Goal: Task Accomplishment & Management: Use online tool/utility

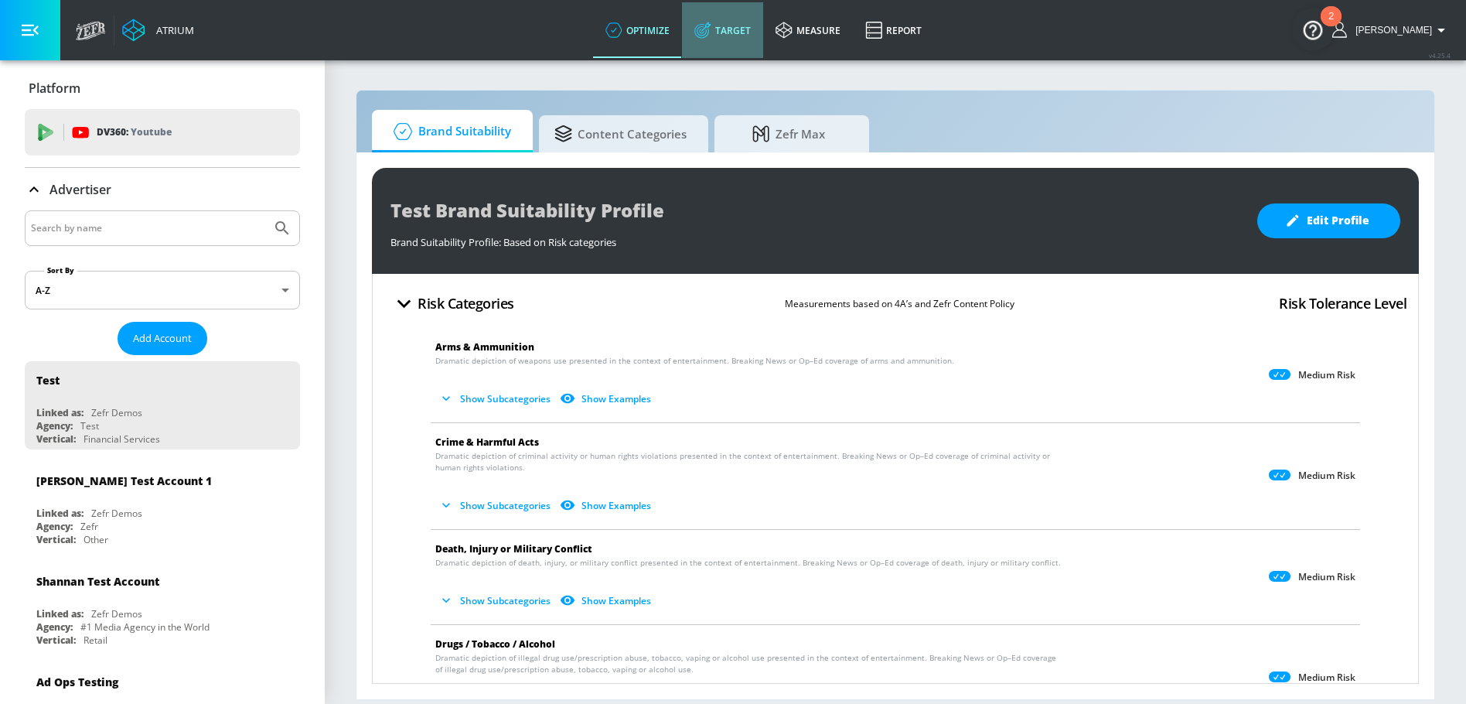
click at [755, 34] on link "Target" at bounding box center [722, 30] width 81 height 56
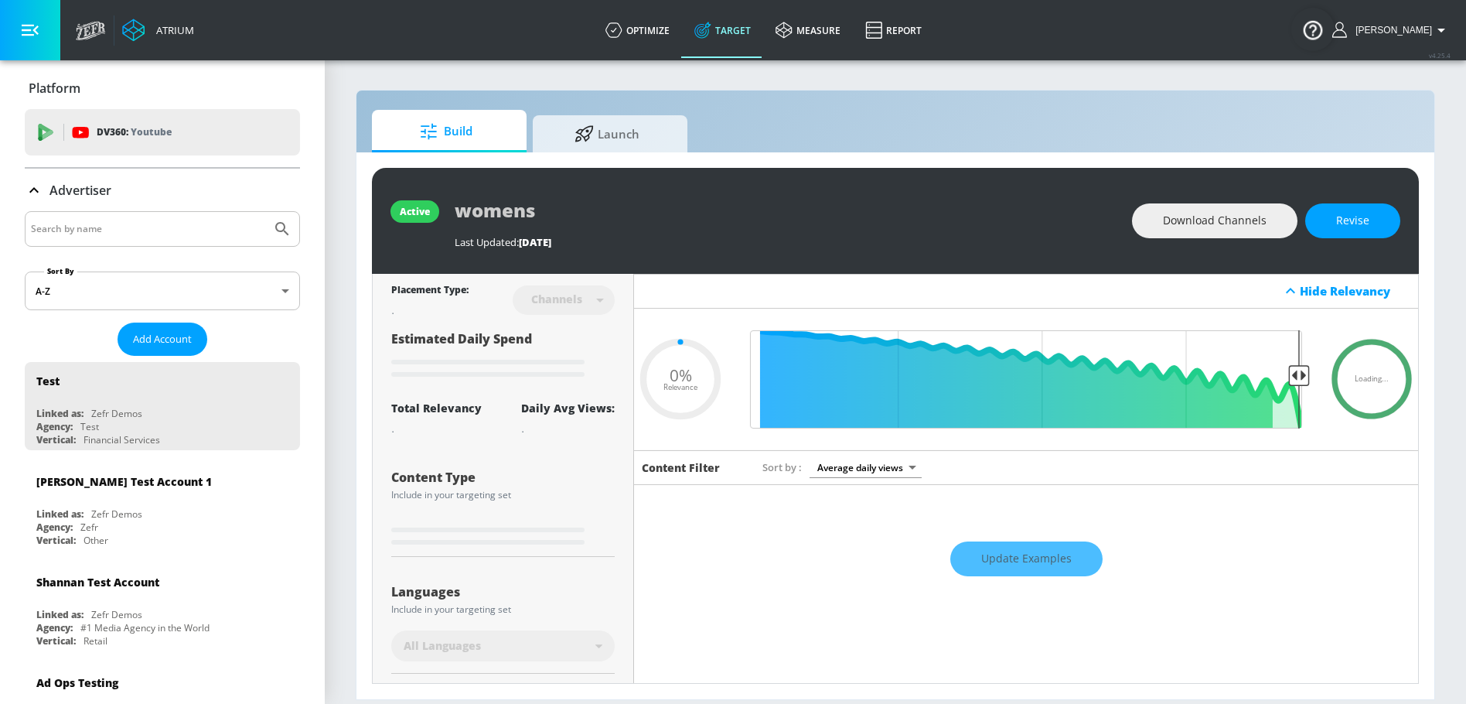
type input "0.05"
click at [546, 142] on link "Launch" at bounding box center [610, 131] width 155 height 43
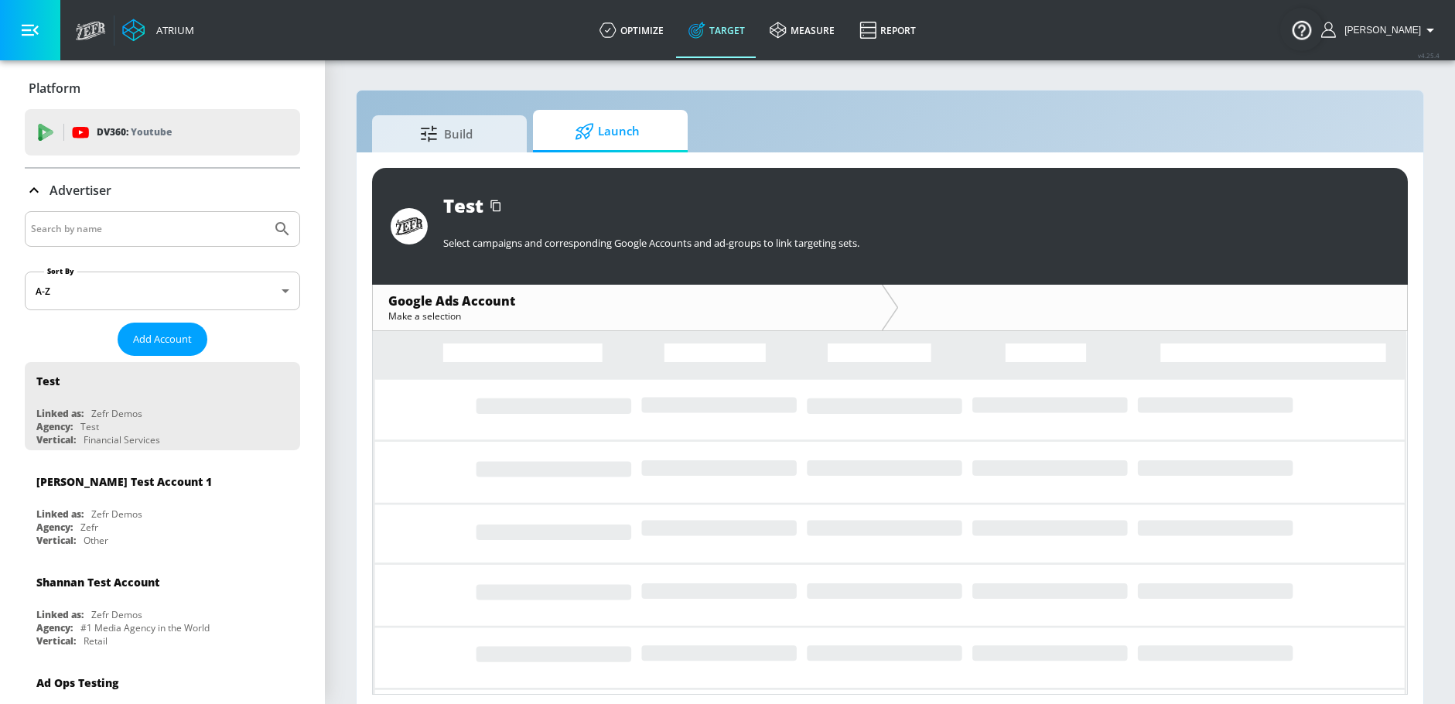
click at [163, 220] on input "Search by name" at bounding box center [148, 229] width 234 height 20
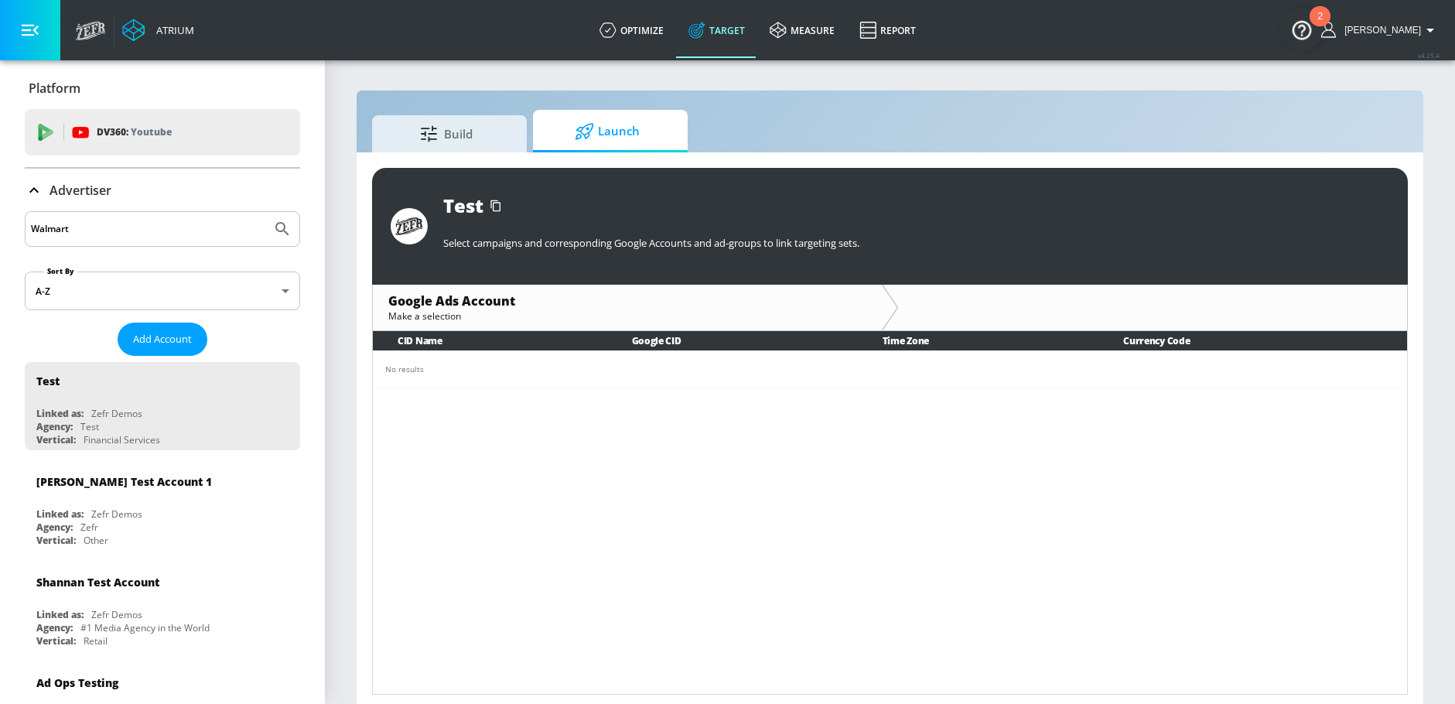
type input "Walmart"
click at [265, 212] on button "Submit Search" at bounding box center [282, 229] width 34 height 34
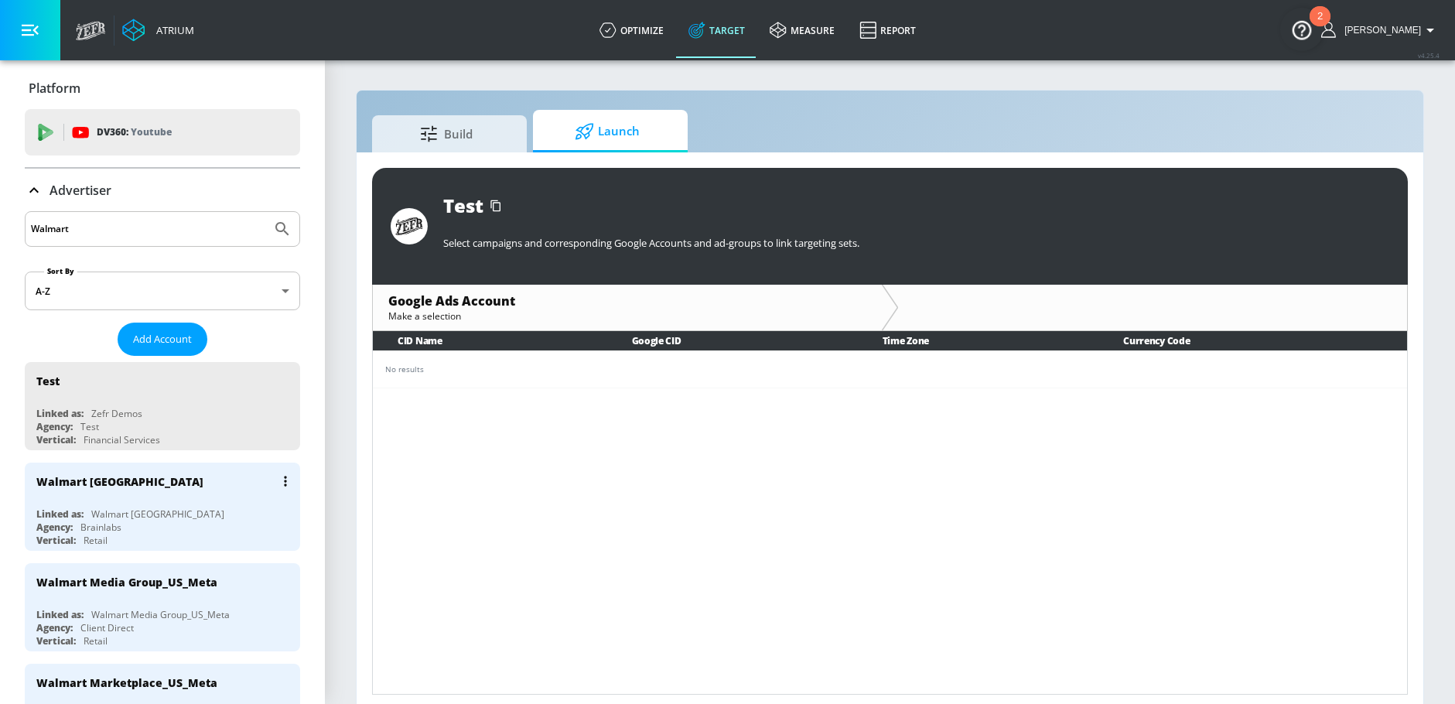
click at [118, 543] on div "Vertical: Retail" at bounding box center [166, 540] width 260 height 13
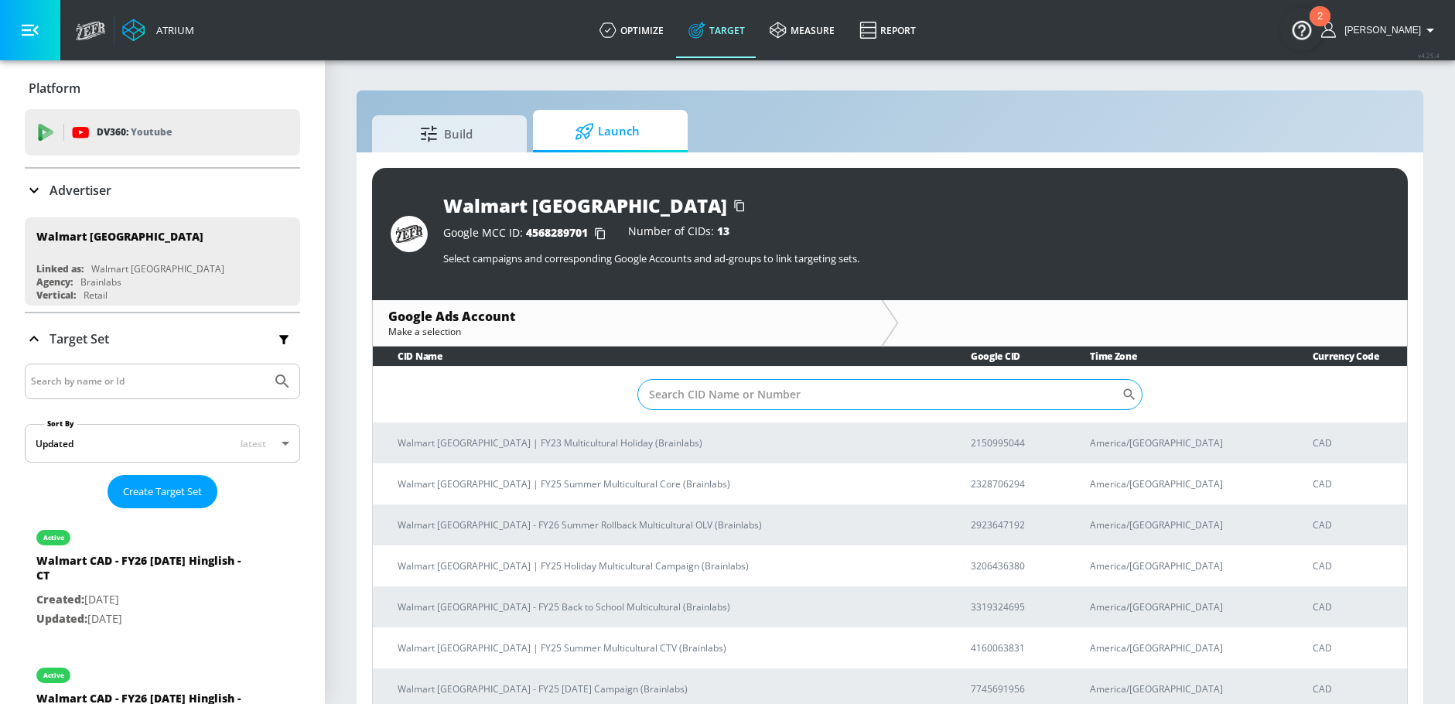
click at [765, 384] on input "Sort By" at bounding box center [879, 394] width 484 height 31
paste input "8243115901"
type input "8243115901"
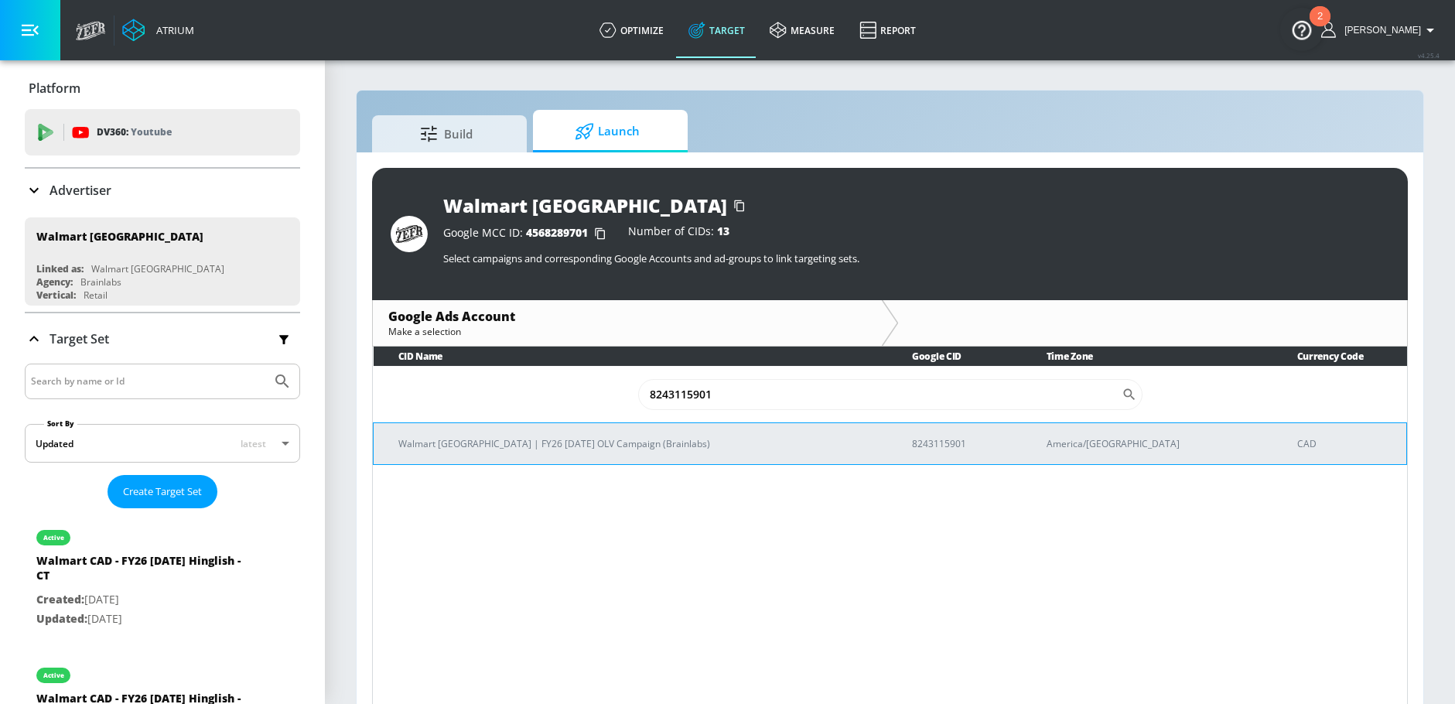
click at [578, 448] on p "Walmart [GEOGRAPHIC_DATA] | FY26 [DATE] OLV Campaign (Brainlabs)" at bounding box center [636, 443] width 476 height 16
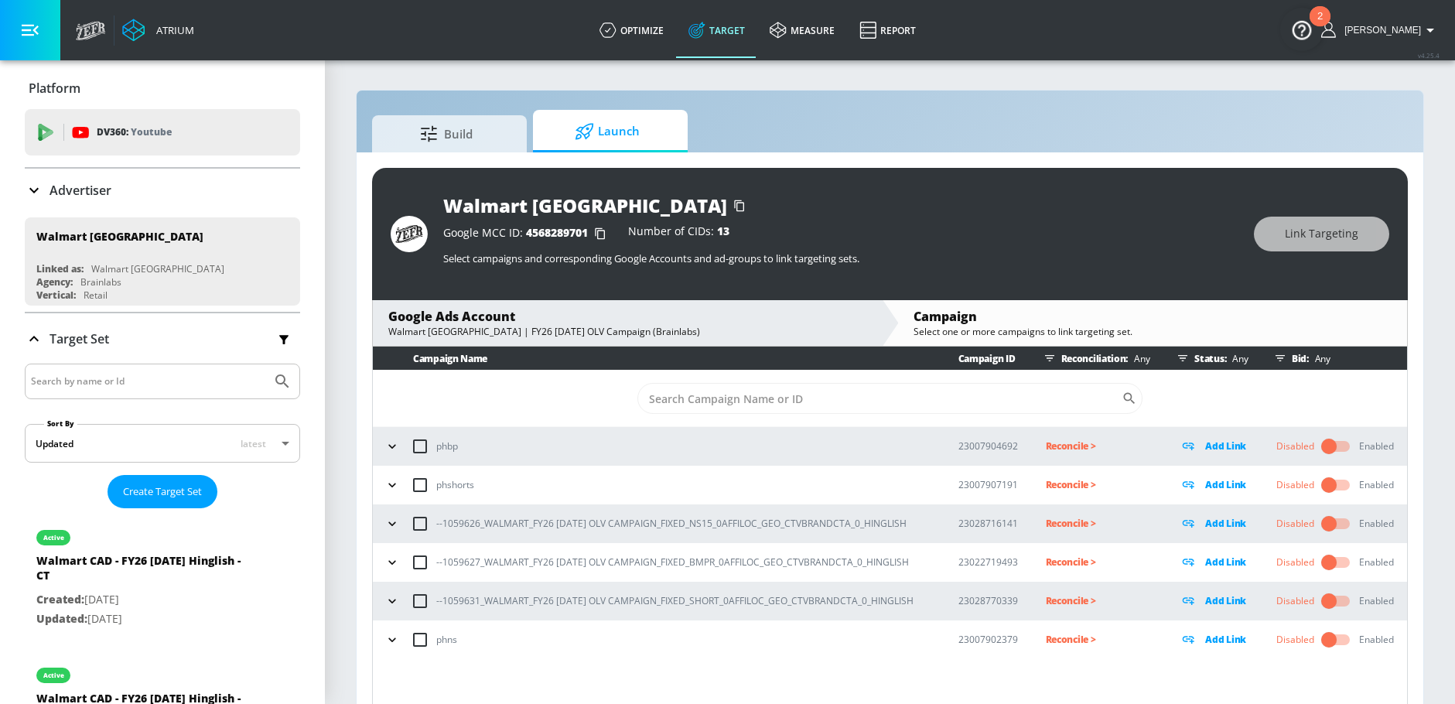
scroll to position [22, 0]
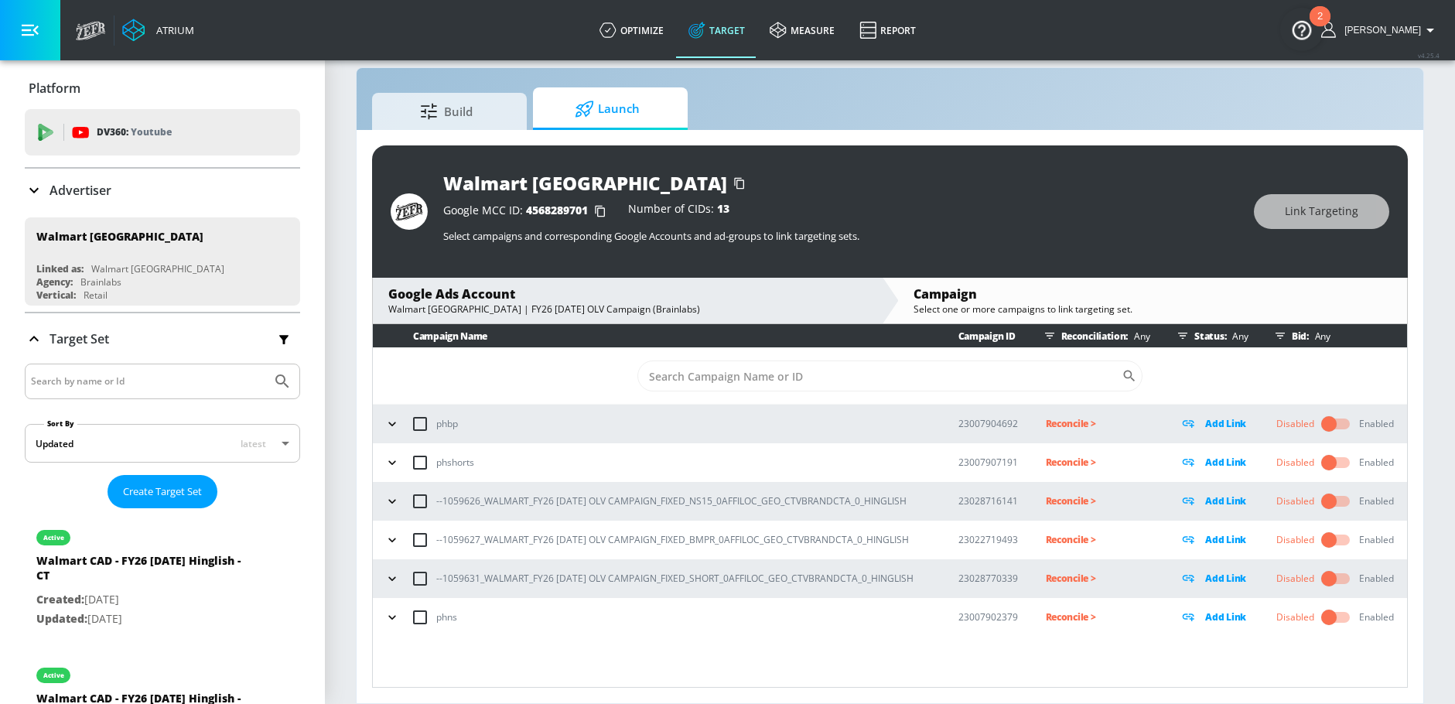
click at [386, 502] on icon "button" at bounding box center [391, 500] width 15 height 15
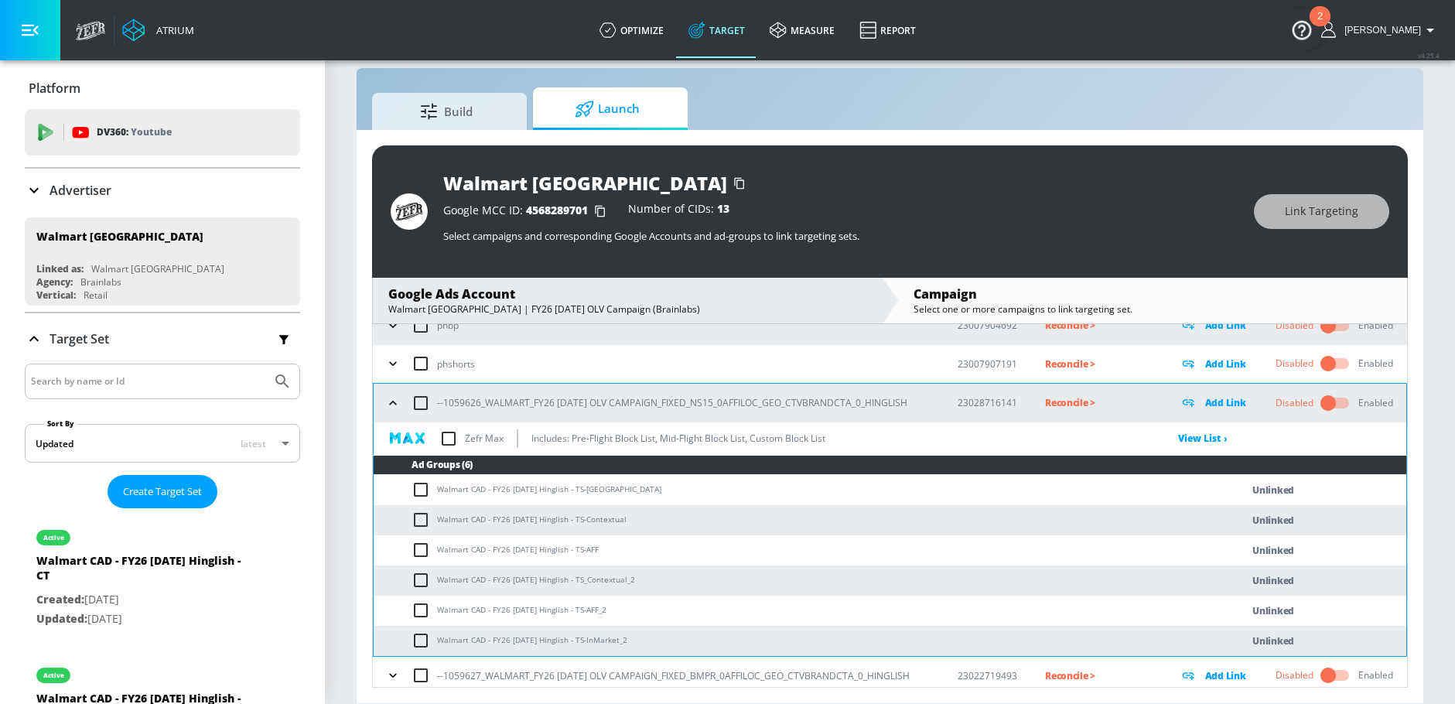
scroll to position [130, 0]
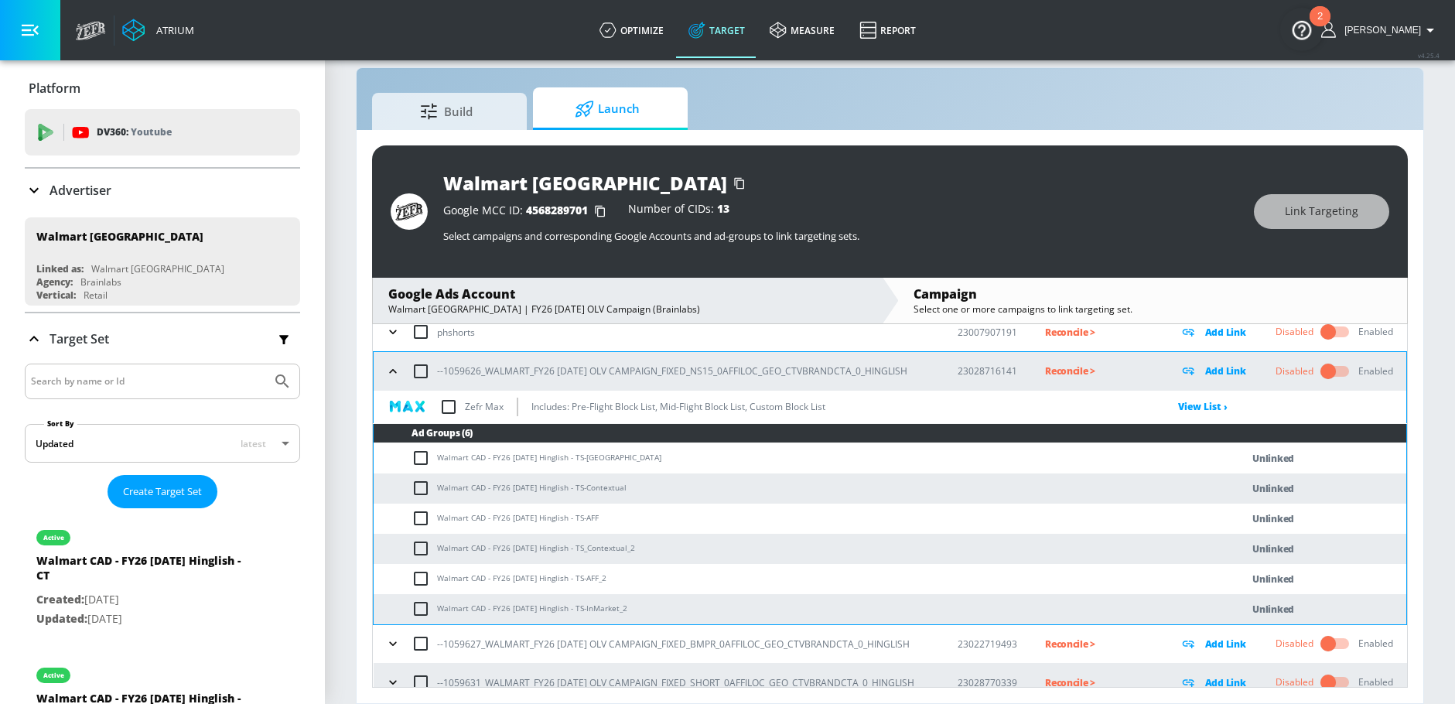
click at [415, 461] on input "checkbox" at bounding box center [424, 458] width 26 height 19
checkbox input "true"
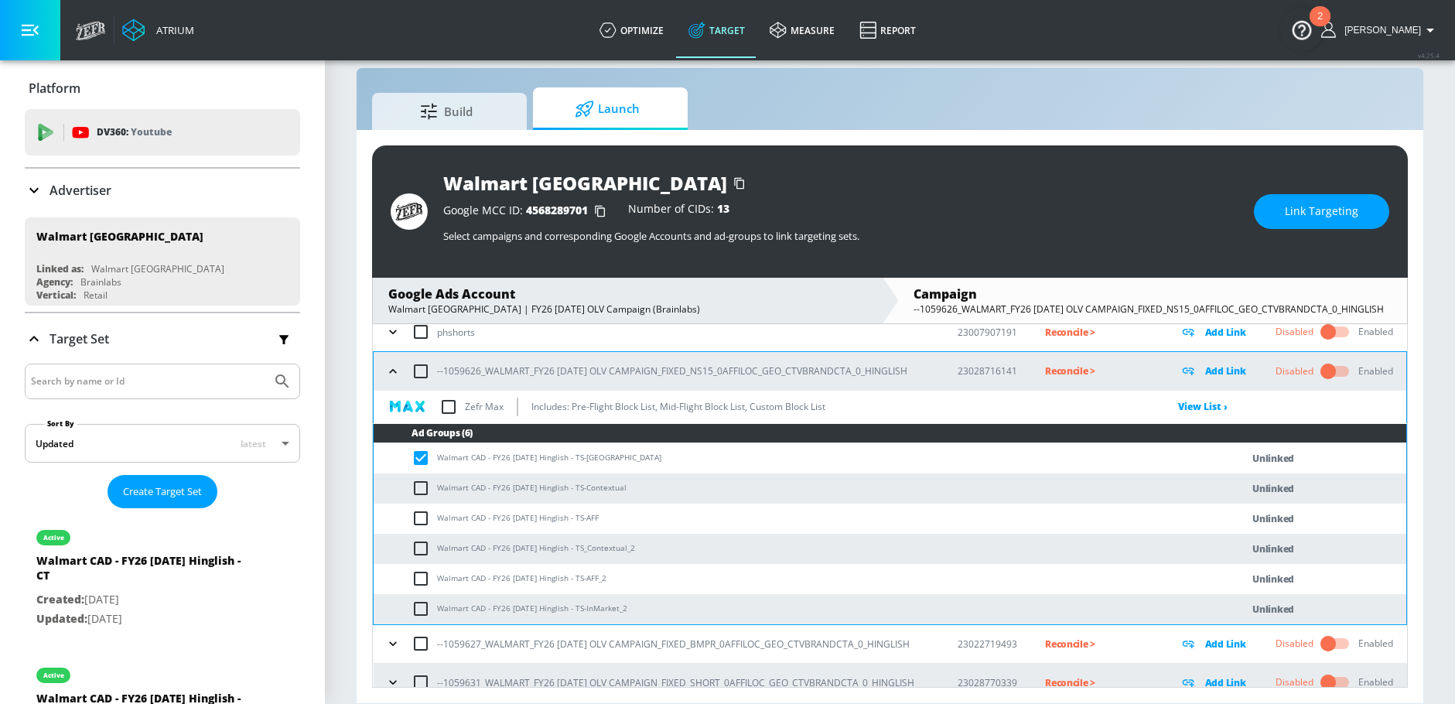
click at [415, 480] on input "checkbox" at bounding box center [424, 488] width 26 height 19
checkbox input "true"
click at [416, 517] on input "checkbox" at bounding box center [424, 518] width 26 height 19
checkbox input "true"
click at [416, 541] on input "checkbox" at bounding box center [424, 548] width 26 height 19
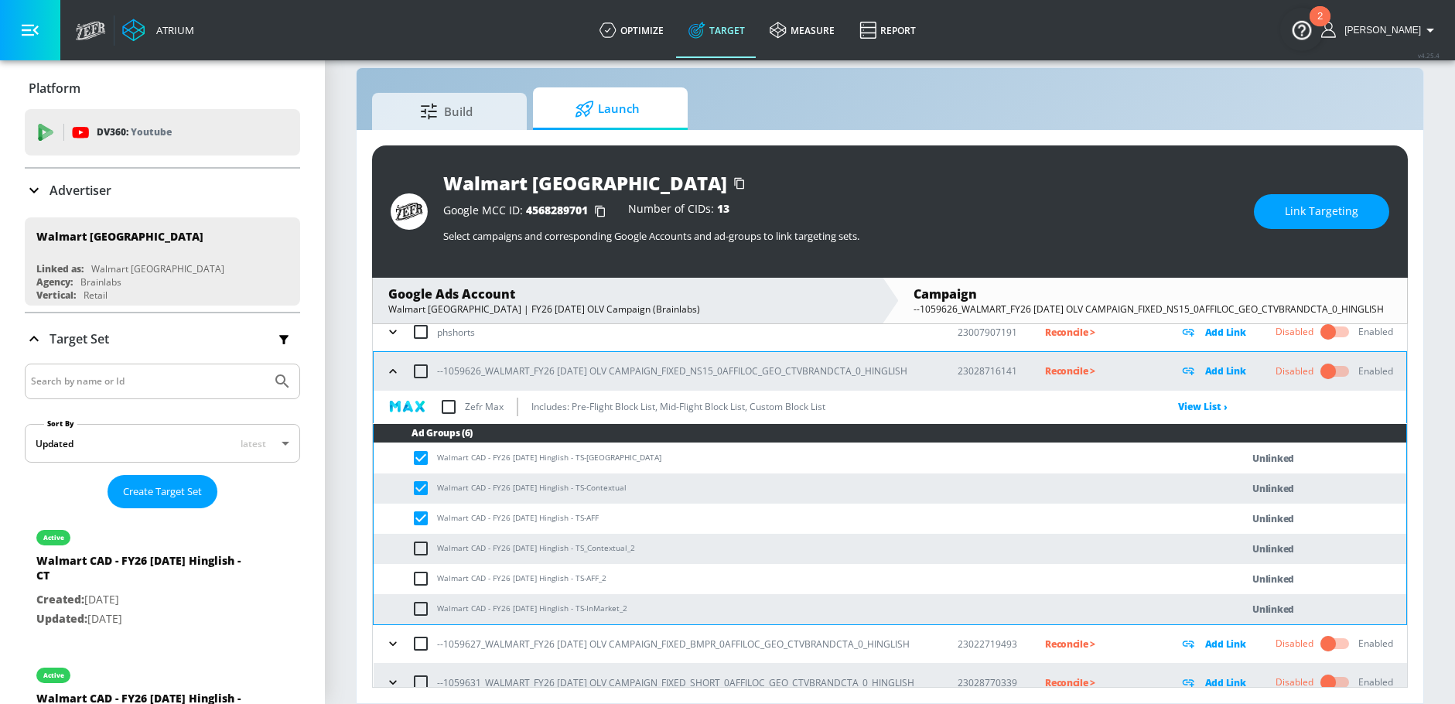
checkbox input "true"
click at [417, 573] on input "checkbox" at bounding box center [424, 578] width 26 height 19
checkbox input "true"
click at [418, 605] on input "checkbox" at bounding box center [424, 608] width 26 height 19
checkbox input "true"
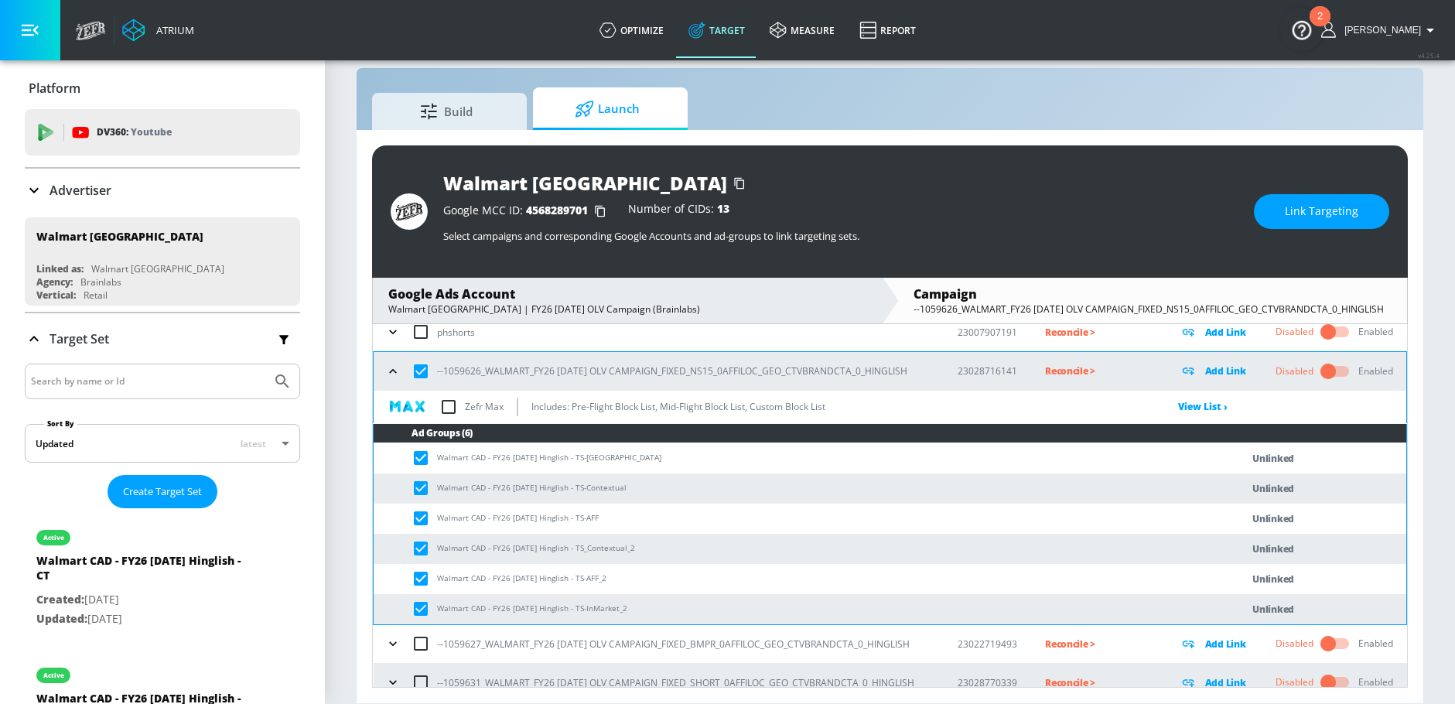
checkbox input "true"
drag, startPoint x: 509, startPoint y: 579, endPoint x: 563, endPoint y: 579, distance: 54.1
click at [563, 579] on td "Walmart CAD - FY26 Diwali Hinglish - TS-AFF_2" at bounding box center [792, 579] width 836 height 30
copy td "Diwali Hinglish"
click at [1299, 220] on span "Link Targeting" at bounding box center [1321, 211] width 73 height 19
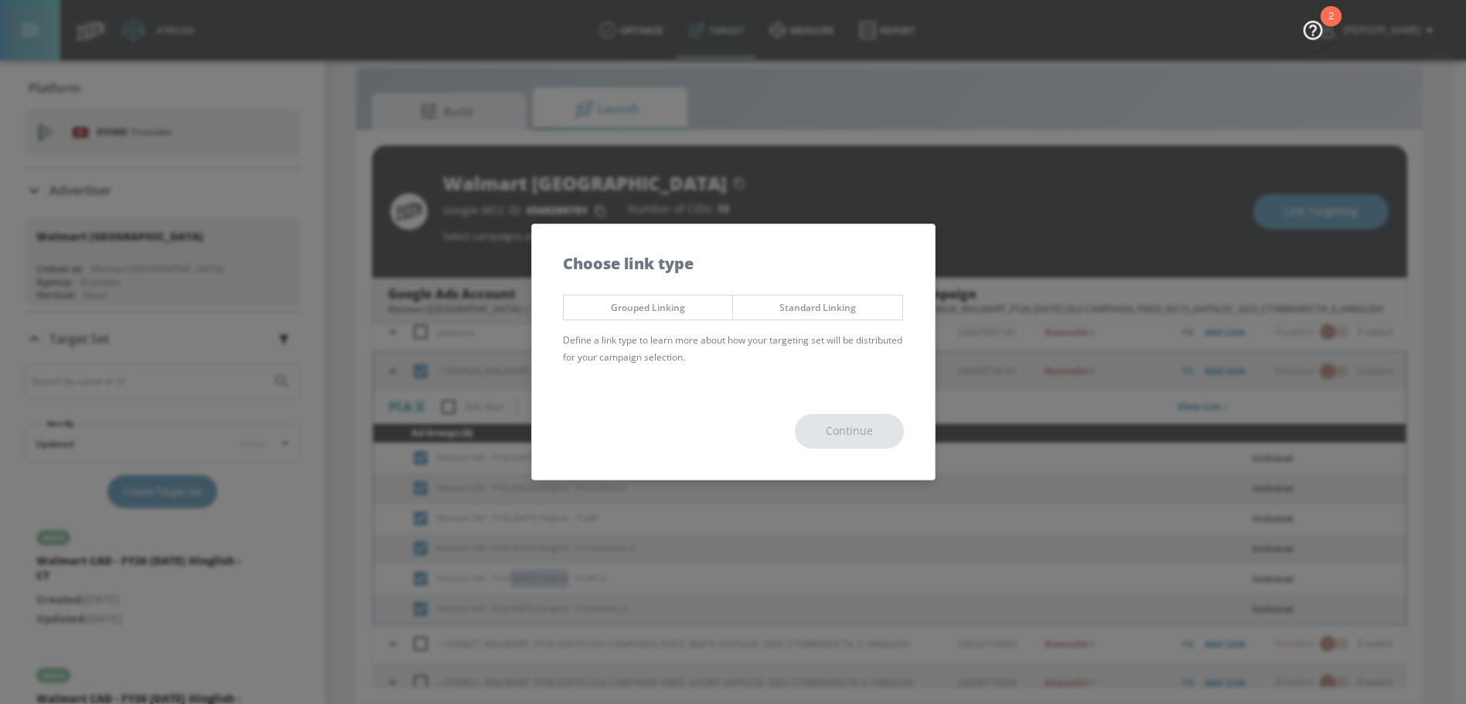
click at [688, 299] on span "Grouped Linking" at bounding box center [648, 307] width 146 height 16
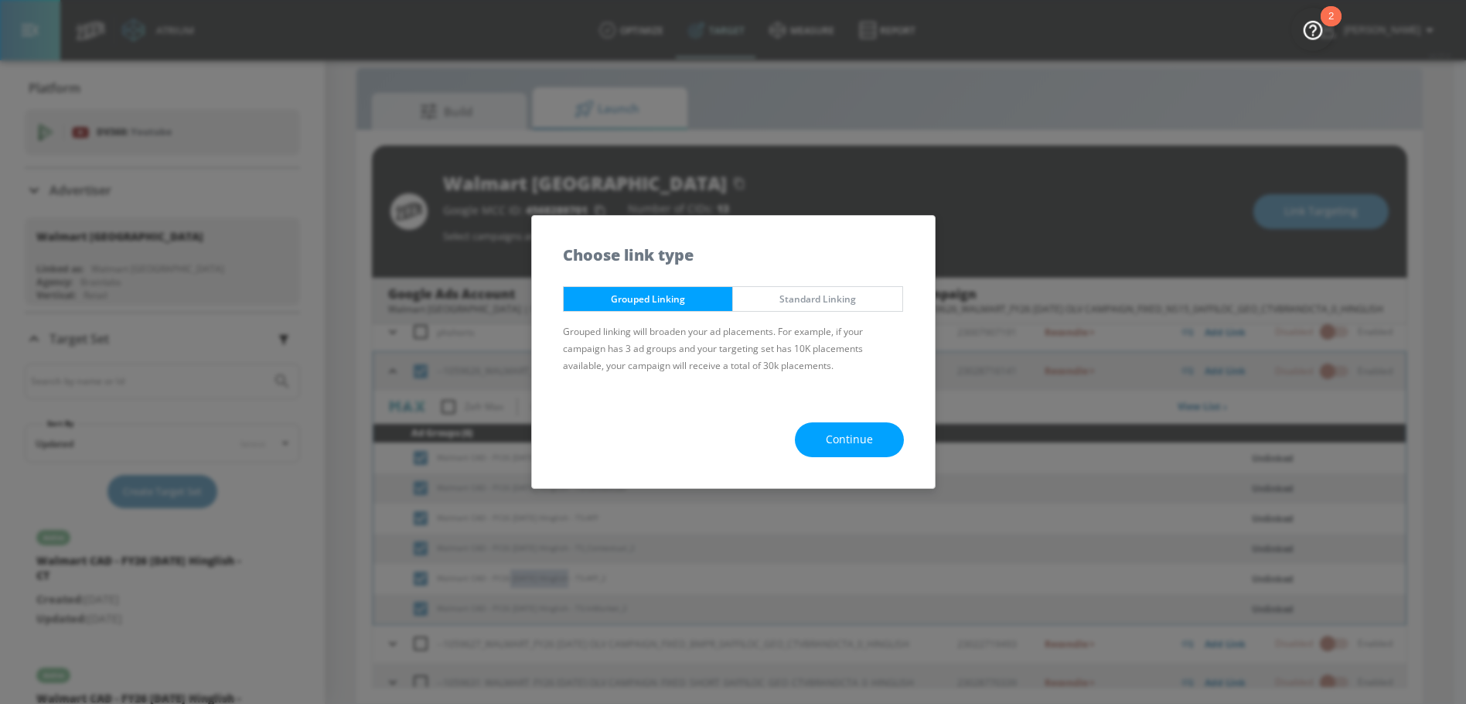
click at [832, 439] on span "Continue" at bounding box center [849, 439] width 47 height 19
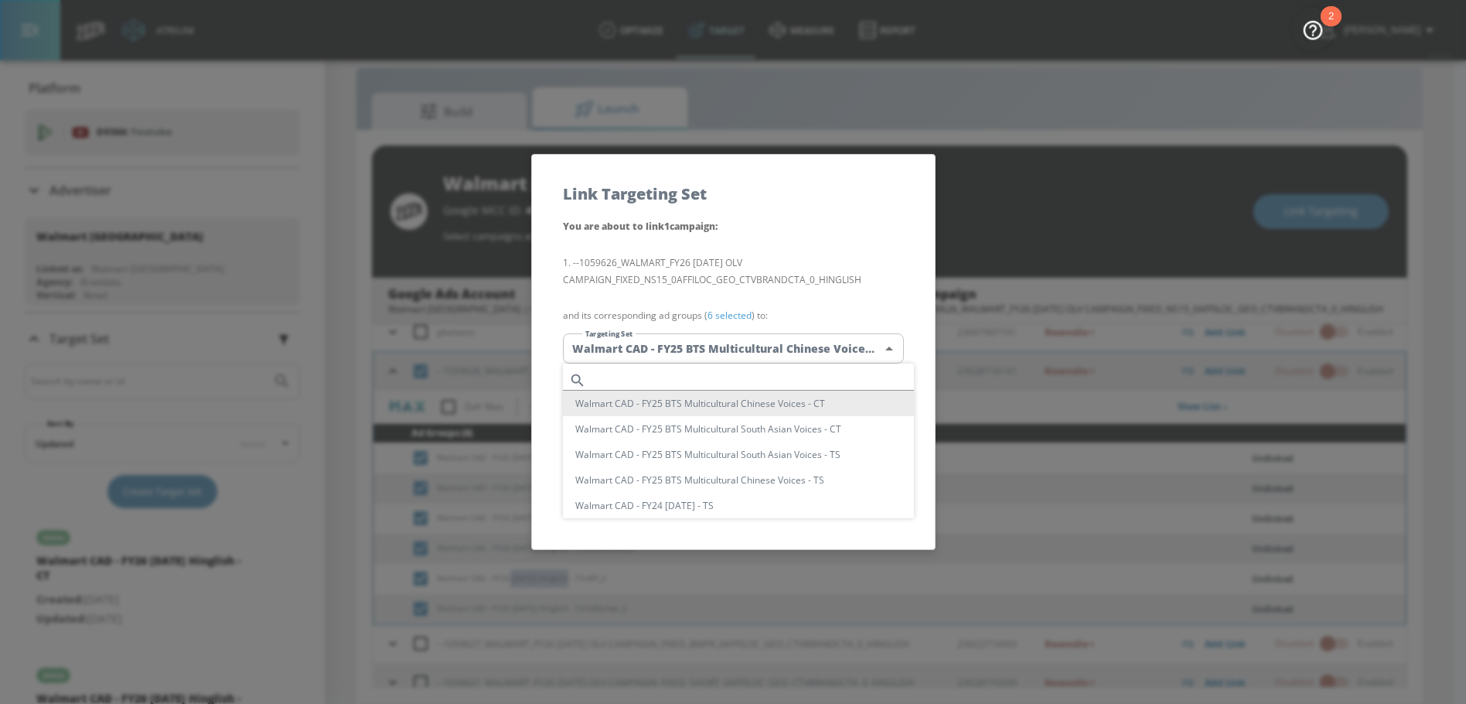
click at [754, 357] on body "Atrium optimize Target measure Report optimize Target measure Report v 4.25.4 N…" at bounding box center [733, 341] width 1466 height 726
click at [733, 377] on input "text" at bounding box center [753, 380] width 322 height 21
paste input "Diwali Hinglish"
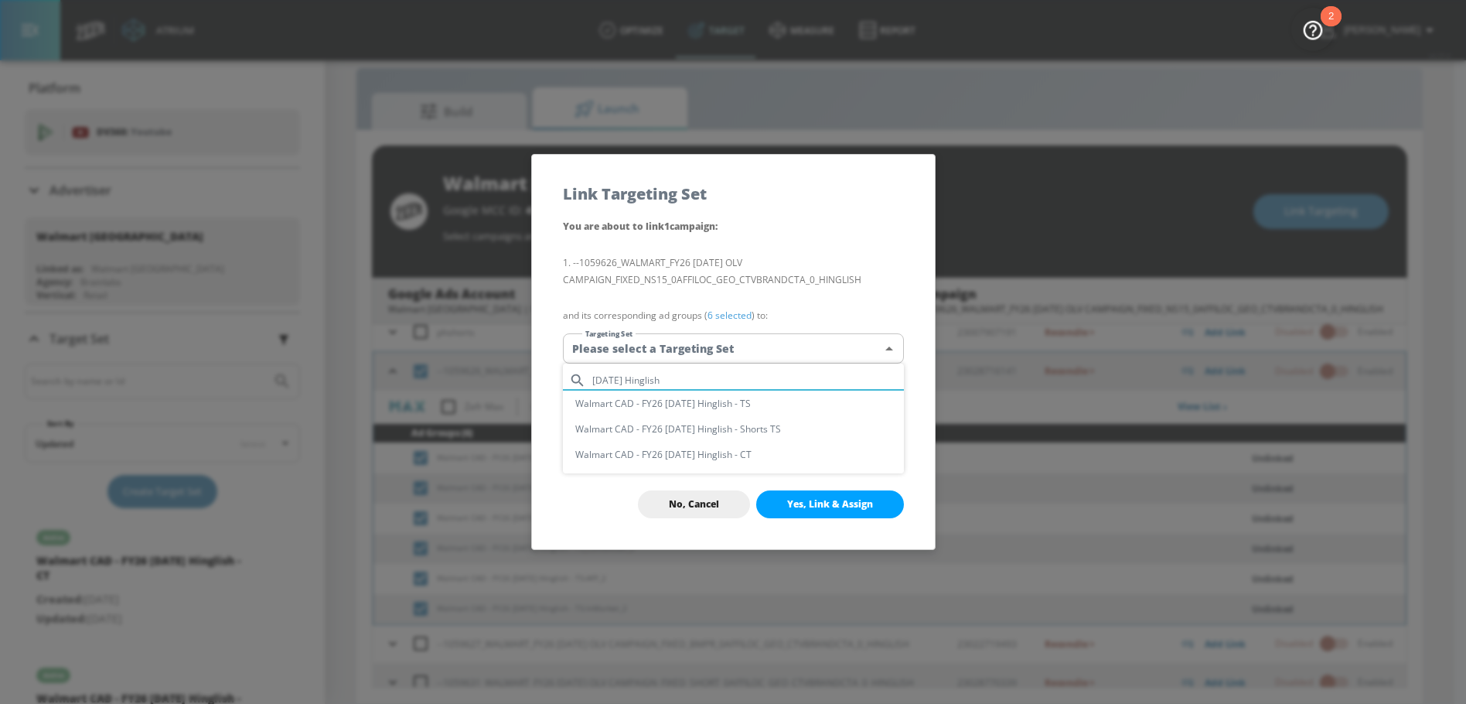
type input "Diwali Hinglish"
click at [723, 404] on li "Walmart CAD - FY26 [DATE] Hinglish - TS" at bounding box center [733, 404] width 341 height 26
type input "547765de-8220-4068-9328-e33c6d2c3c62"
click at [829, 498] on span "Yes, Link & Assign" at bounding box center [830, 504] width 86 height 12
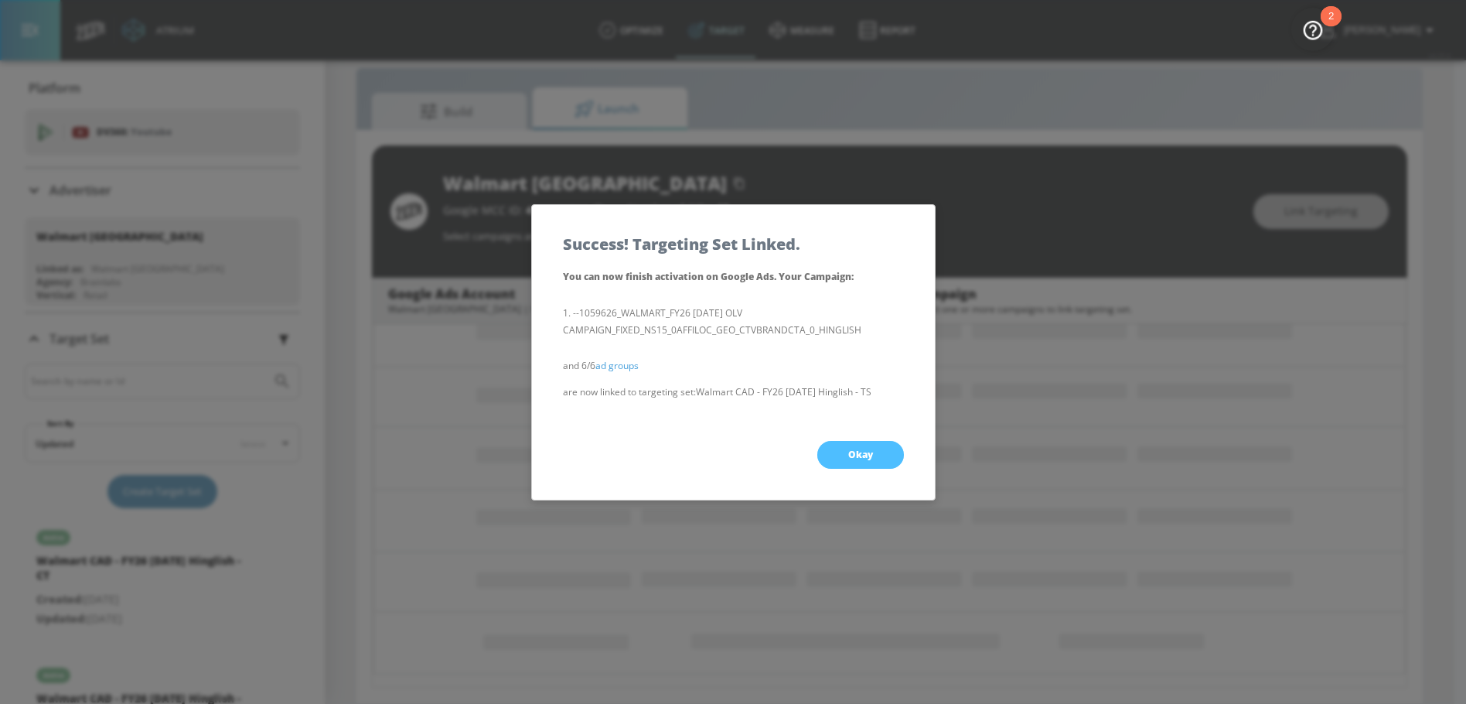
click at [837, 457] on button "Okay" at bounding box center [860, 455] width 87 height 28
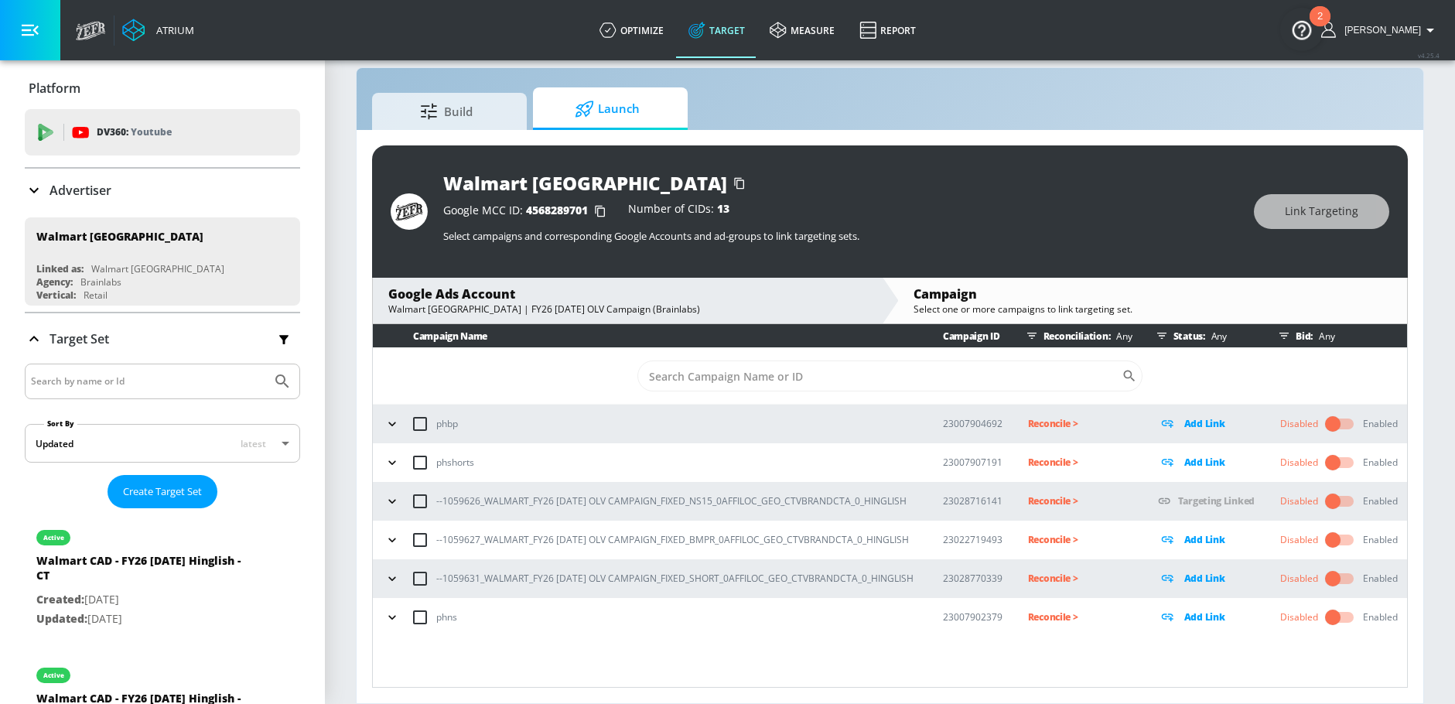
scroll to position [0, 0]
click at [394, 541] on icon "button" at bounding box center [391, 539] width 15 height 15
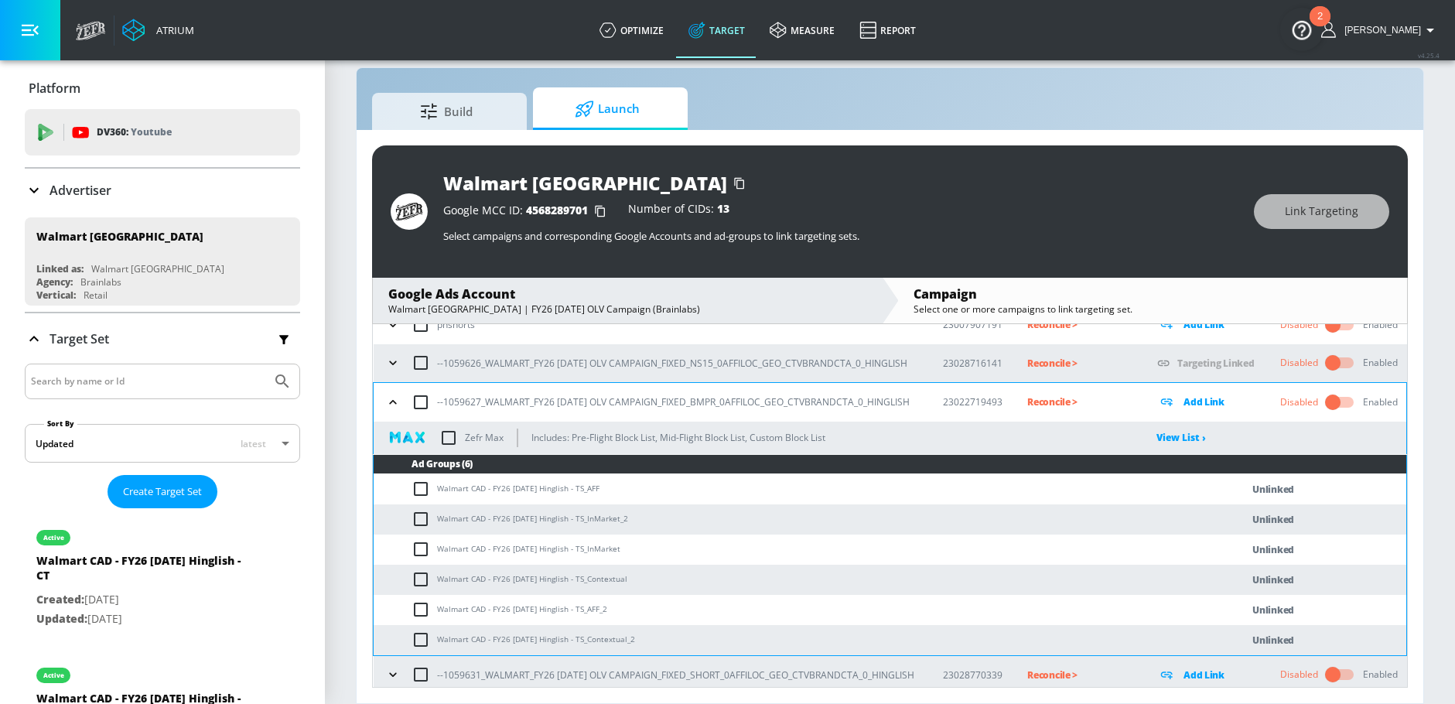
scroll to position [183, 0]
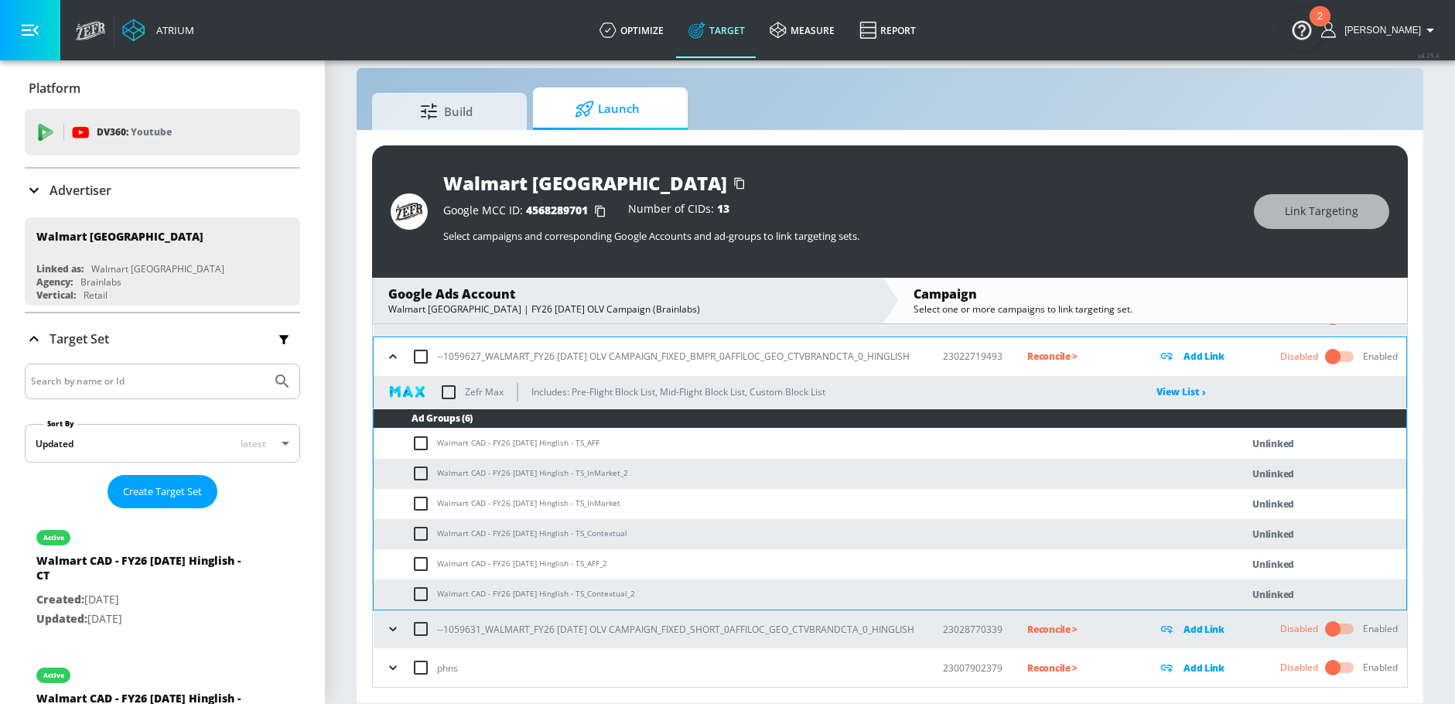
click at [418, 442] on input "checkbox" at bounding box center [424, 443] width 26 height 19
checkbox input "true"
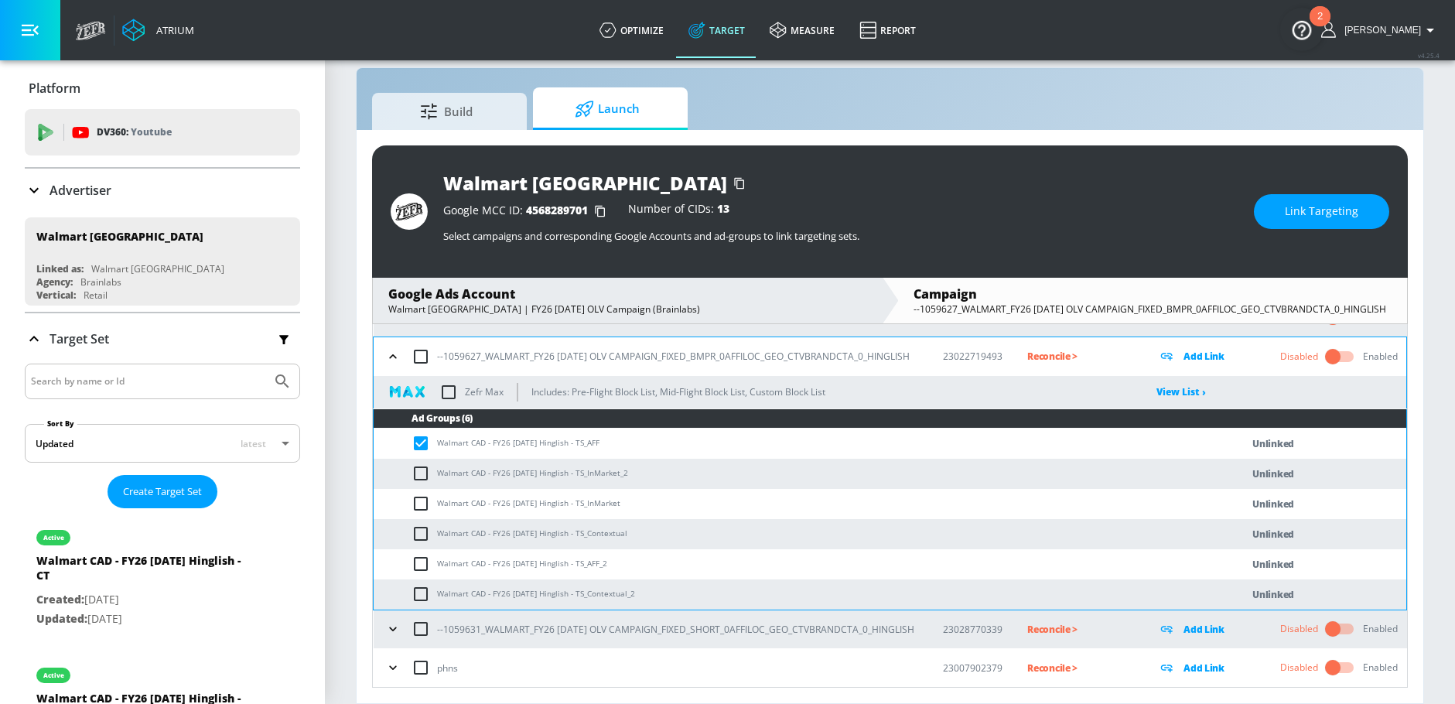
click at [418, 477] on input "checkbox" at bounding box center [424, 473] width 26 height 19
checkbox input "true"
click at [418, 502] on input "checkbox" at bounding box center [424, 503] width 26 height 19
checkbox input "true"
click at [418, 533] on input "checkbox" at bounding box center [424, 533] width 26 height 19
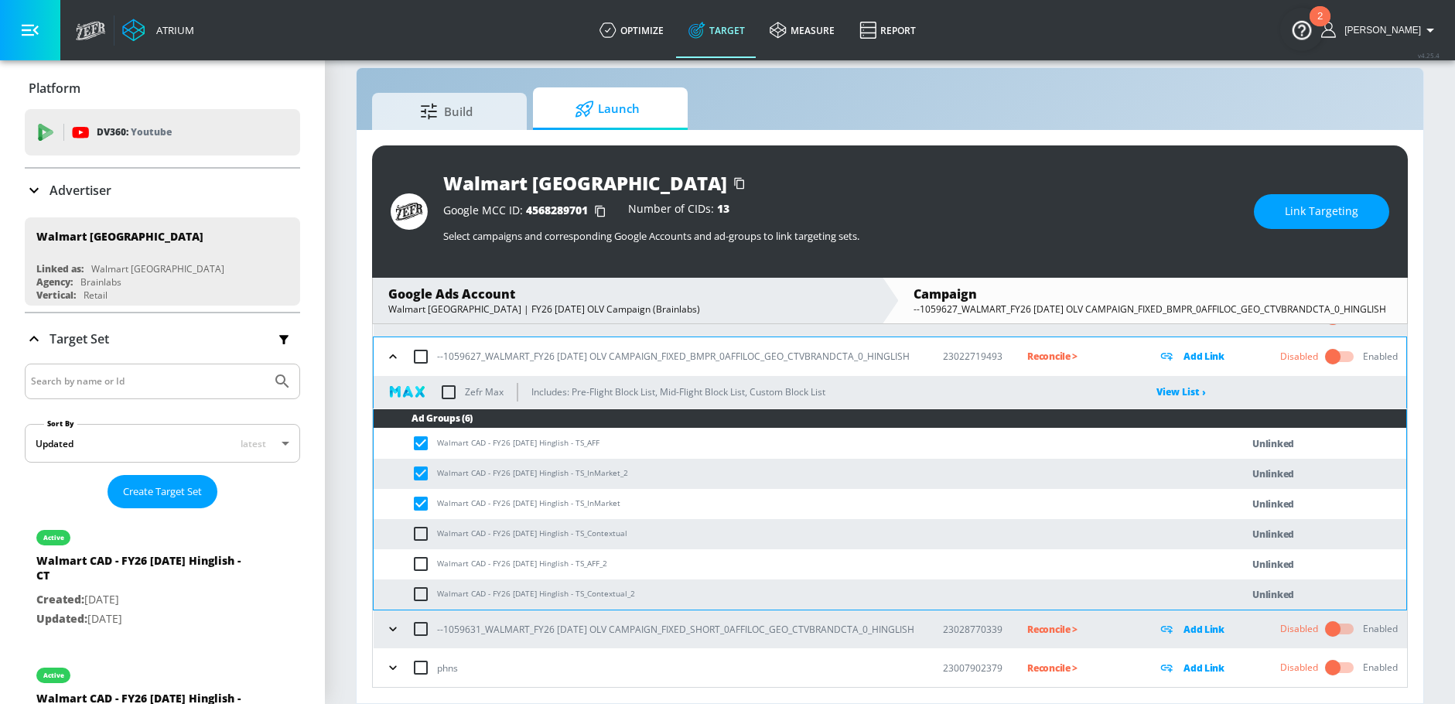
checkbox input "true"
click at [418, 569] on input "checkbox" at bounding box center [424, 564] width 26 height 19
checkbox input "true"
click at [418, 590] on input "checkbox" at bounding box center [424, 594] width 26 height 19
checkbox input "true"
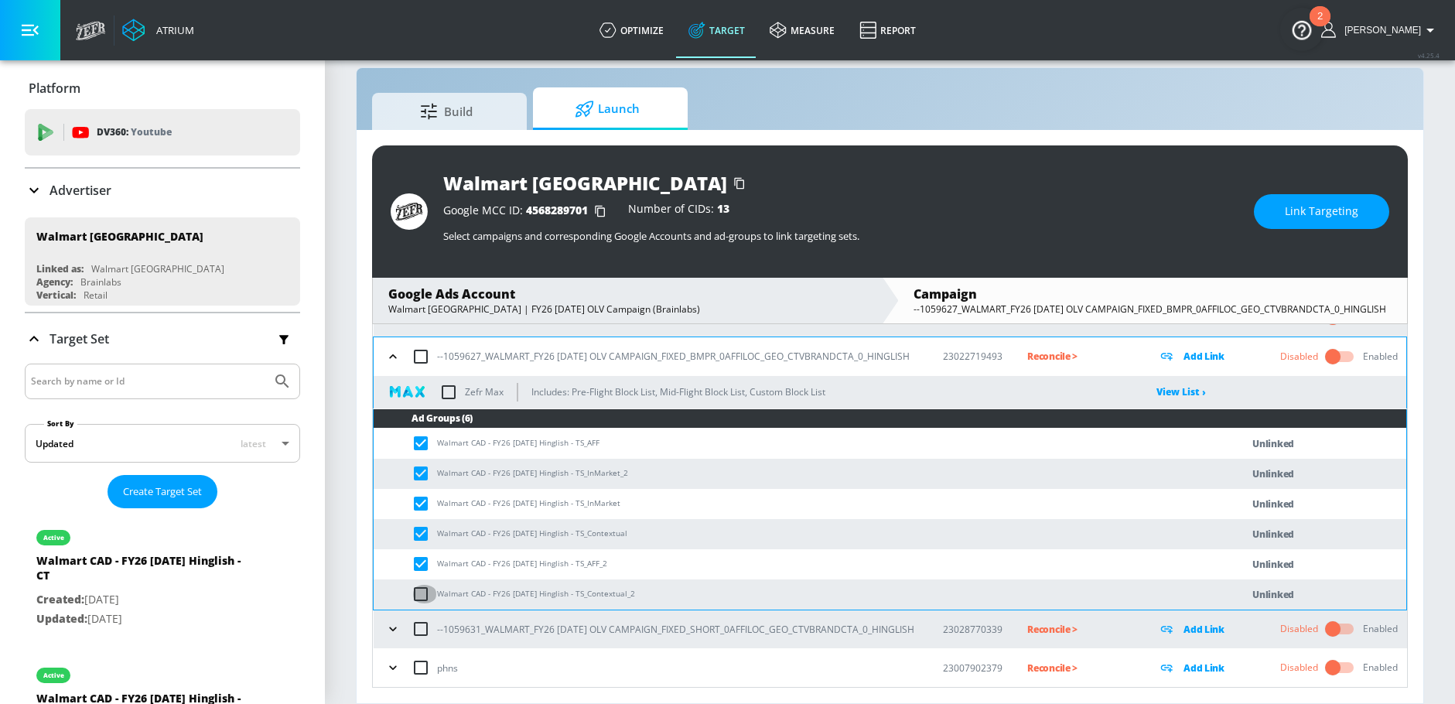
checkbox input "true"
click at [1309, 219] on span "Link Targeting" at bounding box center [1321, 211] width 73 height 19
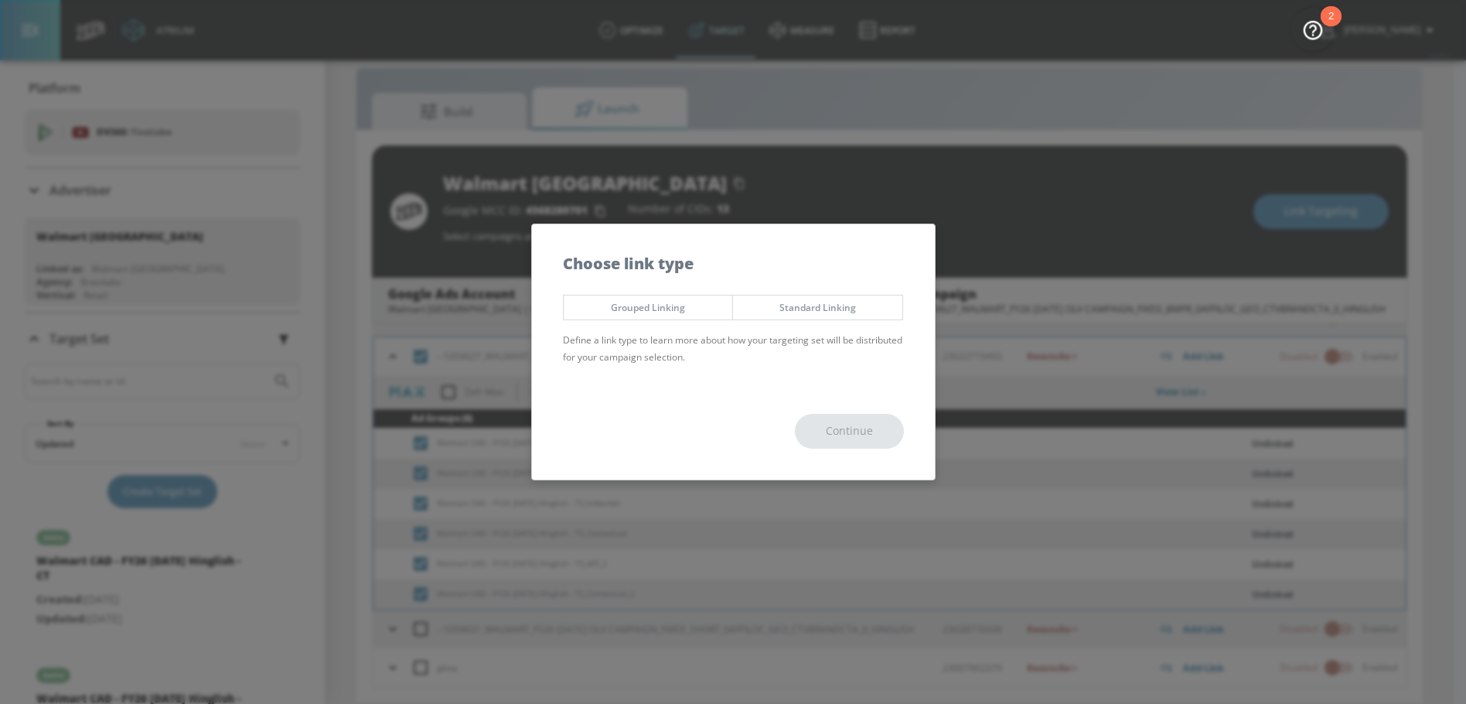
click at [665, 293] on div "Grouped Linking Standard Linking Define a link type to learn more about how you…" at bounding box center [733, 335] width 403 height 96
click at [665, 308] on span "Grouped Linking" at bounding box center [648, 307] width 146 height 16
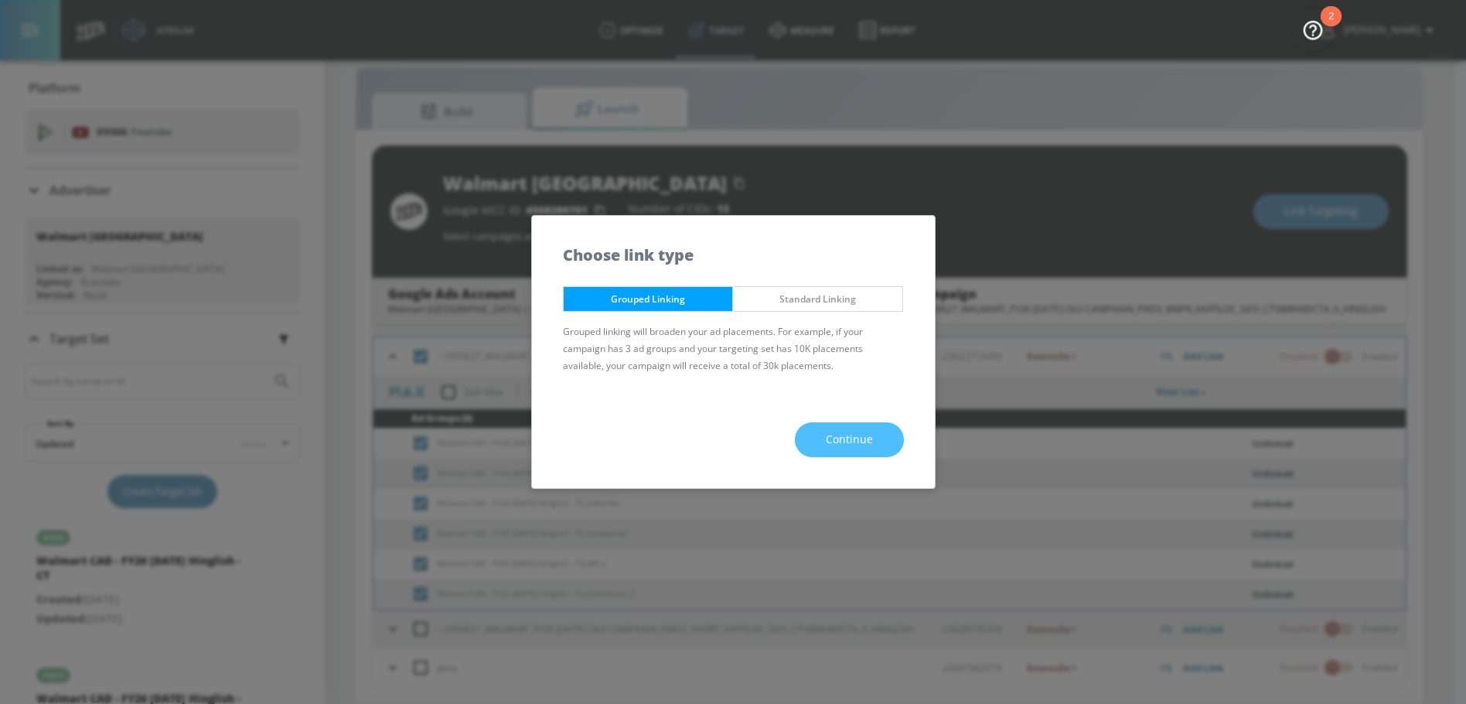
click at [829, 428] on button "Continue" at bounding box center [849, 439] width 109 height 35
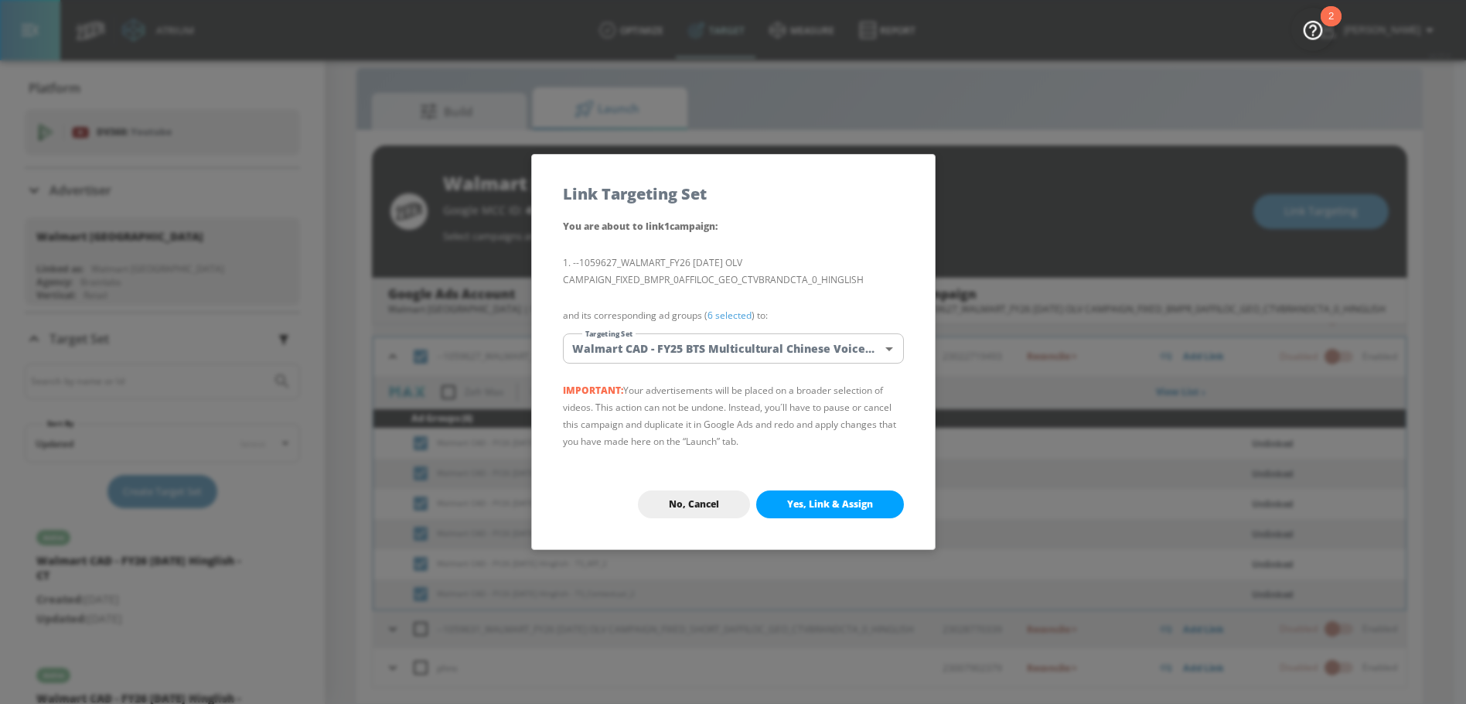
click at [704, 350] on body "Atrium optimize Target measure Report optimize Target measure Report v 4.25.4 N…" at bounding box center [733, 341] width 1466 height 726
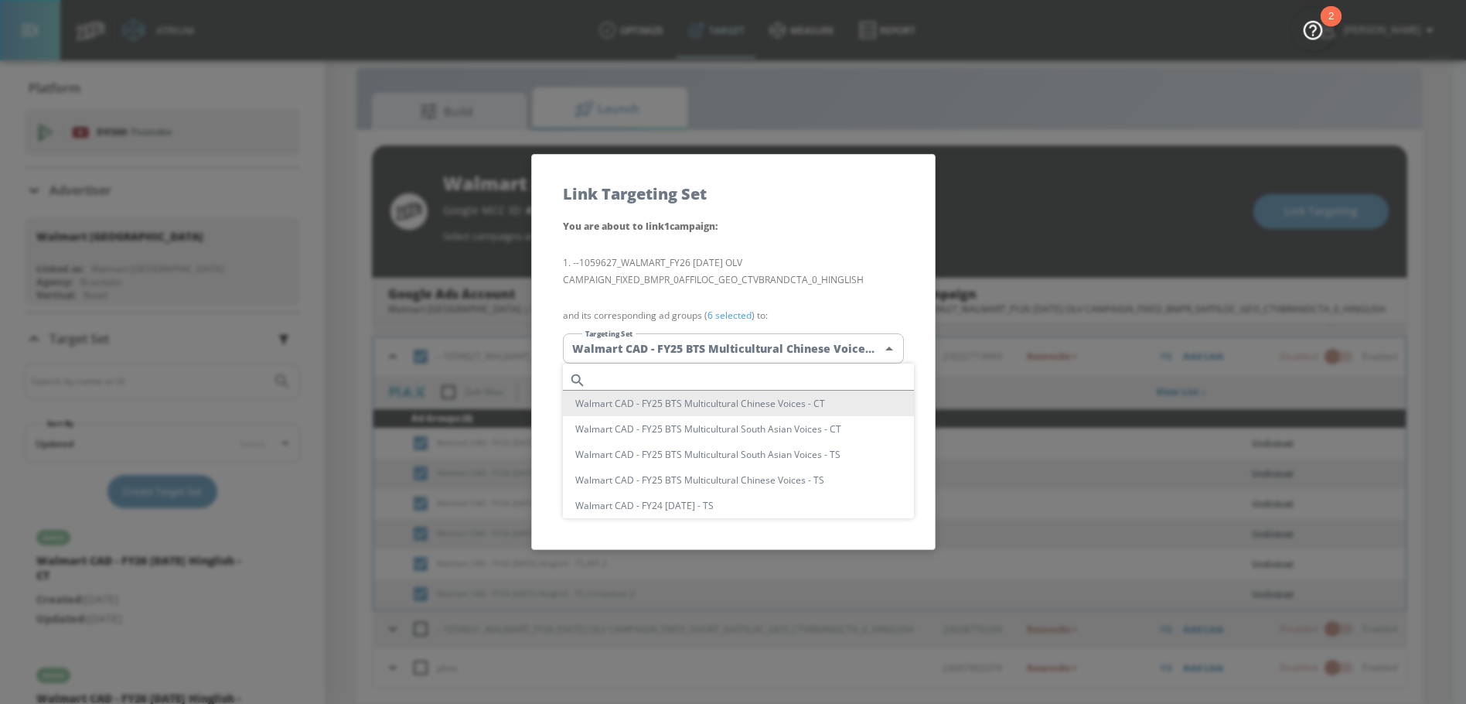
click at [645, 381] on input "text" at bounding box center [753, 380] width 322 height 21
paste input "Diwali Hinglish"
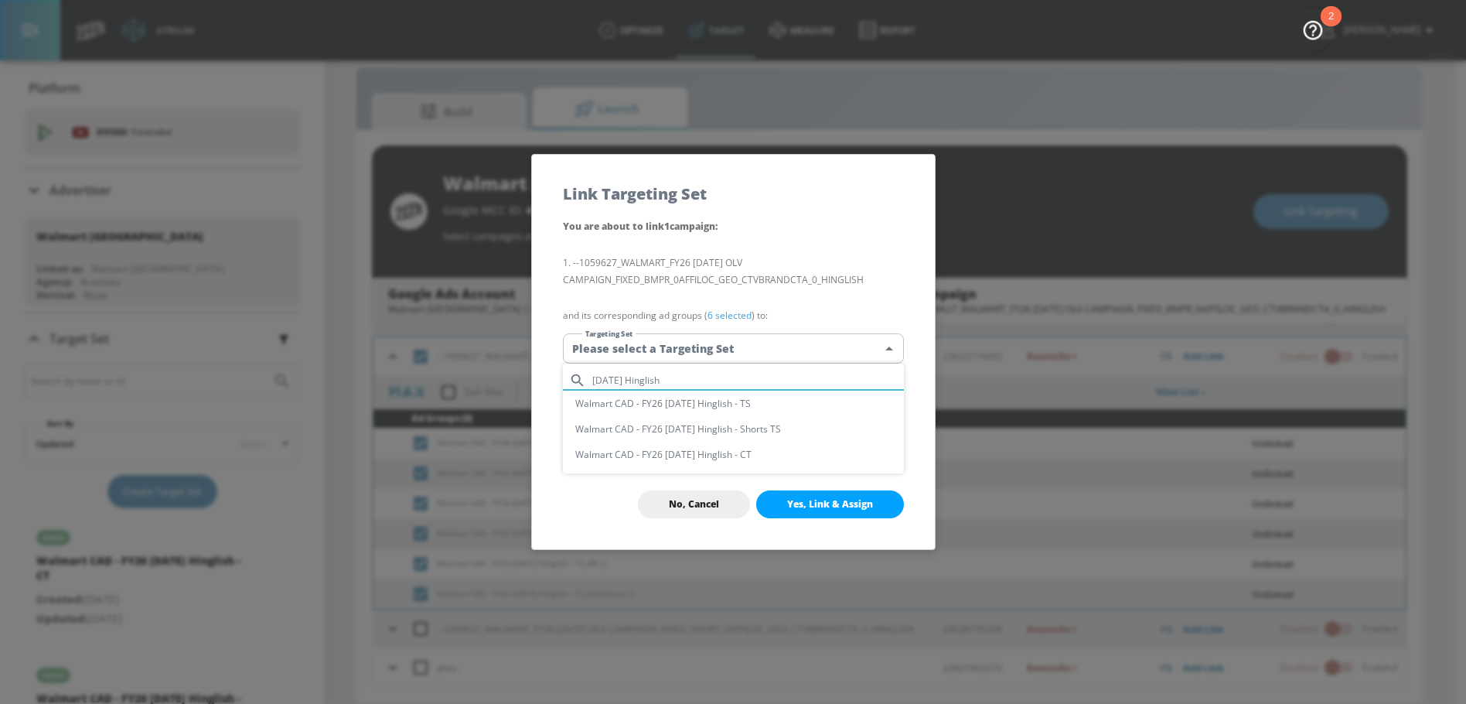
type input "Diwali Hinglish"
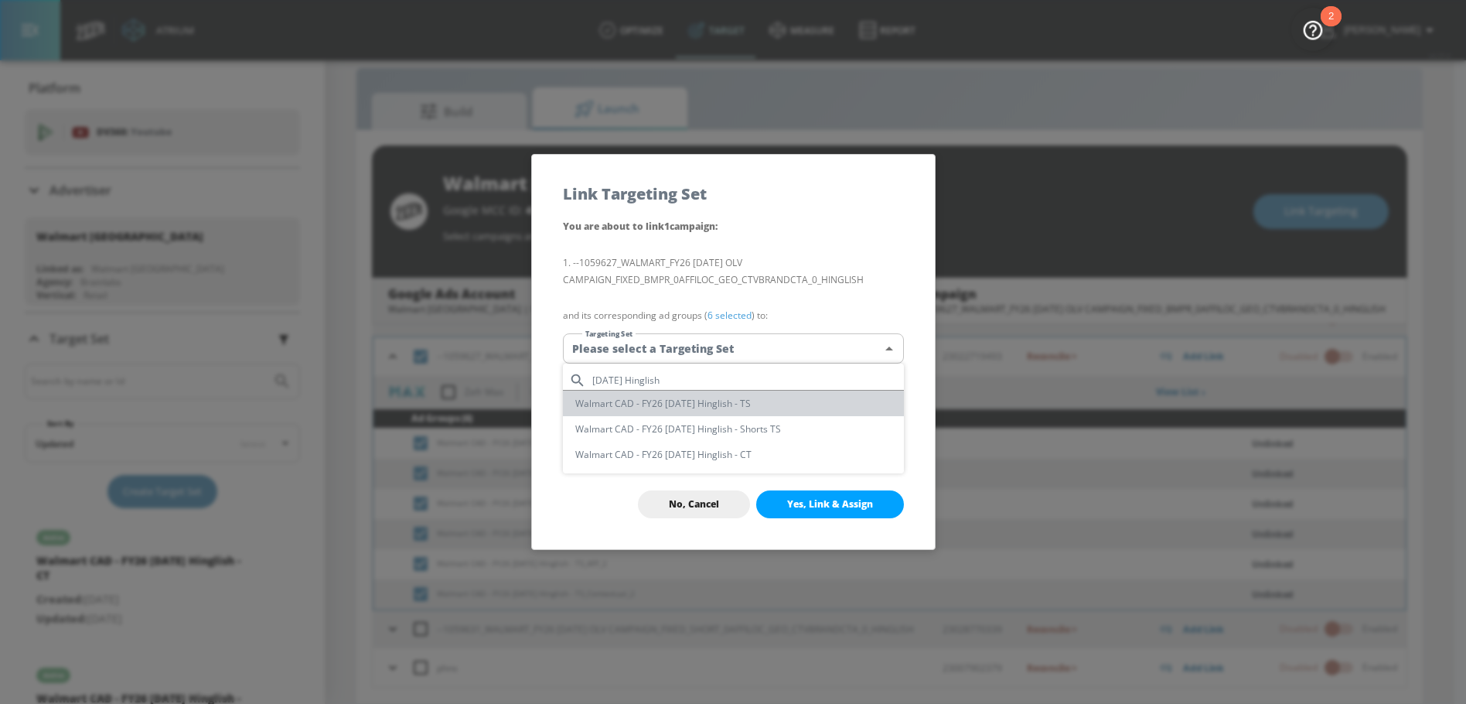
click at [722, 402] on li "Walmart CAD - FY26 [DATE] Hinglish - TS" at bounding box center [733, 404] width 341 height 26
type input "547765de-8220-4068-9328-e33c6d2c3c62"
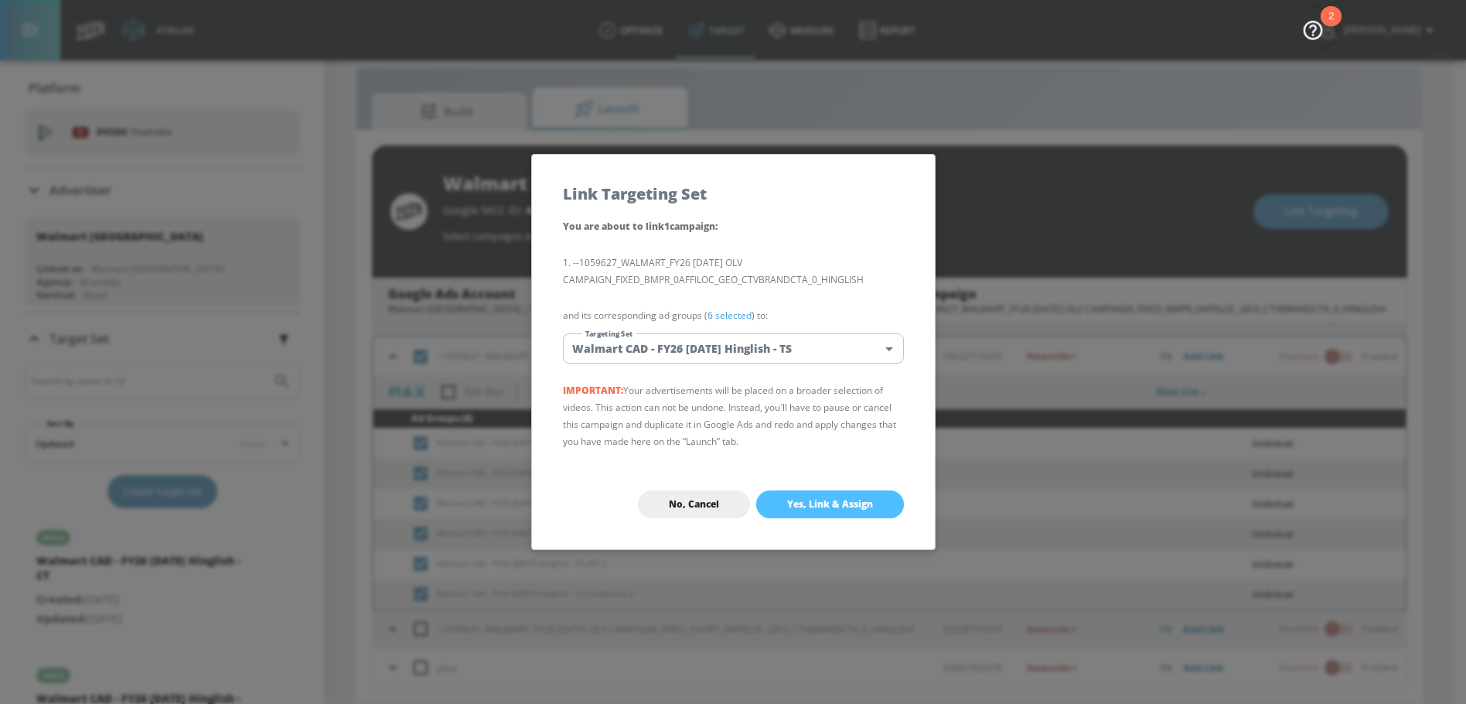
click at [811, 509] on span "Yes, Link & Assign" at bounding box center [830, 504] width 86 height 12
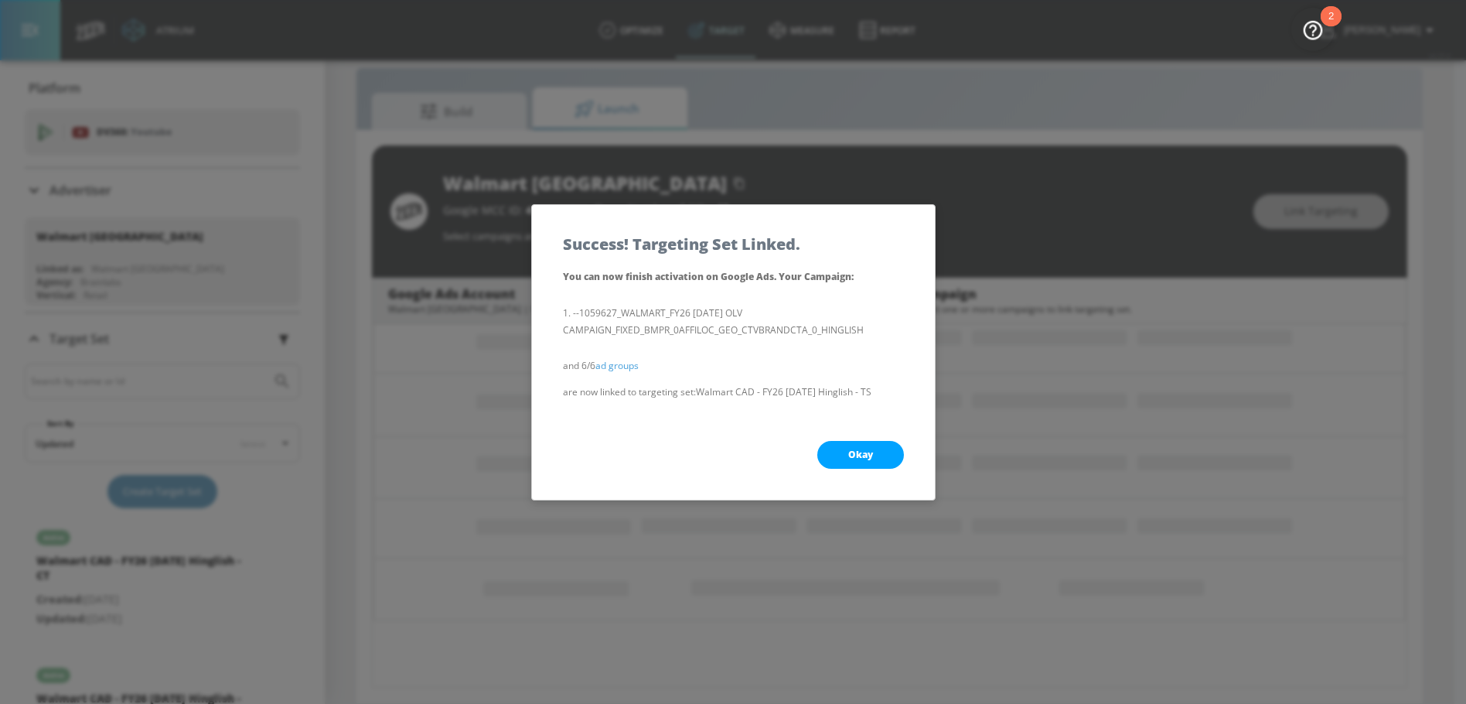
click at [835, 449] on button "Okay" at bounding box center [860, 455] width 87 height 28
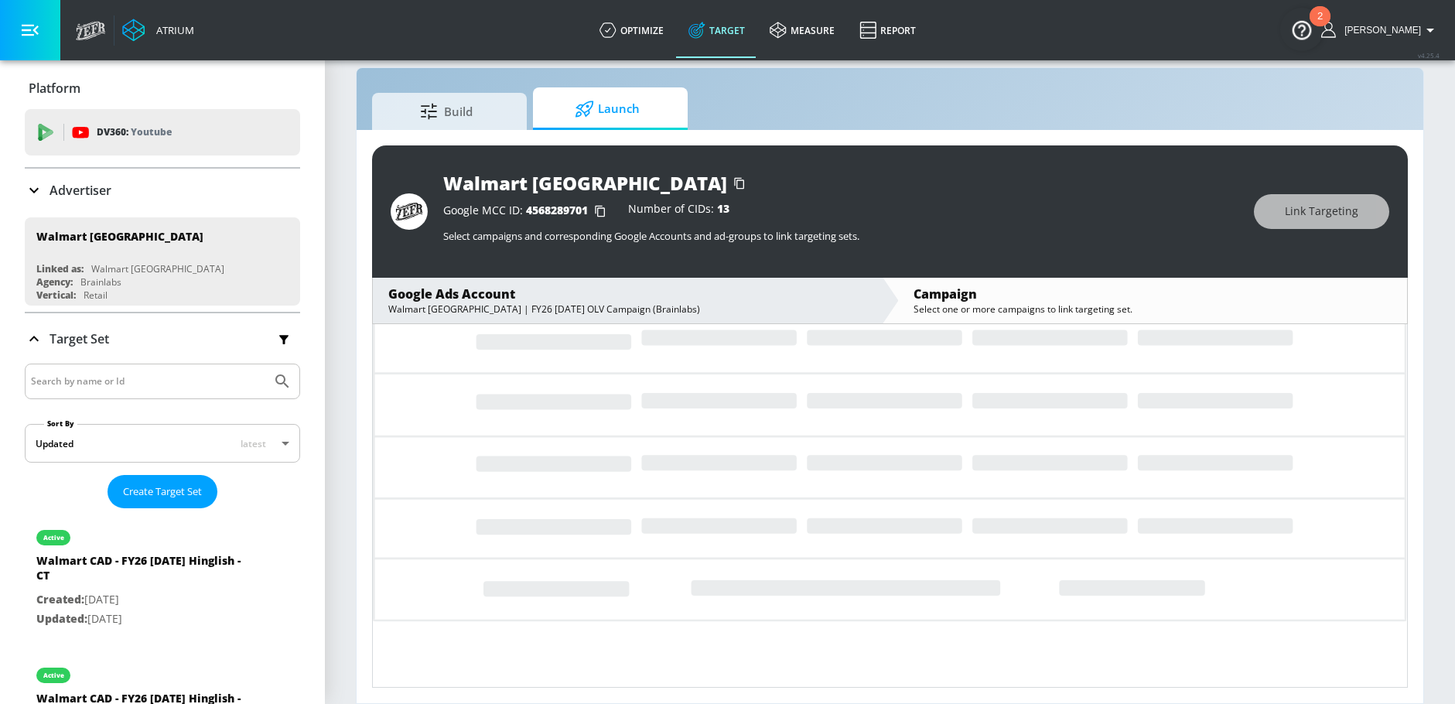
scroll to position [0, 0]
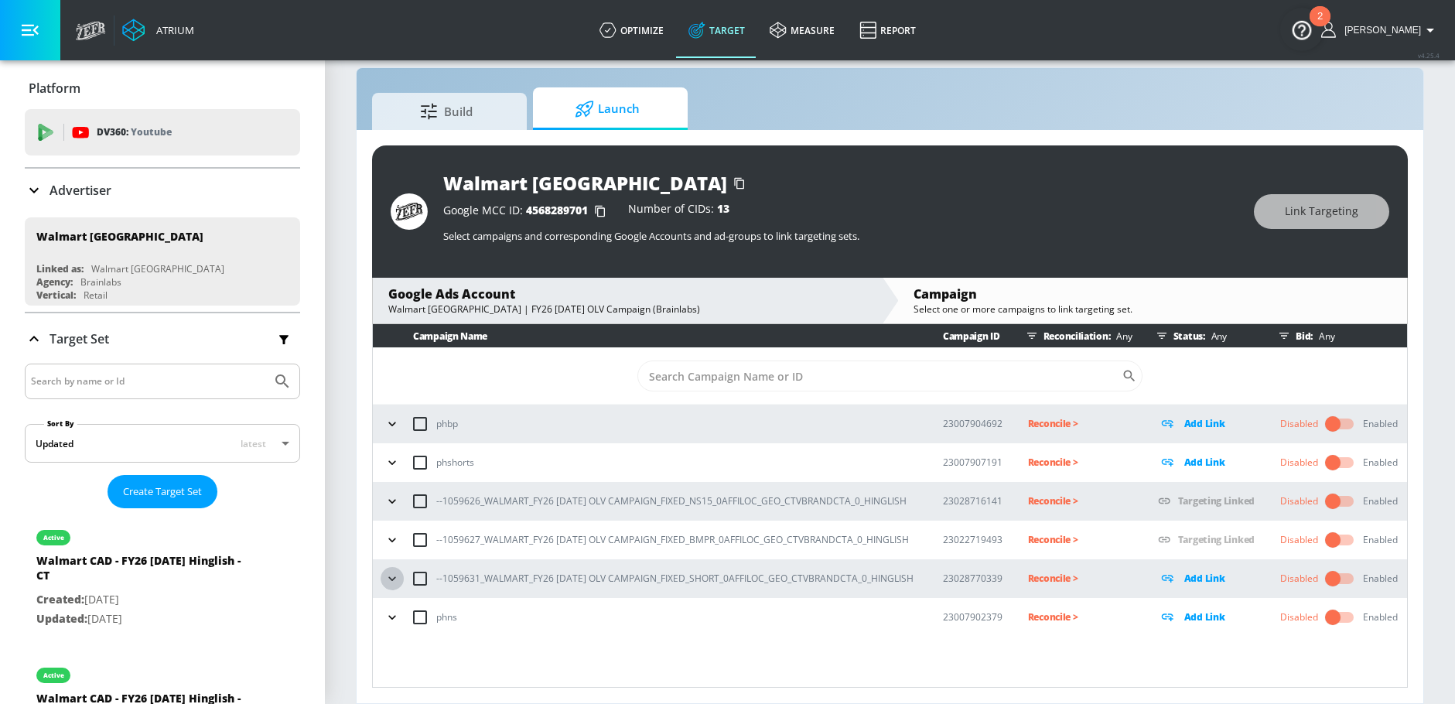
click at [391, 575] on icon "button" at bounding box center [391, 578] width 15 height 15
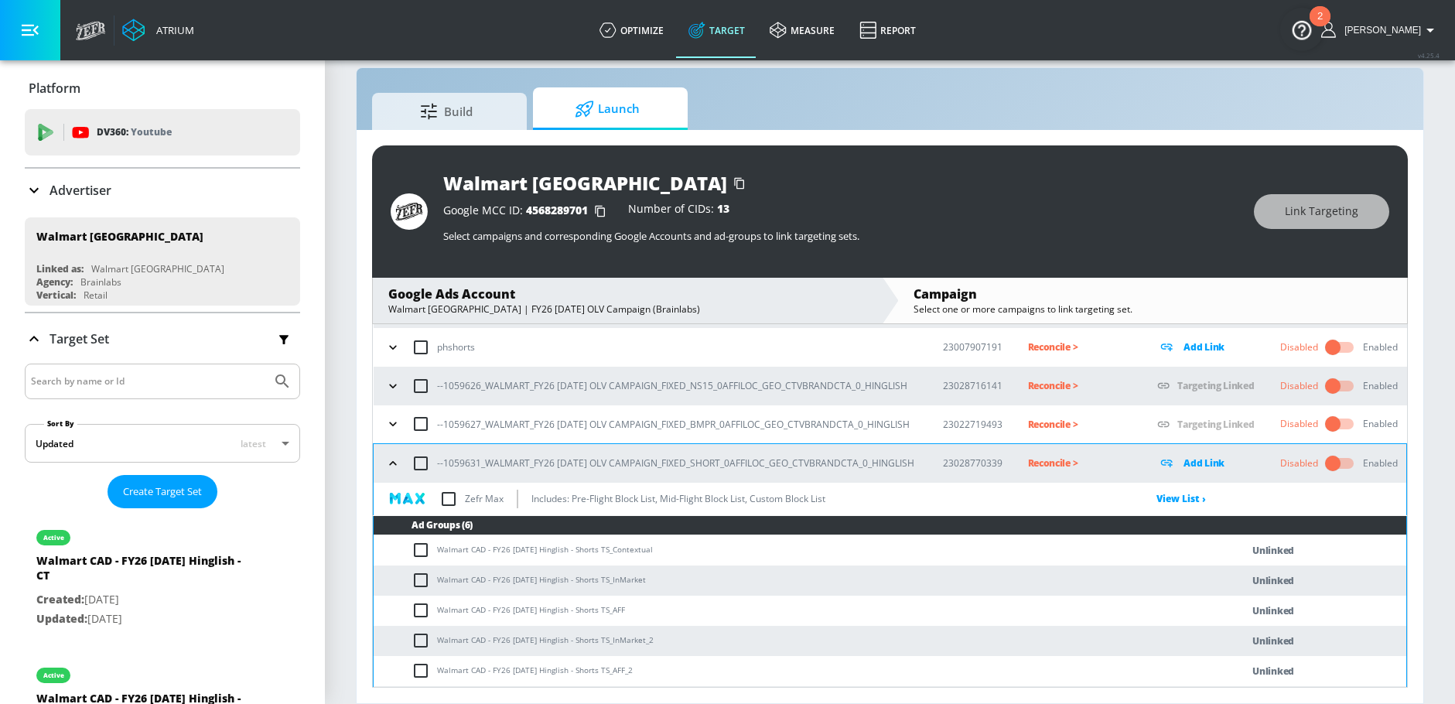
scroll to position [183, 0]
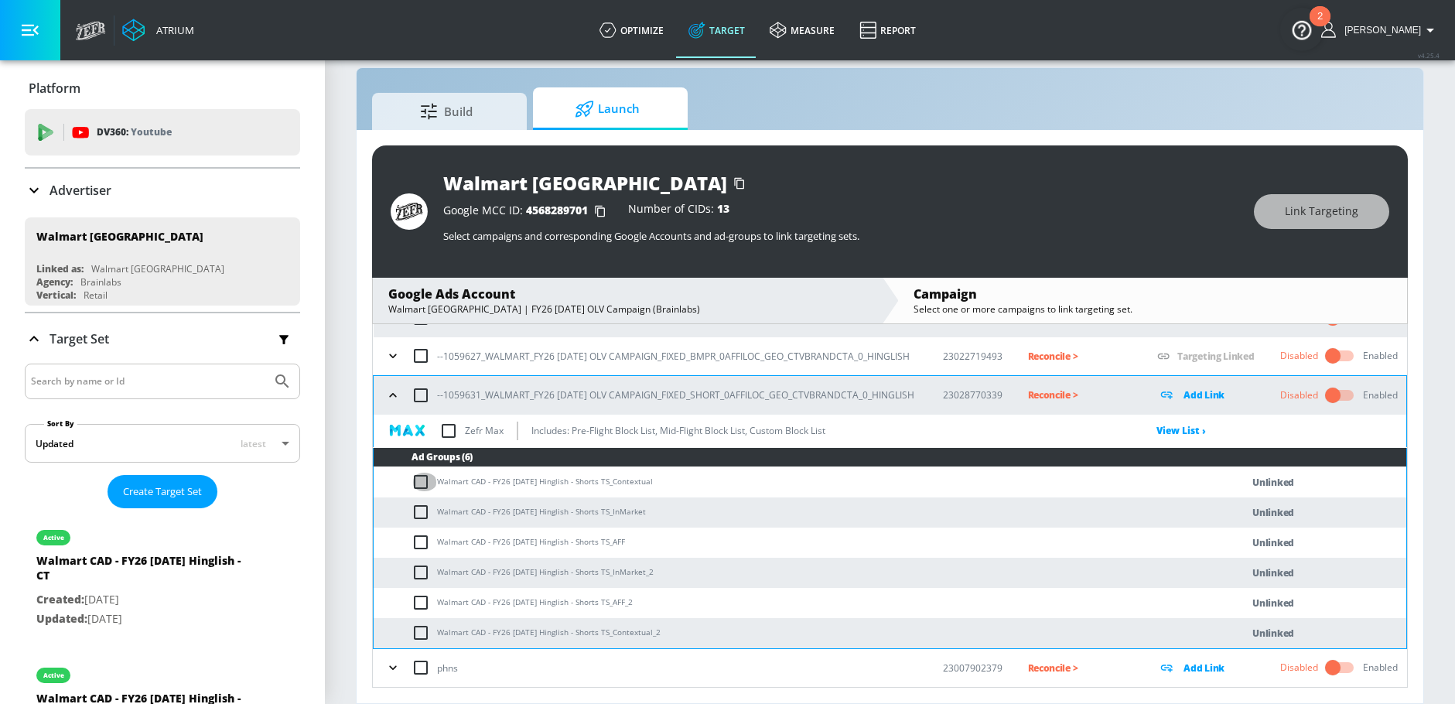
click at [427, 480] on input "checkbox" at bounding box center [424, 482] width 26 height 19
checkbox input "true"
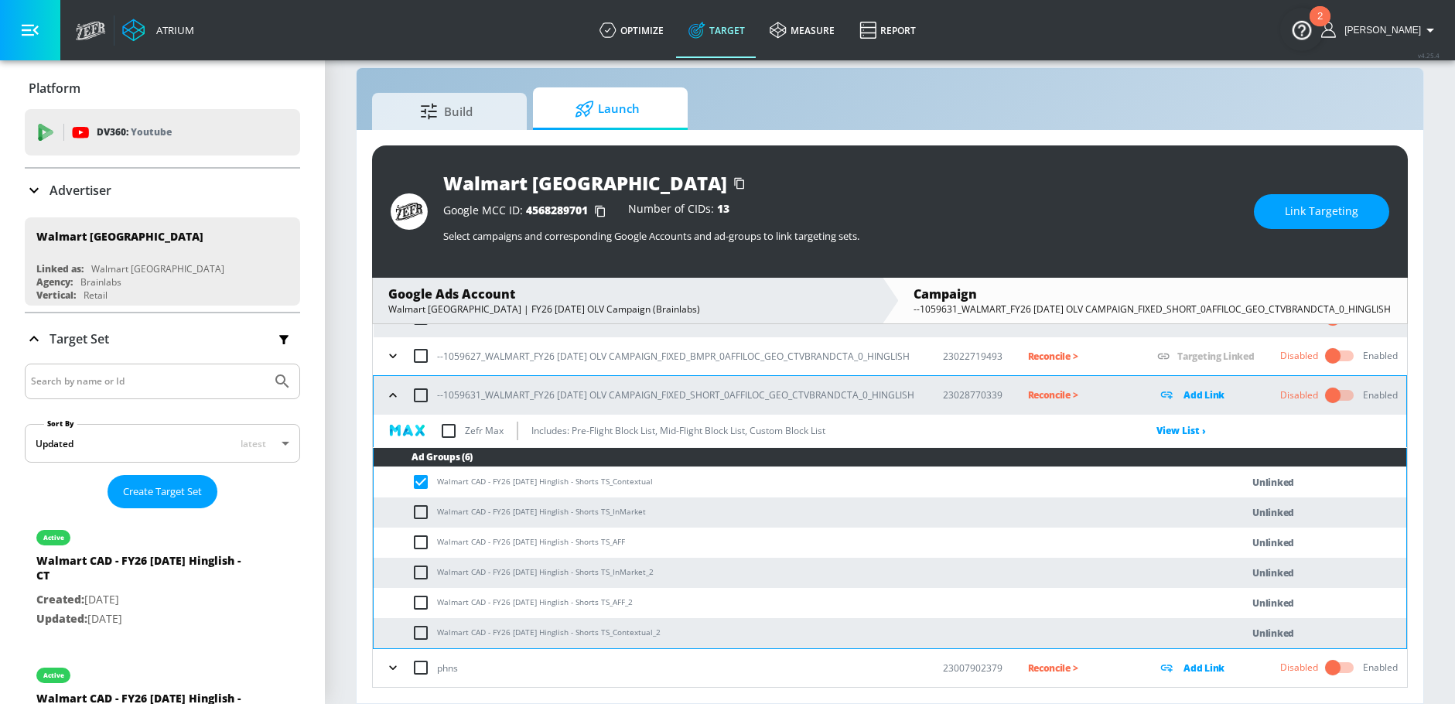
click at [422, 509] on input "checkbox" at bounding box center [424, 512] width 26 height 19
checkbox input "true"
click at [422, 544] on input "checkbox" at bounding box center [424, 542] width 26 height 19
checkbox input "true"
click at [422, 571] on input "checkbox" at bounding box center [424, 572] width 26 height 19
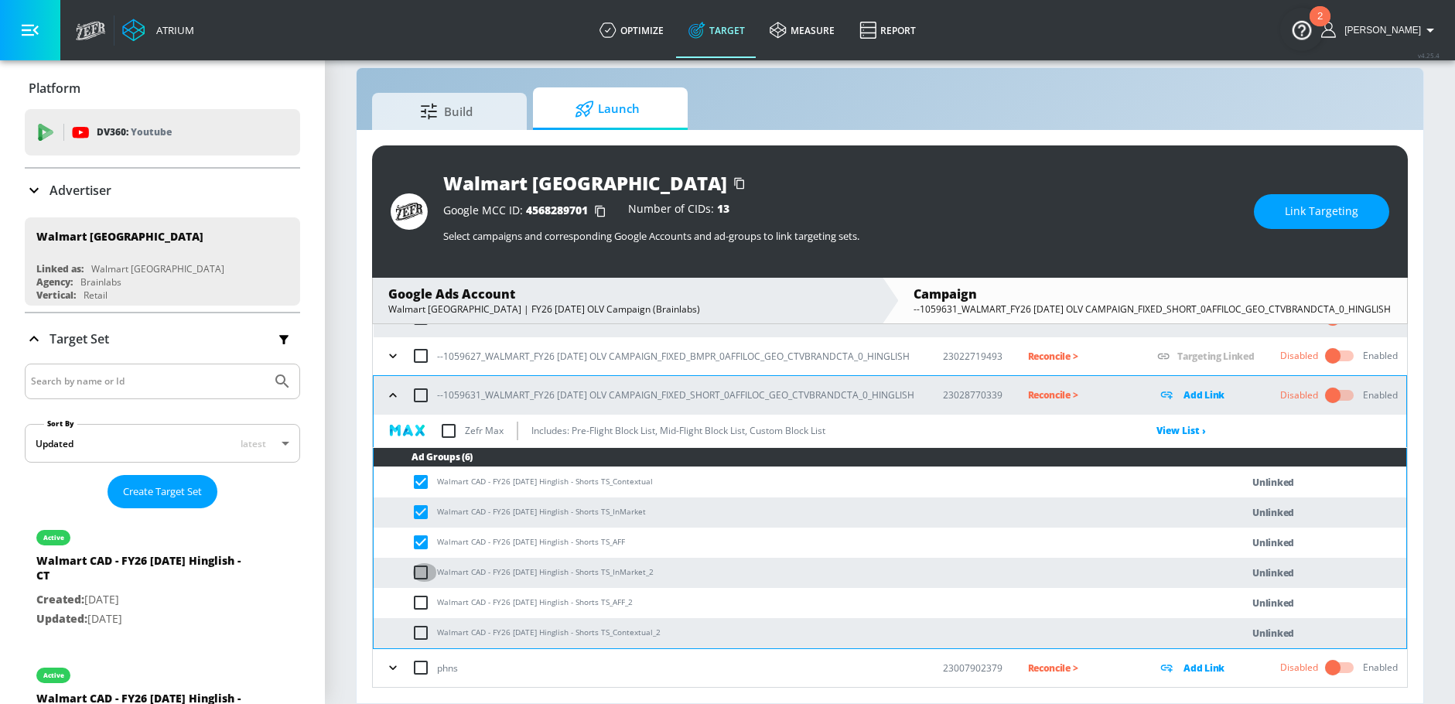
checkbox input "true"
click at [422, 594] on input "checkbox" at bounding box center [424, 602] width 26 height 19
checkbox input "true"
click at [422, 626] on input "checkbox" at bounding box center [424, 632] width 26 height 19
checkbox input "true"
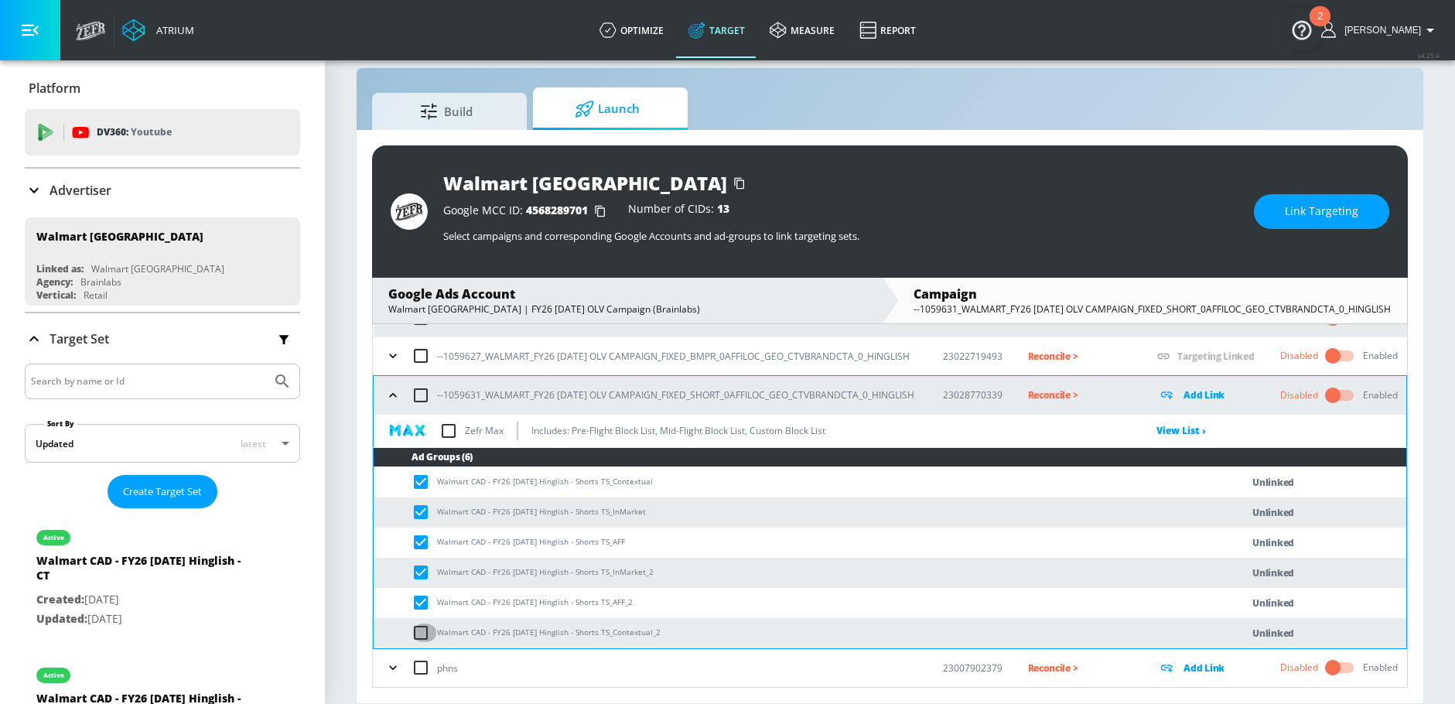
checkbox input "true"
click at [1303, 199] on button "Link Targeting" at bounding box center [1321, 211] width 135 height 35
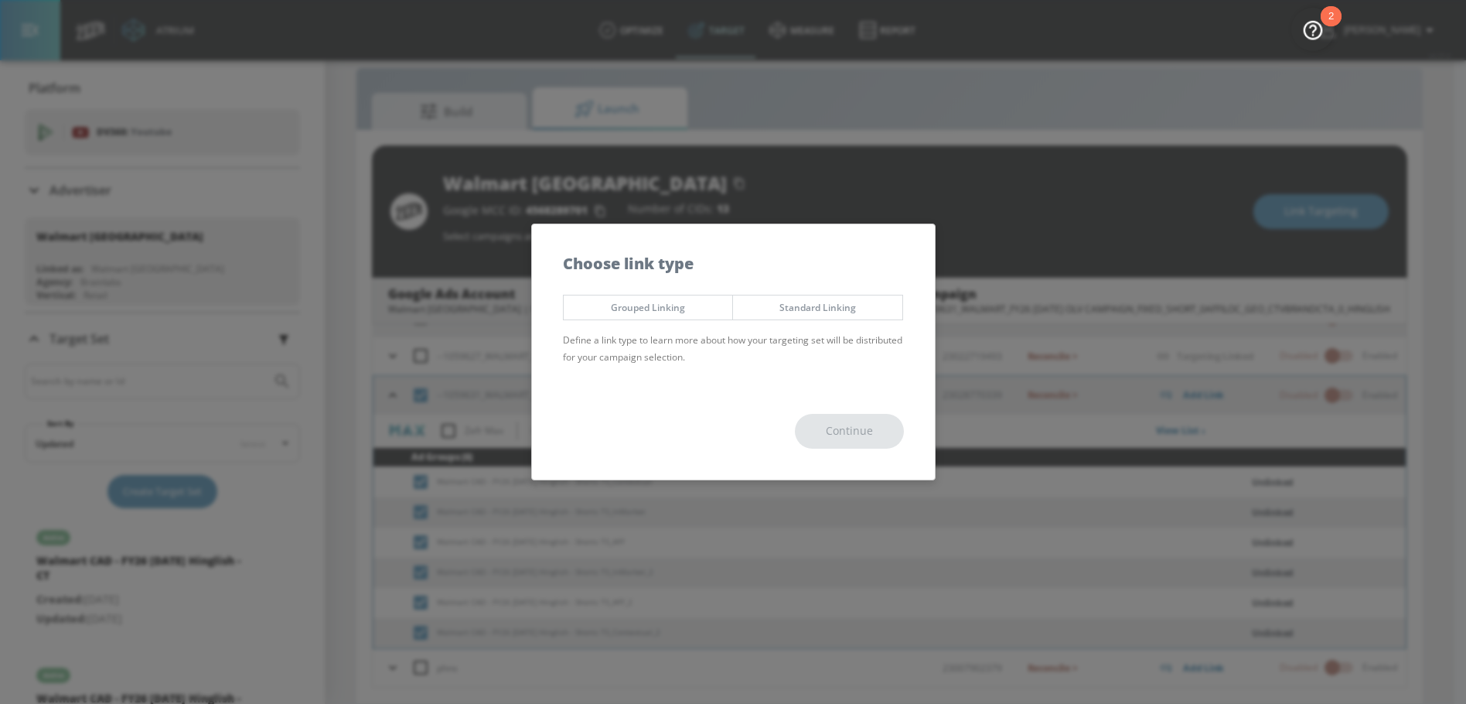
click at [807, 316] on button "Standard Linking" at bounding box center [817, 308] width 171 height 26
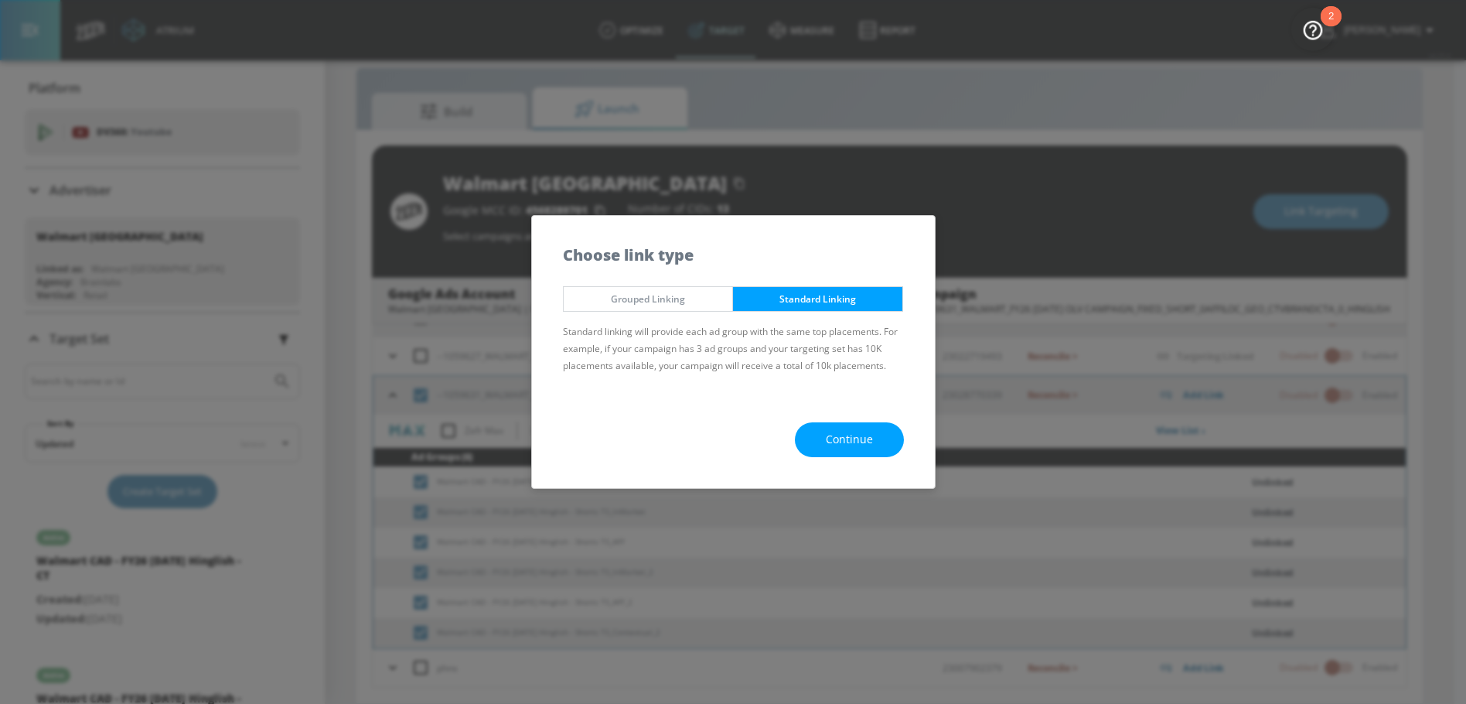
click at [680, 308] on button "Grouped Linking" at bounding box center [648, 299] width 171 height 26
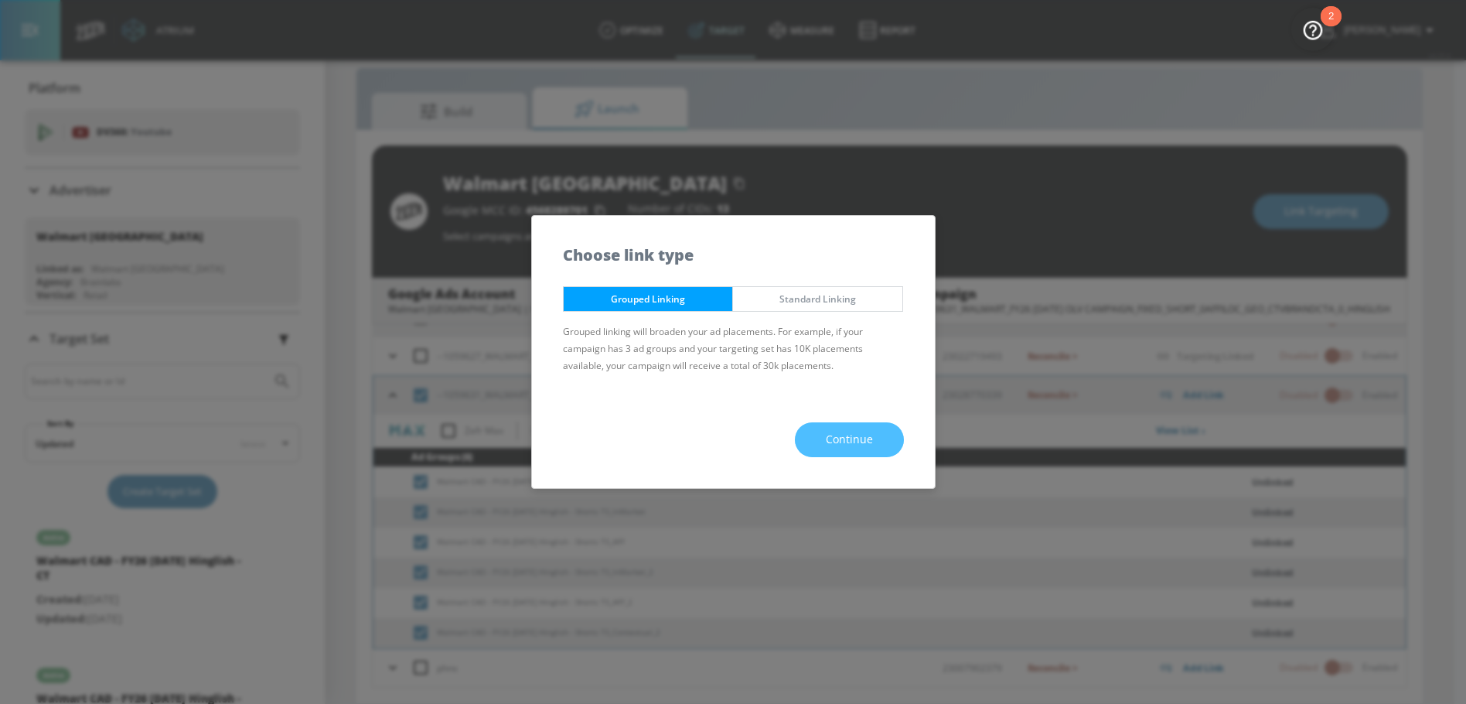
click at [821, 445] on button "Continue" at bounding box center [849, 439] width 109 height 35
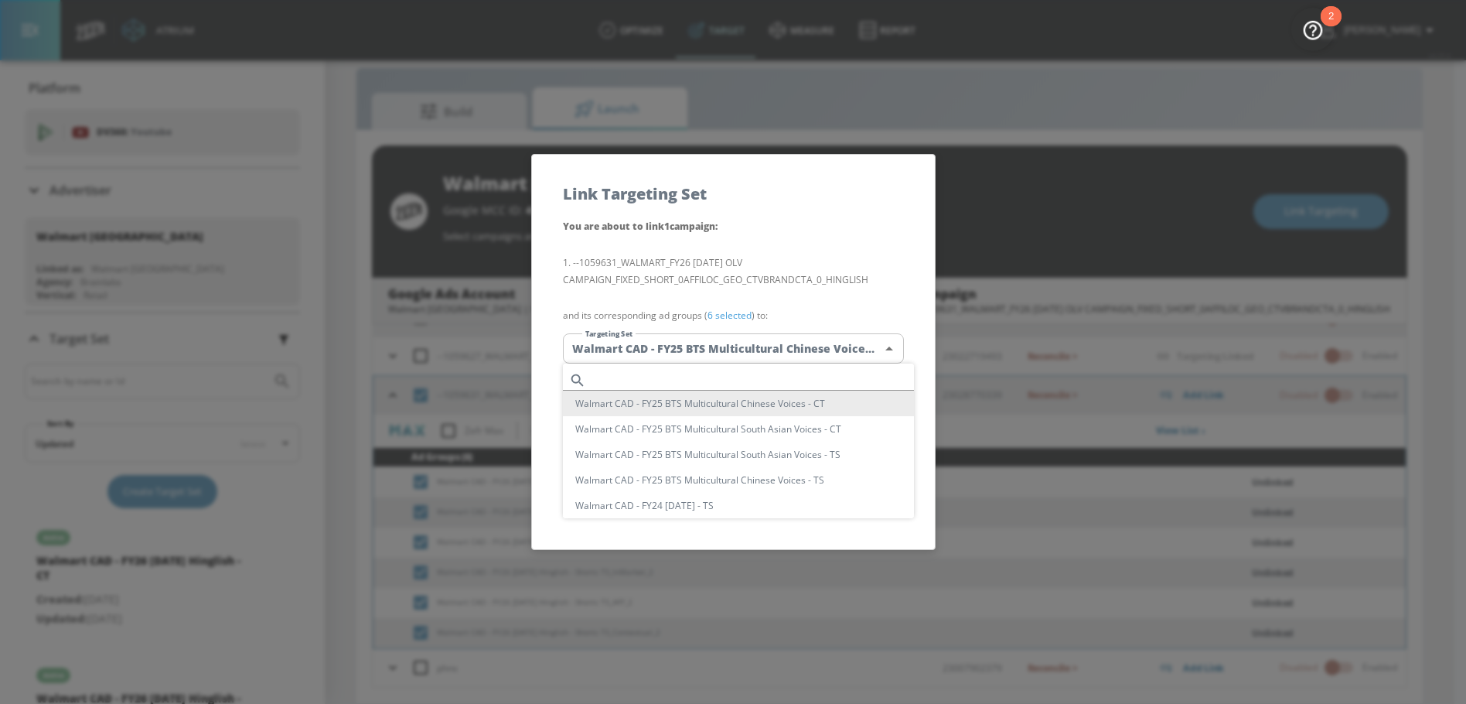
click at [743, 342] on body "Atrium optimize Target measure Report optimize Target measure Report v 4.25.4 N…" at bounding box center [733, 341] width 1466 height 726
click at [687, 379] on input "text" at bounding box center [753, 380] width 322 height 21
paste input "Diwali Hinglish"
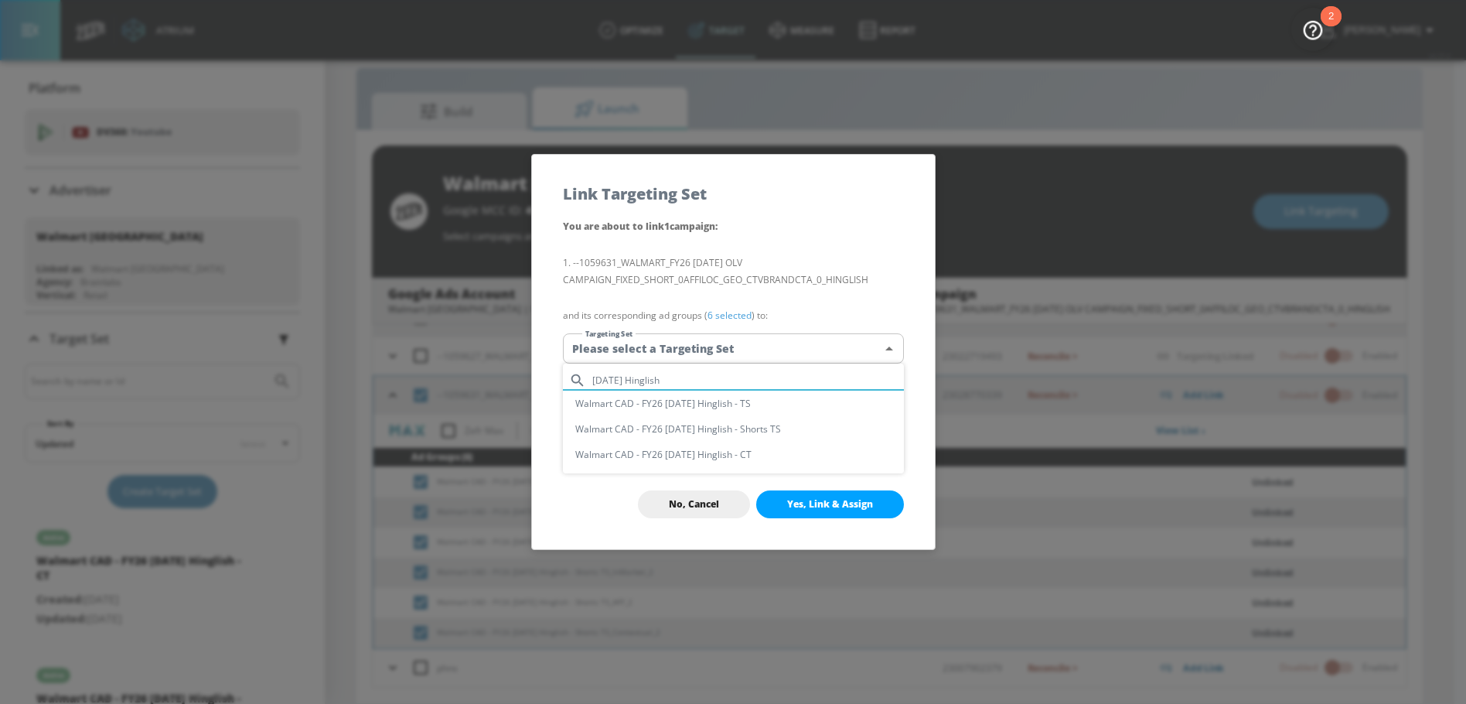
type input "Diwali Hinglish"
click at [743, 432] on li "Walmart CAD - FY26 [DATE] Hinglish - Shorts TS" at bounding box center [733, 429] width 341 height 26
type input "6bbf47e4-5f54-4344-b401-baad5c0517ac"
click at [819, 503] on span "Yes, Link & Assign" at bounding box center [830, 504] width 86 height 12
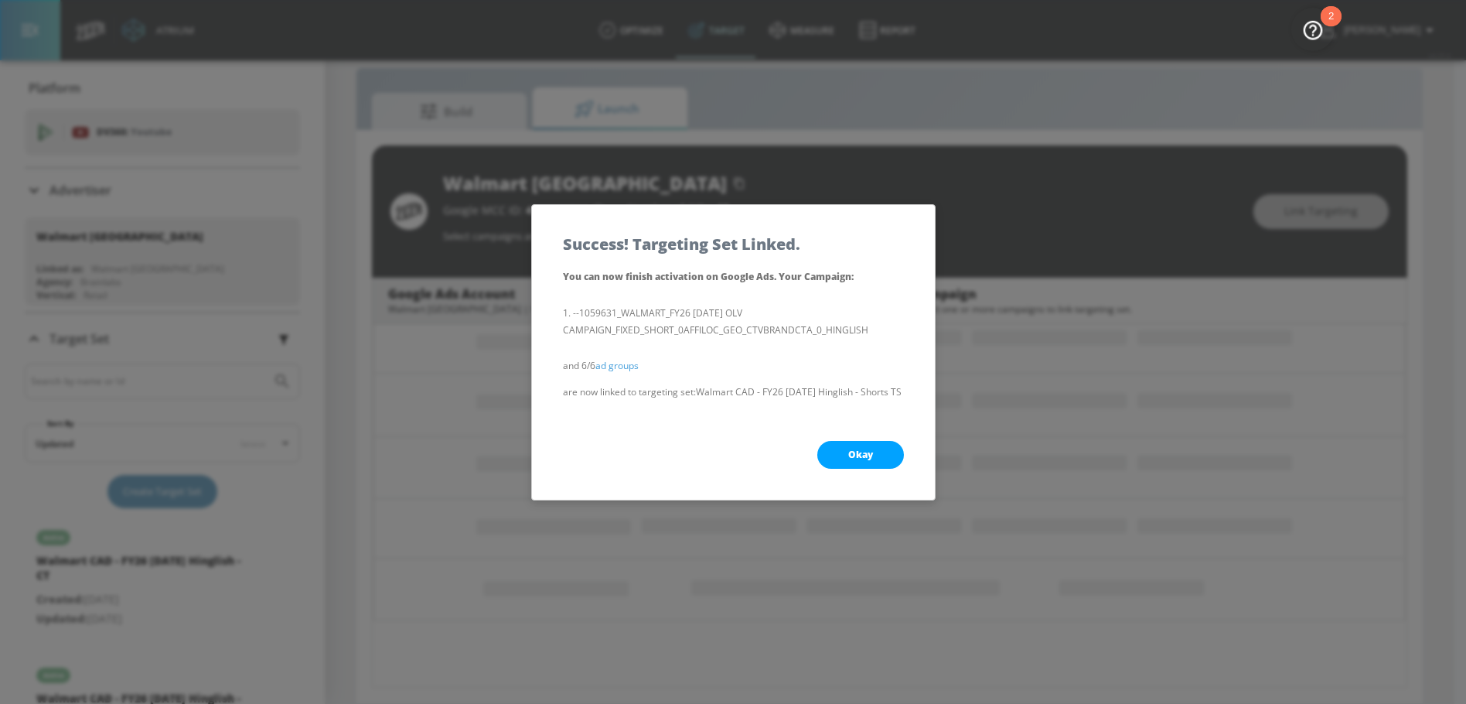
click at [850, 449] on span "Okay" at bounding box center [860, 455] width 25 height 12
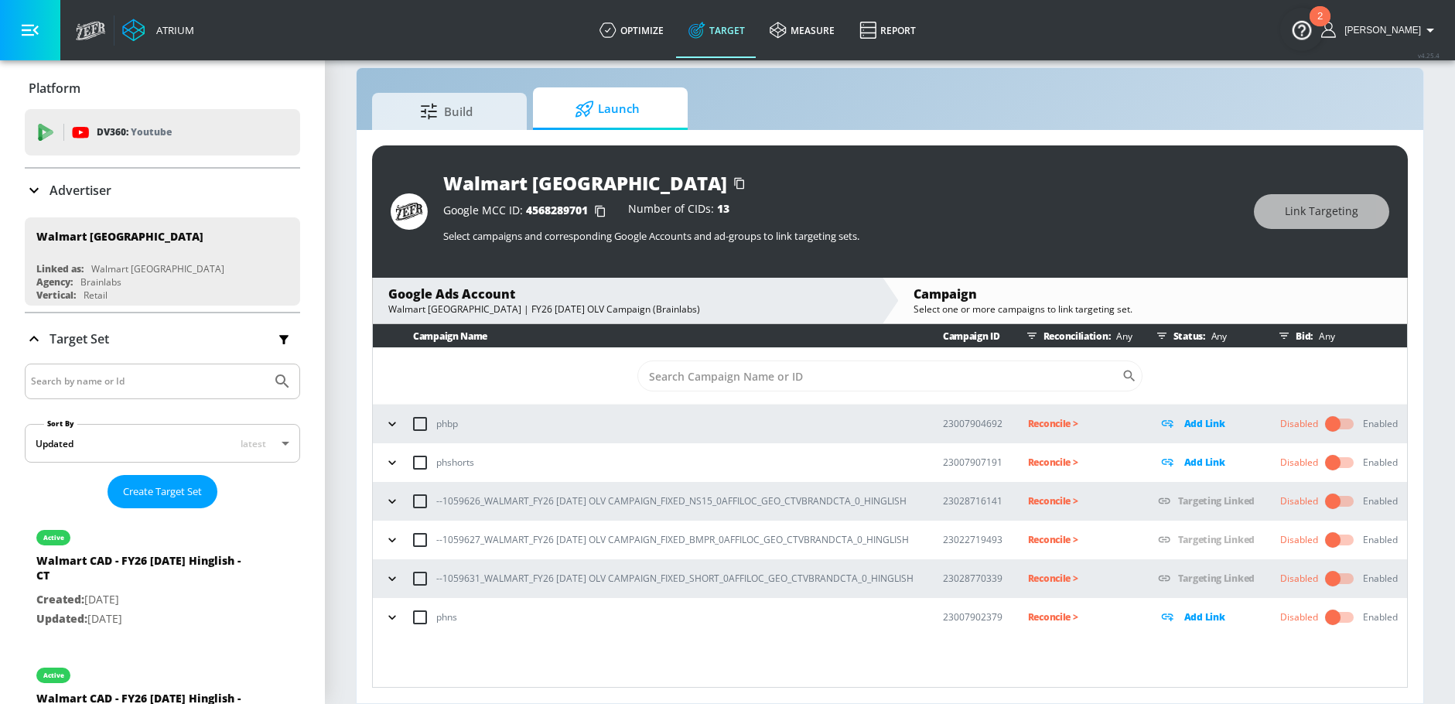
scroll to position [0, 0]
click at [391, 579] on icon "button" at bounding box center [391, 578] width 7 height 4
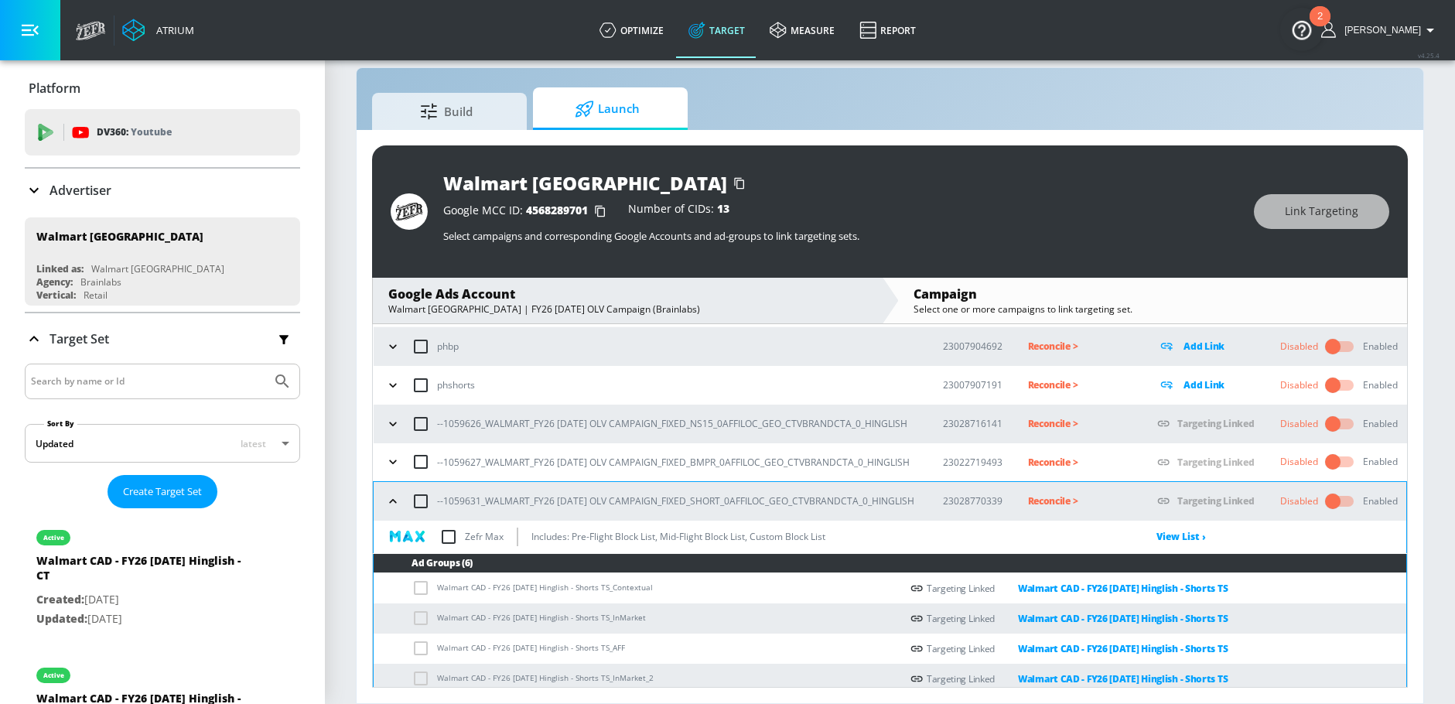
scroll to position [183, 0]
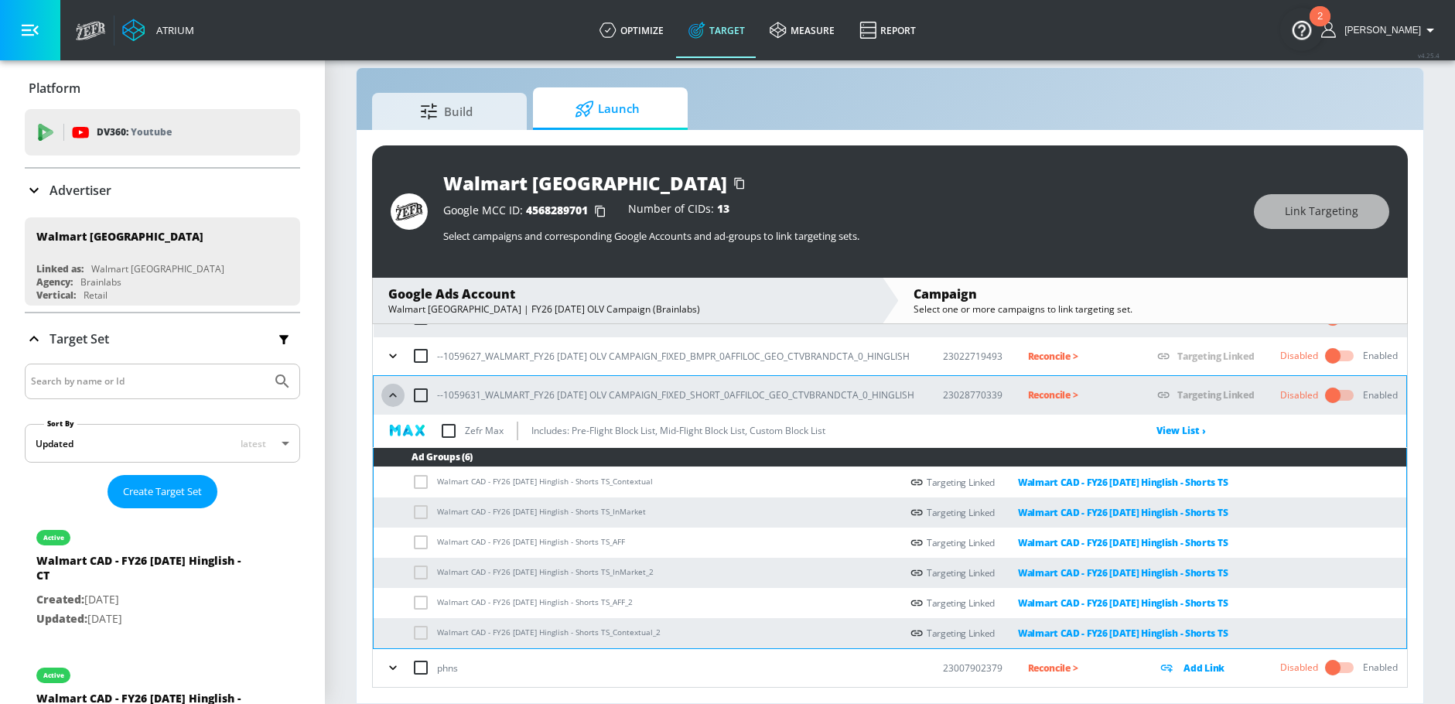
click at [391, 395] on icon "button" at bounding box center [392, 394] width 15 height 15
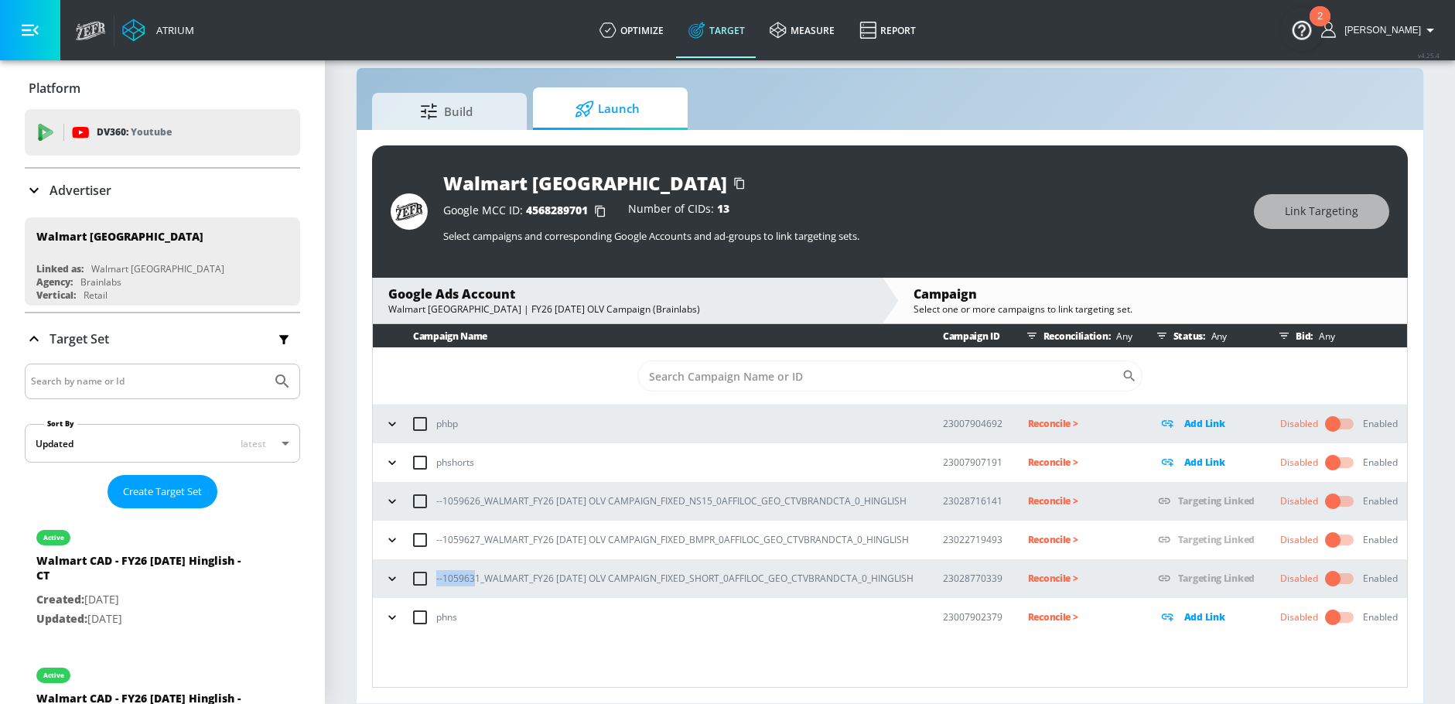
drag, startPoint x: 437, startPoint y: 580, endPoint x: 476, endPoint y: 579, distance: 39.5
click at [476, 579] on p "--1059631_WALMART_FY26 [DATE] OLV CAMPAIGN_FIXED_SHORT_0AFFILOC_GEO_CTVBRANDCTA…" at bounding box center [674, 578] width 477 height 16
click at [444, 579] on p "--1059631_WALMART_FY26 [DATE] OLV CAMPAIGN_FIXED_SHORT_0AFFILOC_GEO_CTVBRANDCTA…" at bounding box center [674, 578] width 477 height 16
drag, startPoint x: 443, startPoint y: 579, endPoint x: 476, endPoint y: 579, distance: 32.5
click at [476, 579] on p "--1059631_WALMART_FY26 [DATE] OLV CAMPAIGN_FIXED_SHORT_0AFFILOC_GEO_CTVBRANDCTA…" at bounding box center [674, 578] width 477 height 16
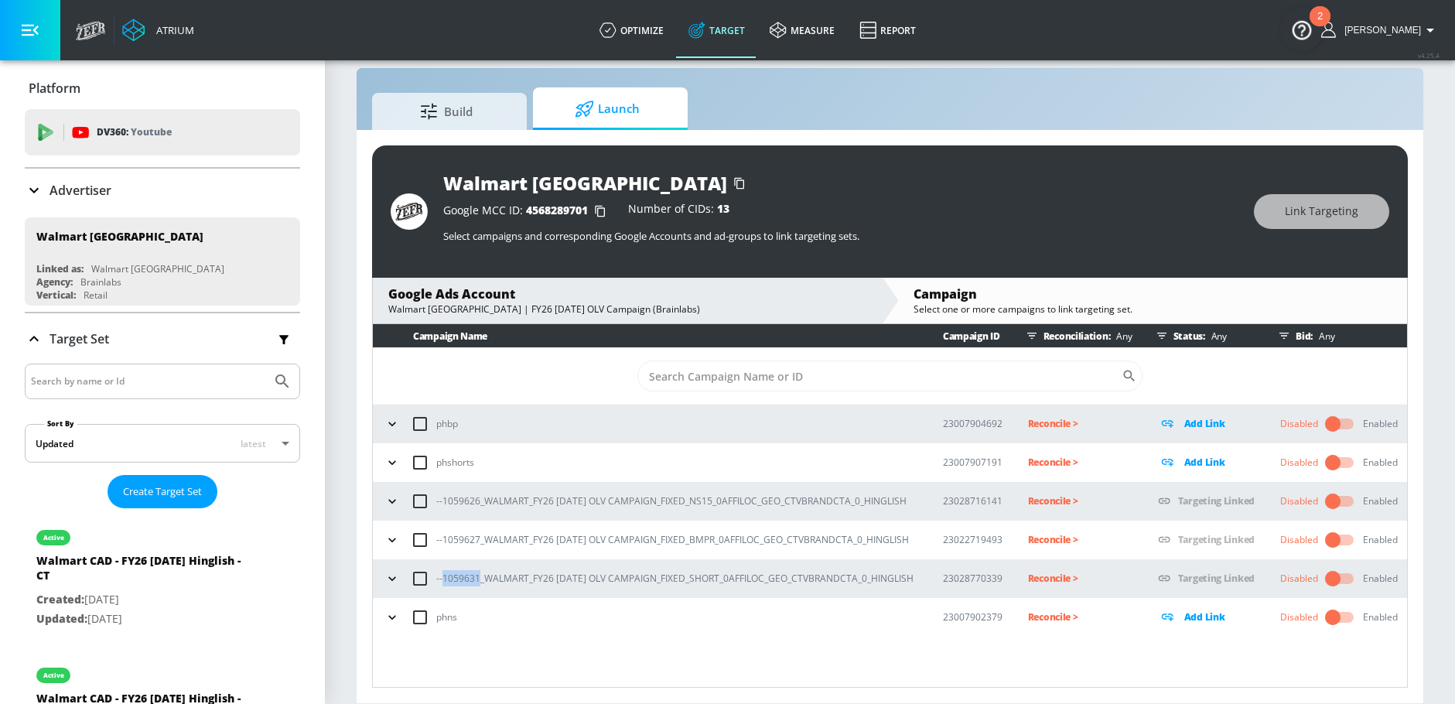
drag, startPoint x: 478, startPoint y: 579, endPoint x: 443, endPoint y: 581, distance: 34.8
click at [443, 581] on p "--1059631_WALMART_FY26 [DATE] OLV CAMPAIGN_FIXED_SHORT_0AFFILOC_GEO_CTVBRANDCTA…" at bounding box center [674, 578] width 477 height 16
copy p "1059631"
click at [473, 578] on p "--1059631_WALMART_FY26 [DATE] OLV CAMPAIGN_FIXED_SHORT_0AFFILOC_GEO_CTVBRANDCTA…" at bounding box center [674, 578] width 477 height 16
click at [1039, 578] on p "Reconcile >" at bounding box center [1080, 578] width 105 height 18
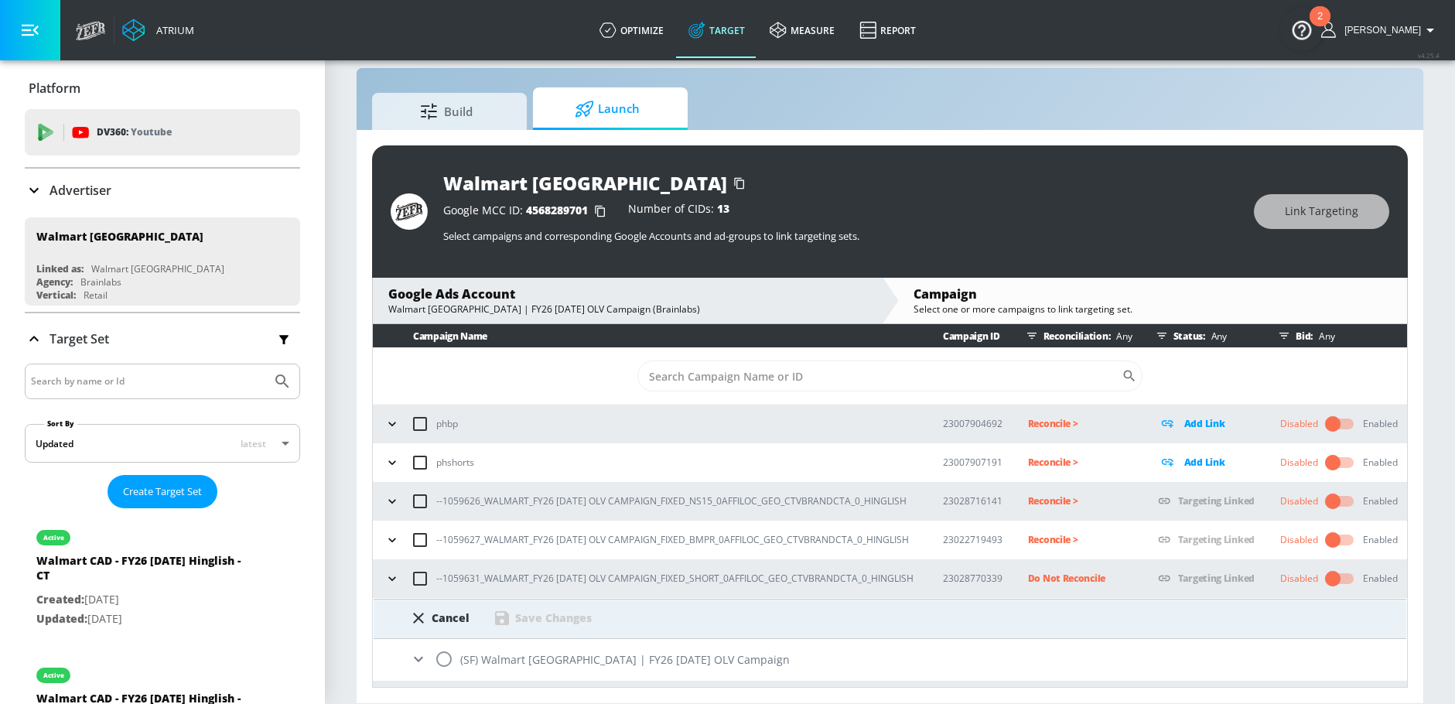
scroll to position [32, 0]
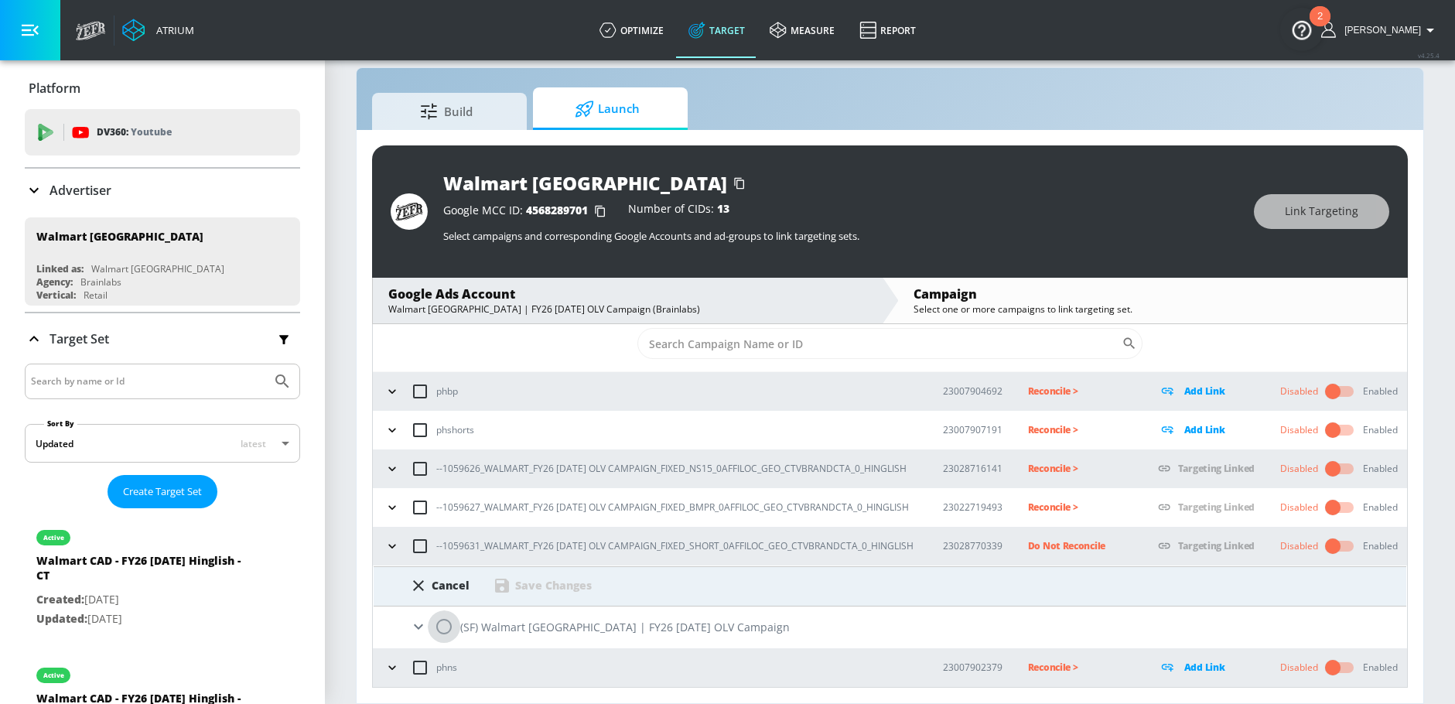
click at [441, 629] on input "radio" at bounding box center [444, 626] width 32 height 32
radio input "true"
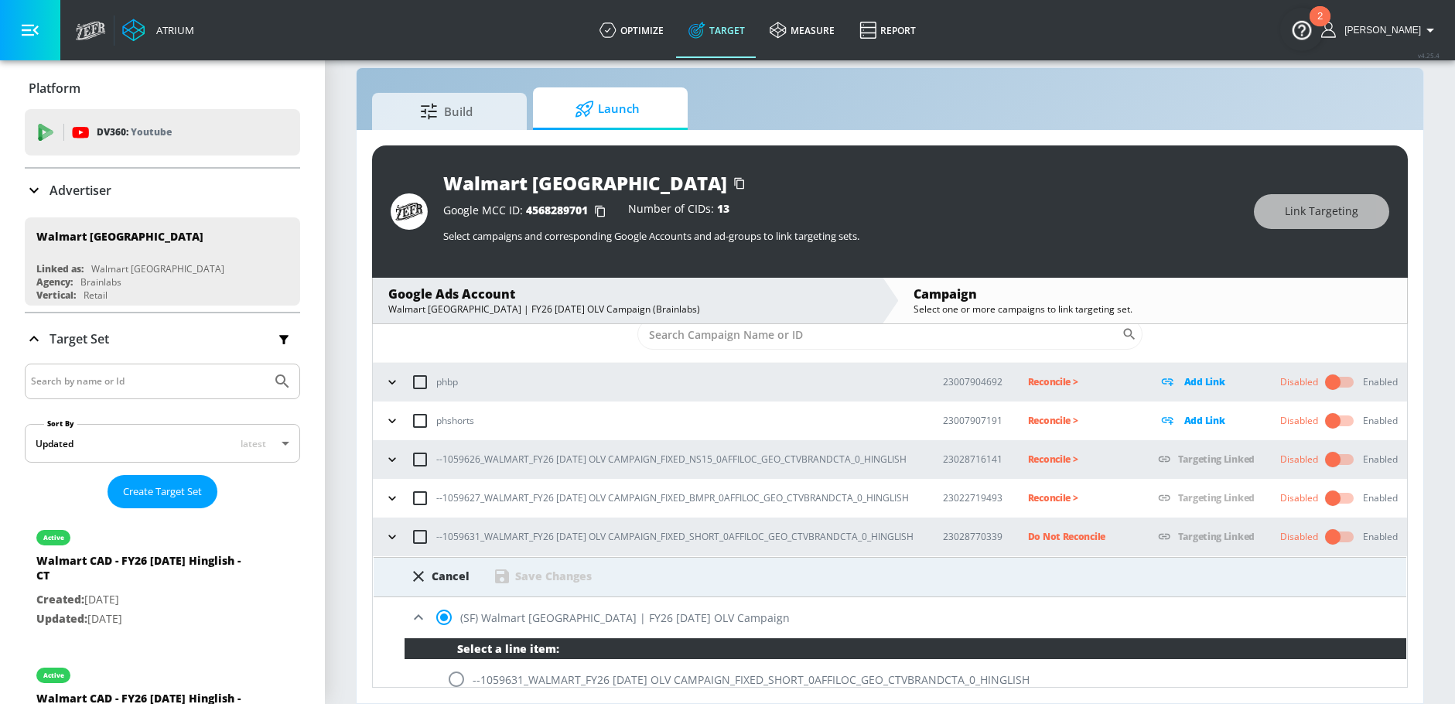
scroll to position [78, 0]
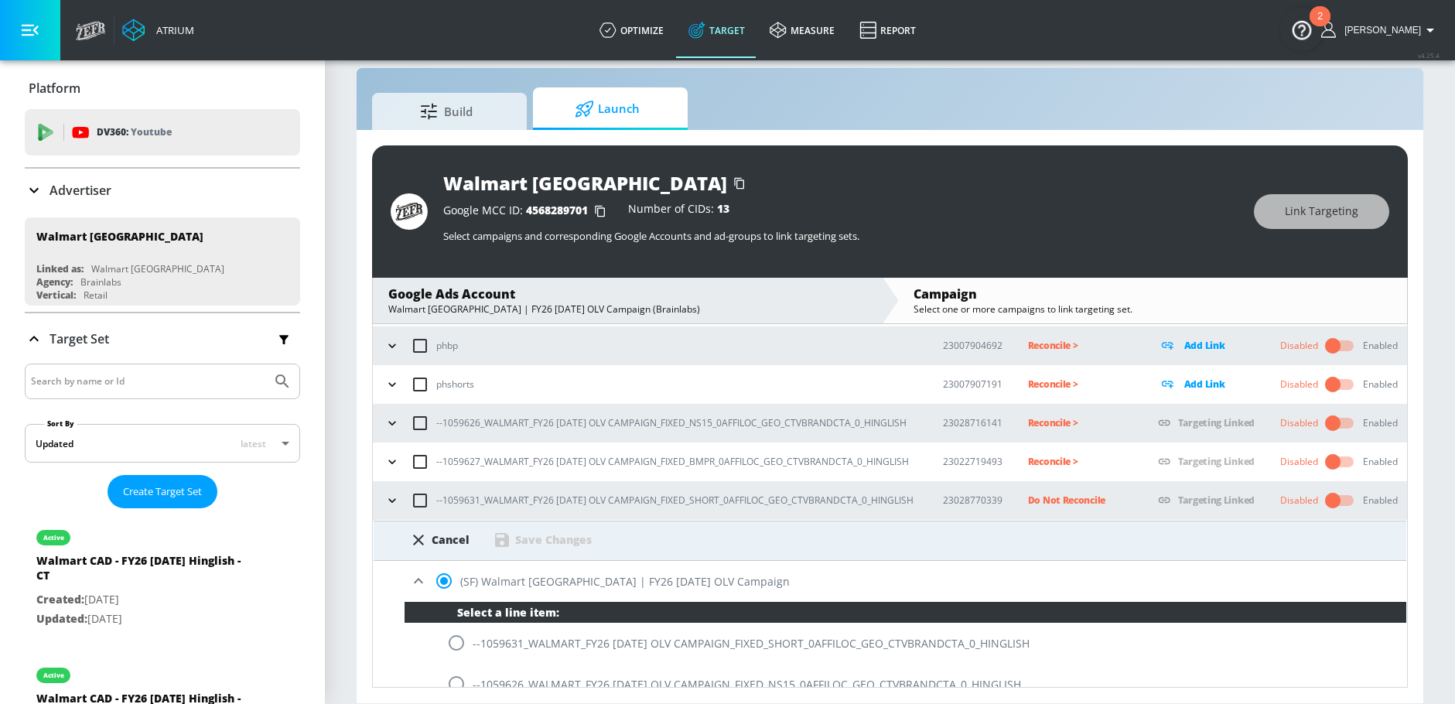
click at [451, 642] on input "radio" at bounding box center [456, 642] width 32 height 32
radio input "true"
click at [569, 539] on div "Save Changes" at bounding box center [553, 539] width 77 height 15
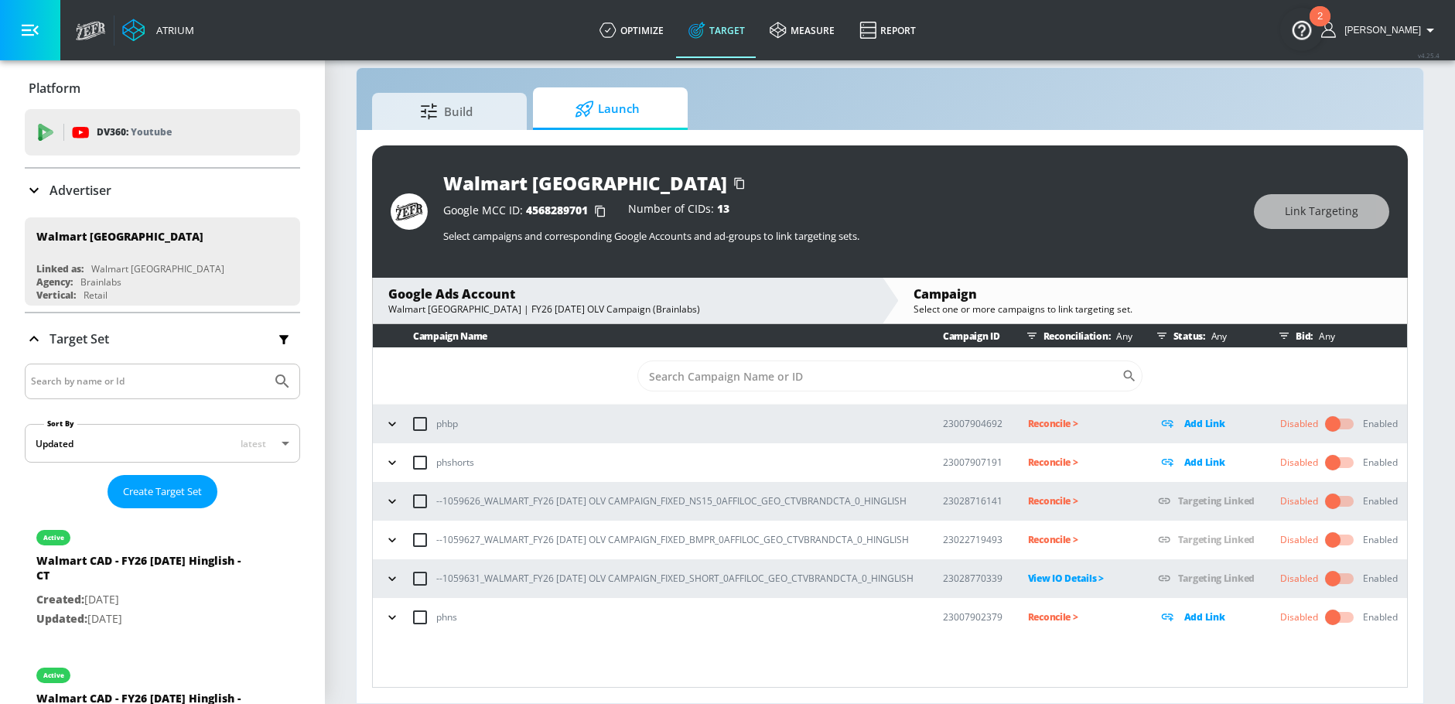
scroll to position [0, 0]
drag, startPoint x: 444, startPoint y: 542, endPoint x: 477, endPoint y: 542, distance: 33.3
click at [477, 542] on p "--1059627_WALMART_FY26 [DATE] OLV CAMPAIGN_FIXED_BMPR_0AFFILOC_GEO_CTVBRANDCTA_…" at bounding box center [672, 539] width 473 height 16
copy p "1059627"
click at [1030, 536] on p "Reconcile >" at bounding box center [1080, 540] width 105 height 18
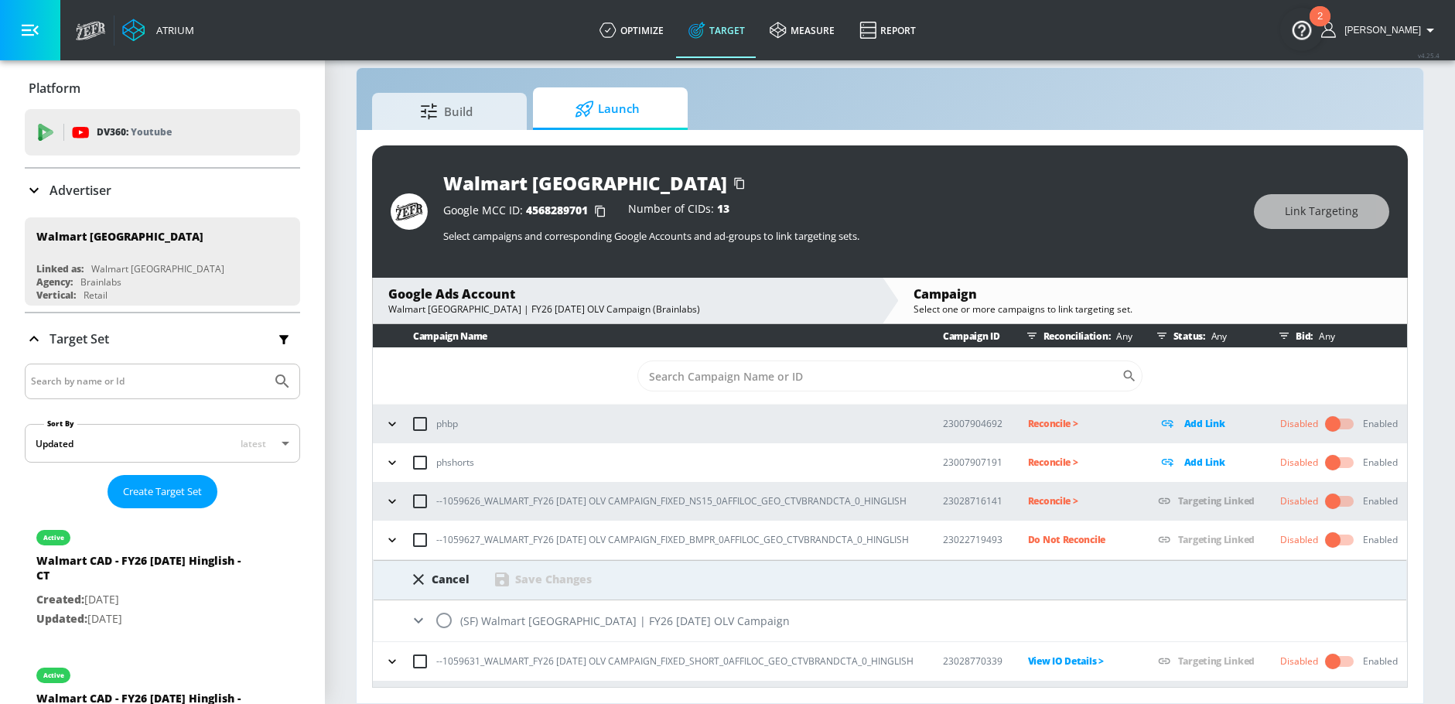
scroll to position [32, 0]
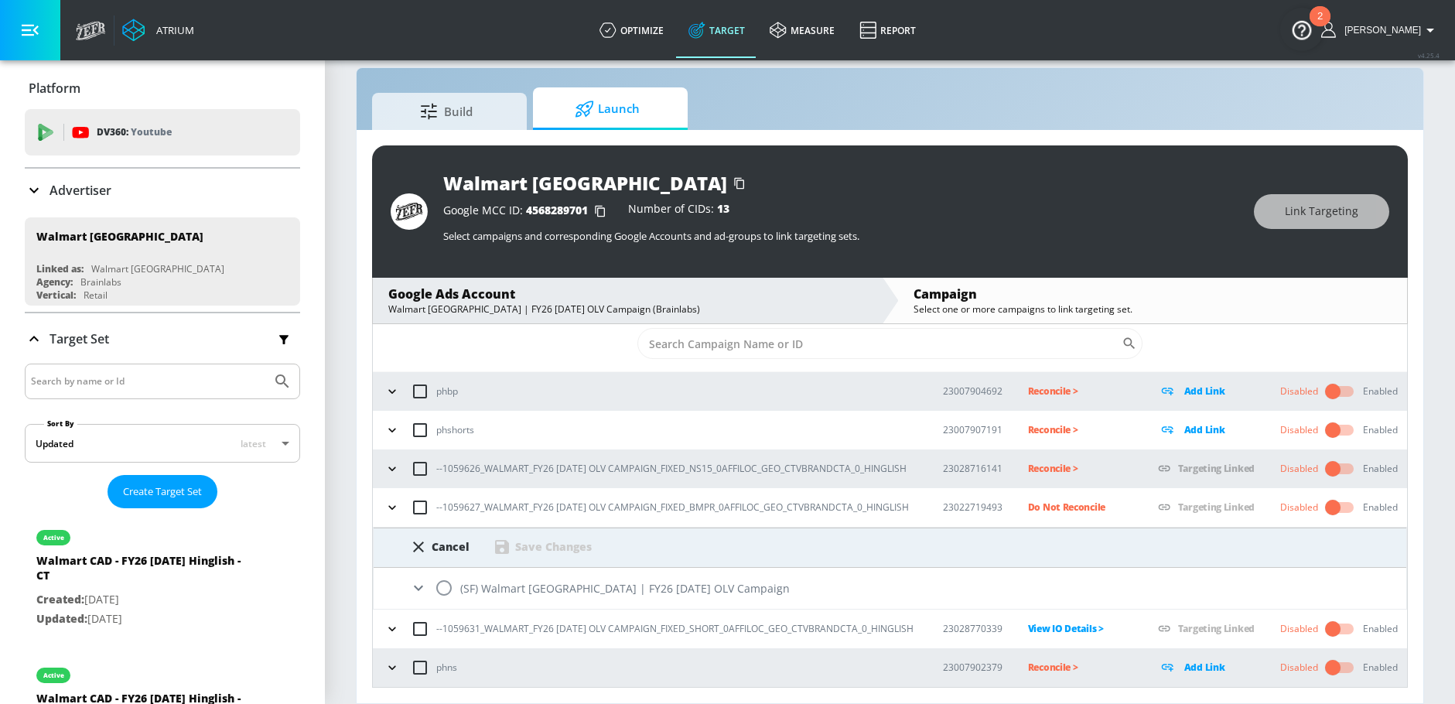
click at [441, 588] on input "radio" at bounding box center [444, 588] width 32 height 32
radio input "true"
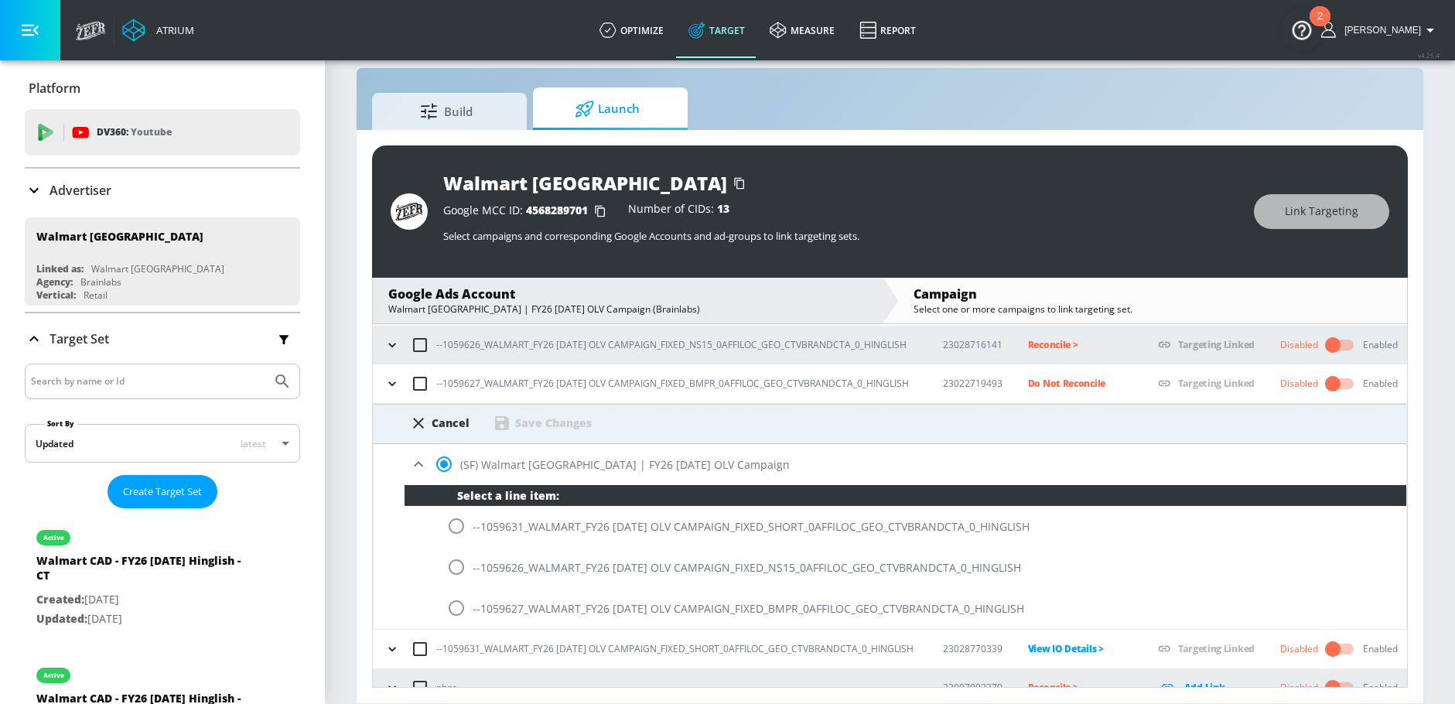
scroll to position [176, 0]
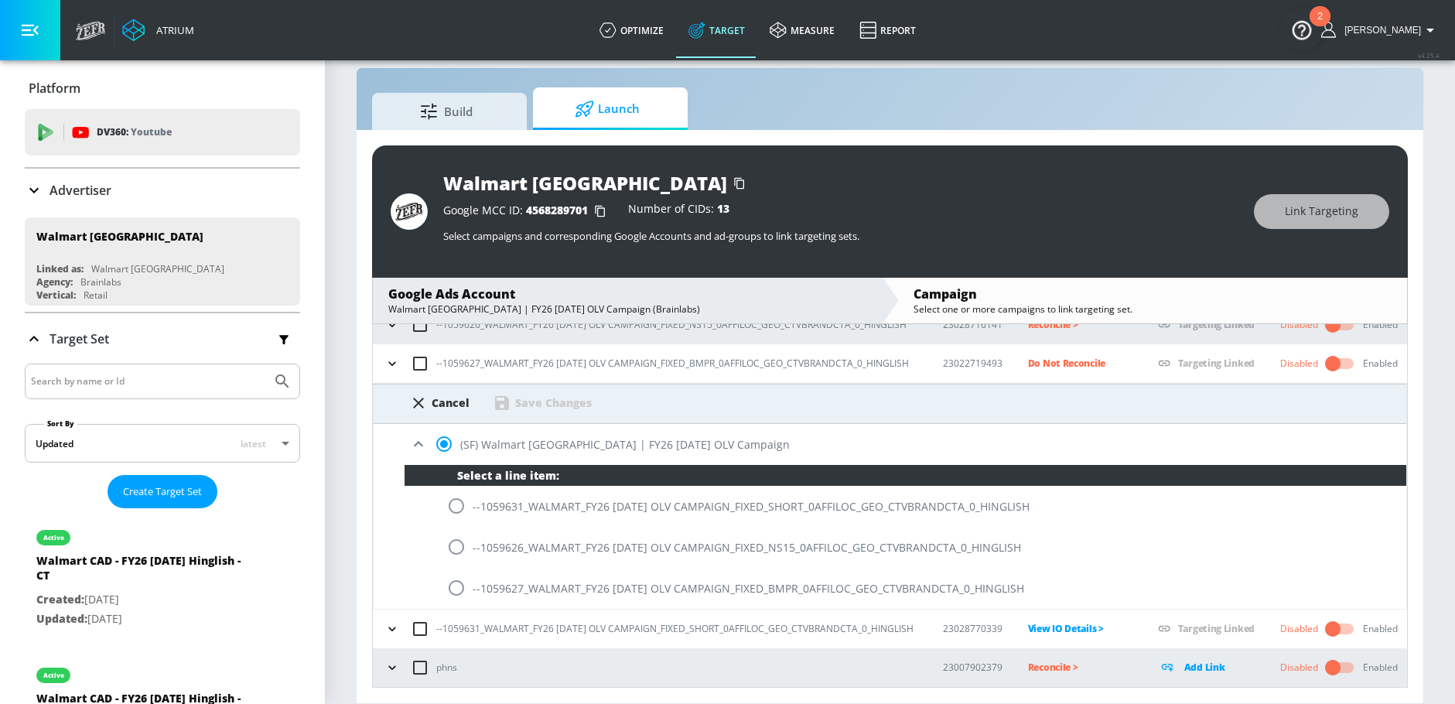
click at [452, 594] on input "radio" at bounding box center [456, 588] width 32 height 32
radio input "true"
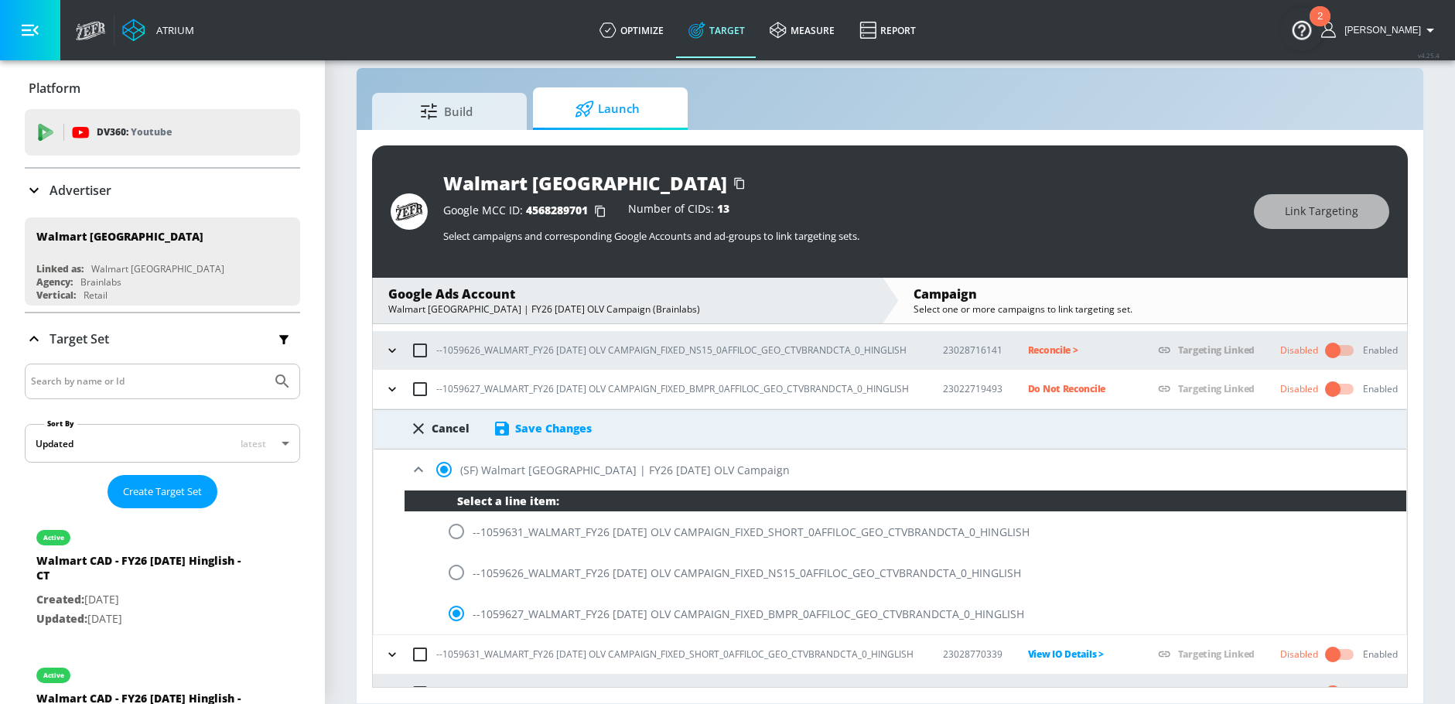
click at [572, 430] on div "Save Changes" at bounding box center [553, 428] width 77 height 15
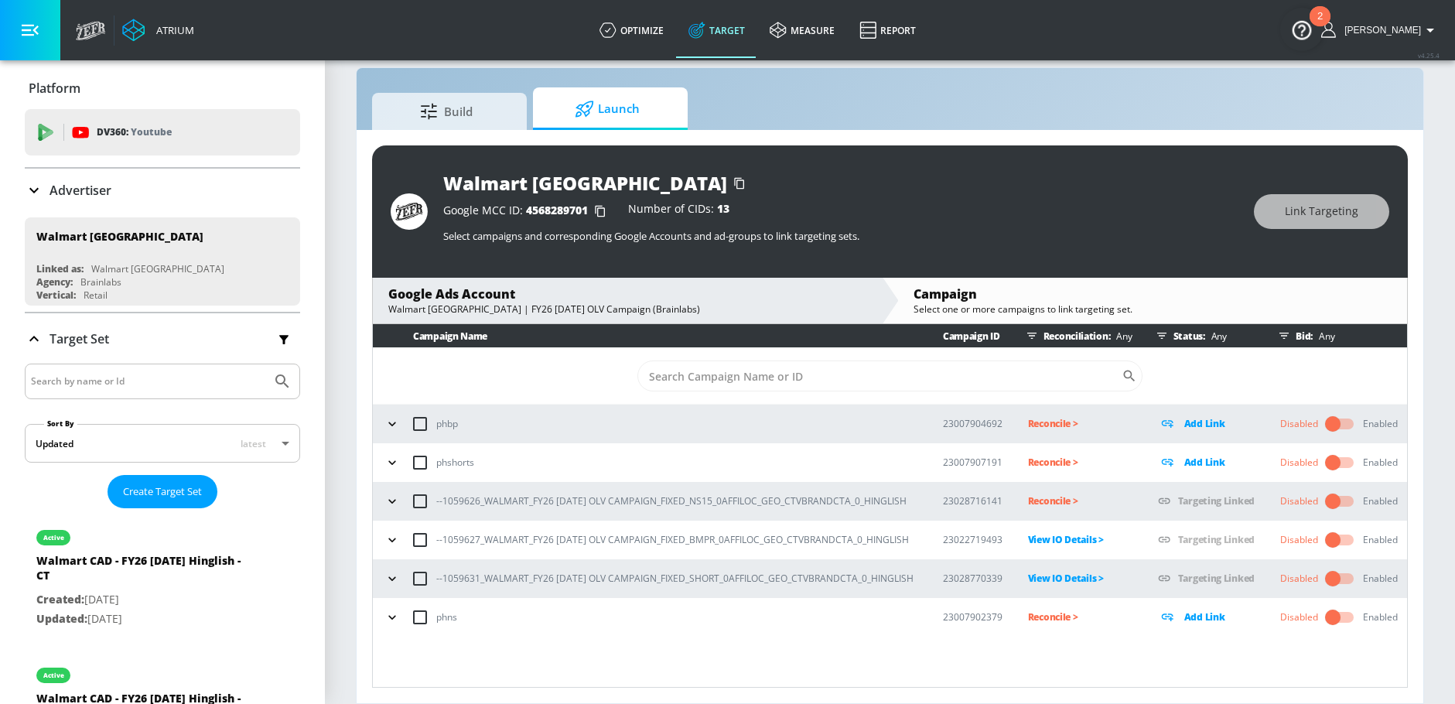
scroll to position [0, 0]
drag, startPoint x: 443, startPoint y: 504, endPoint x: 477, endPoint y: 503, distance: 34.0
click at [477, 503] on p "--1059626_WALMART_FY26 [DATE] OLV CAMPAIGN_FIXED_NS15_0AFFILOC_GEO_CTVBRANDCTA_…" at bounding box center [671, 501] width 470 height 16
copy p "1059626"
click at [1032, 500] on p "Reconcile >" at bounding box center [1080, 501] width 105 height 18
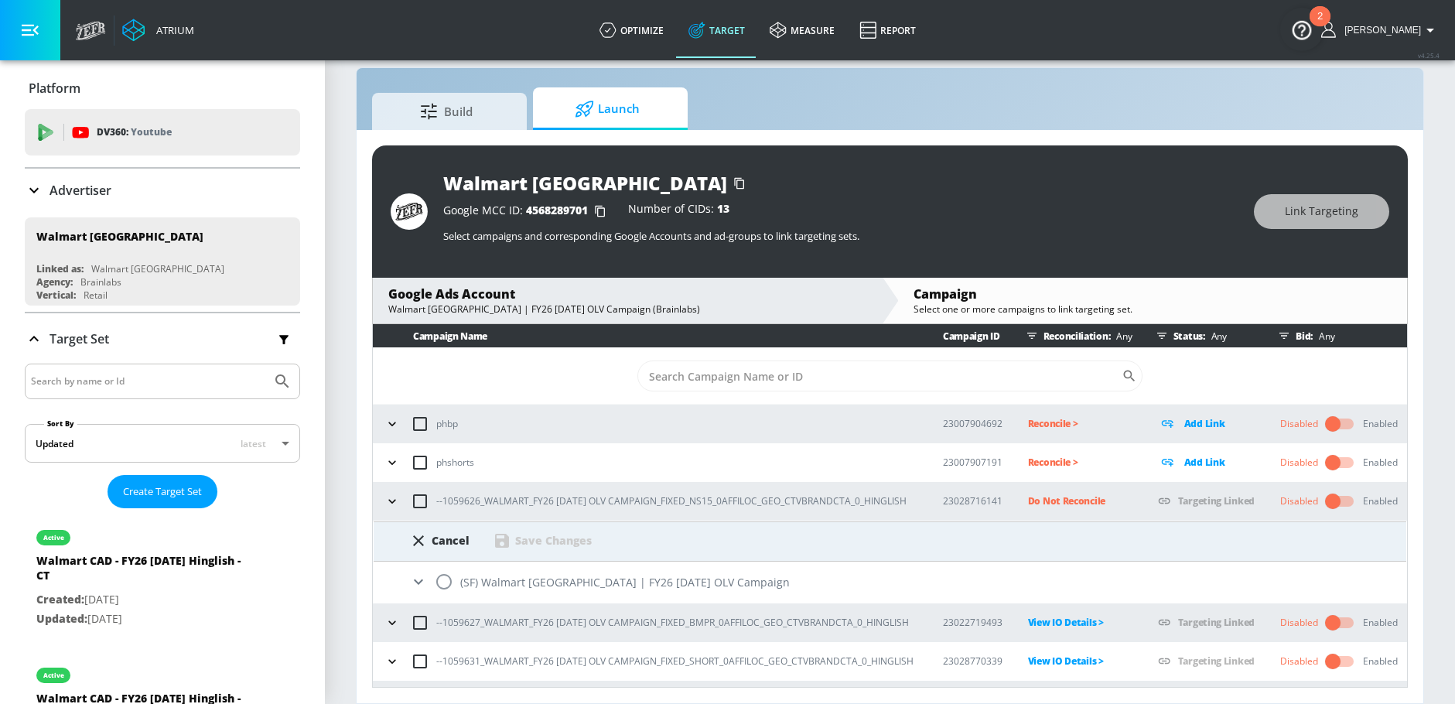
click at [442, 583] on input "radio" at bounding box center [444, 581] width 32 height 32
radio input "true"
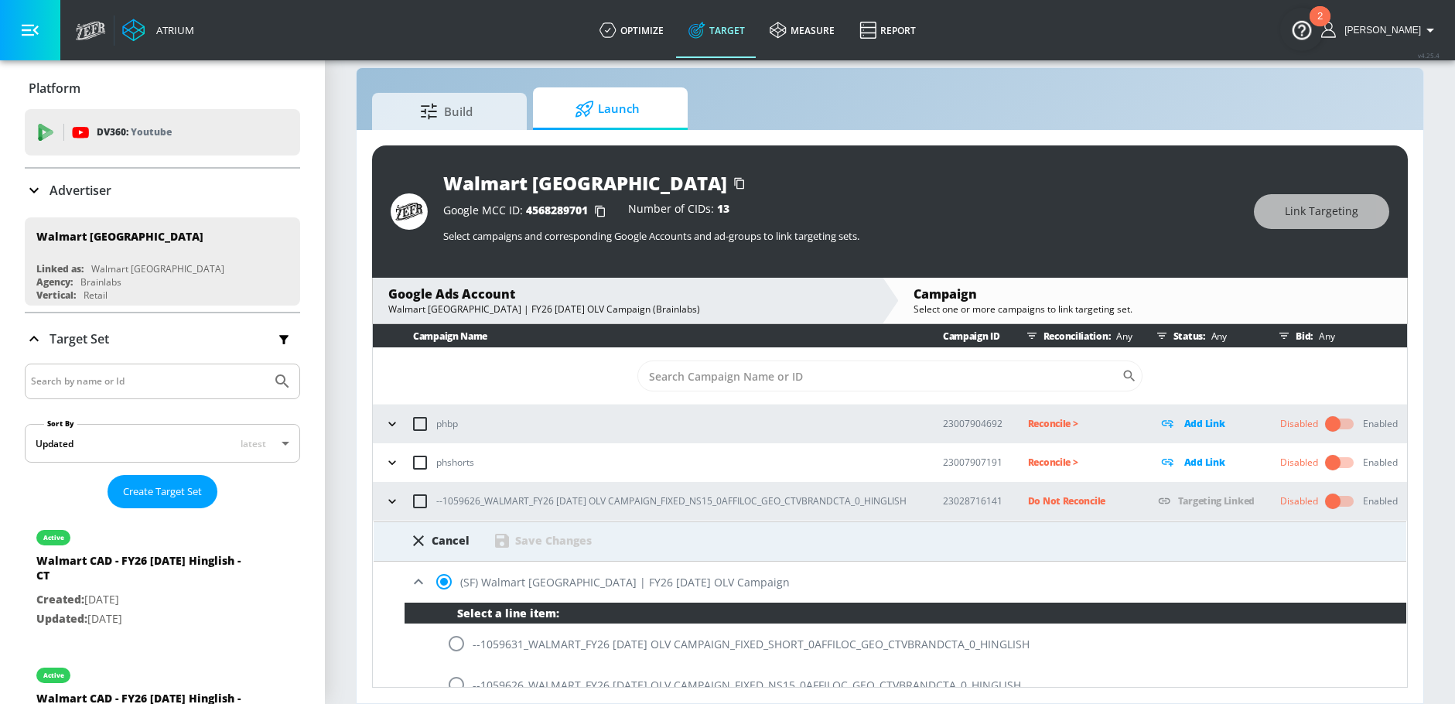
scroll to position [5, 0]
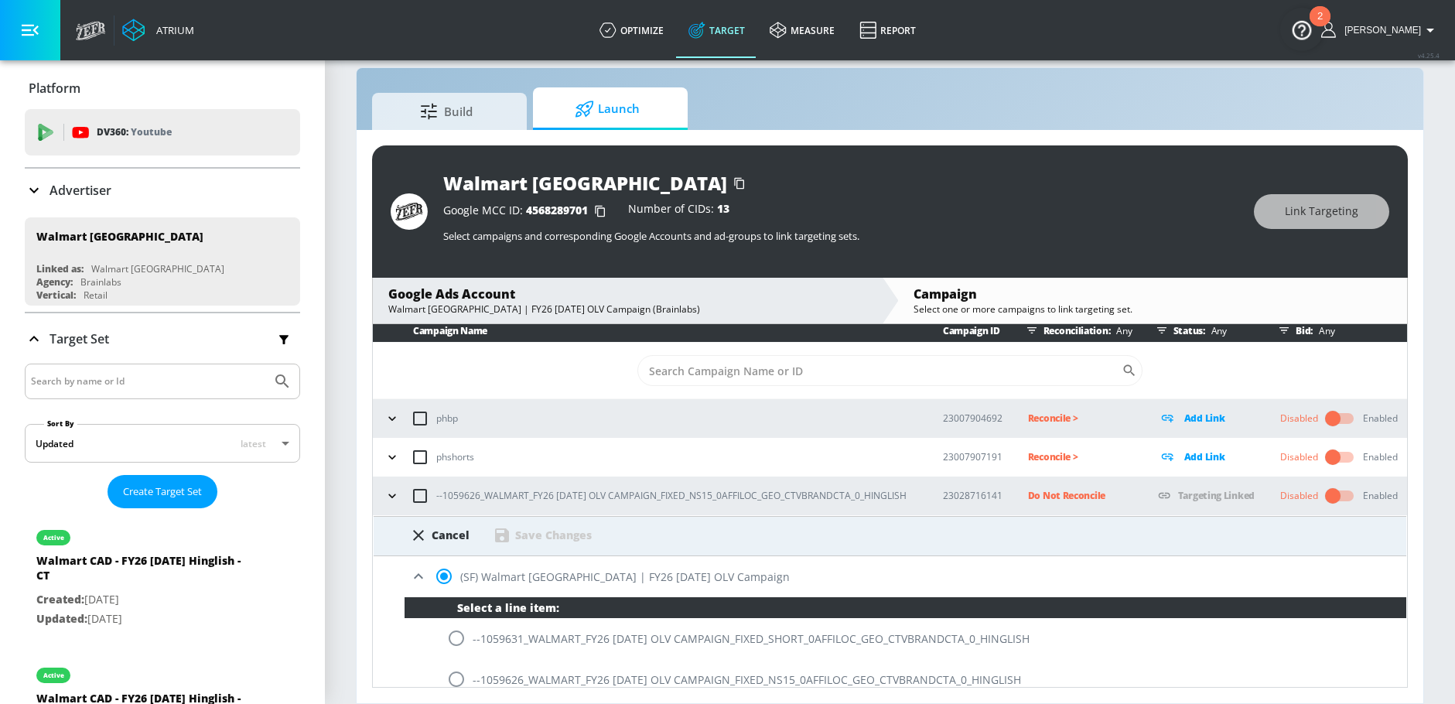
click at [456, 676] on input "radio" at bounding box center [456, 679] width 32 height 32
radio input "true"
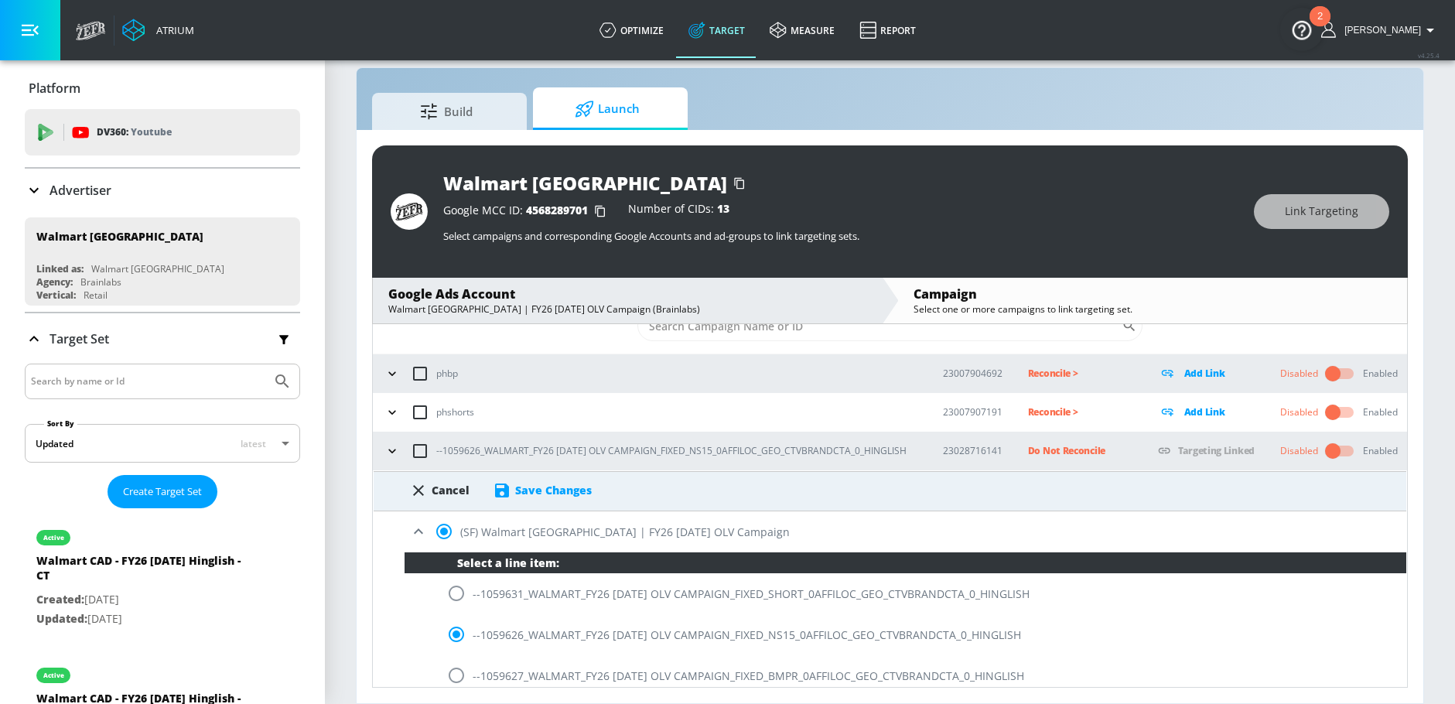
click at [568, 488] on div "Save Changes" at bounding box center [553, 490] width 77 height 15
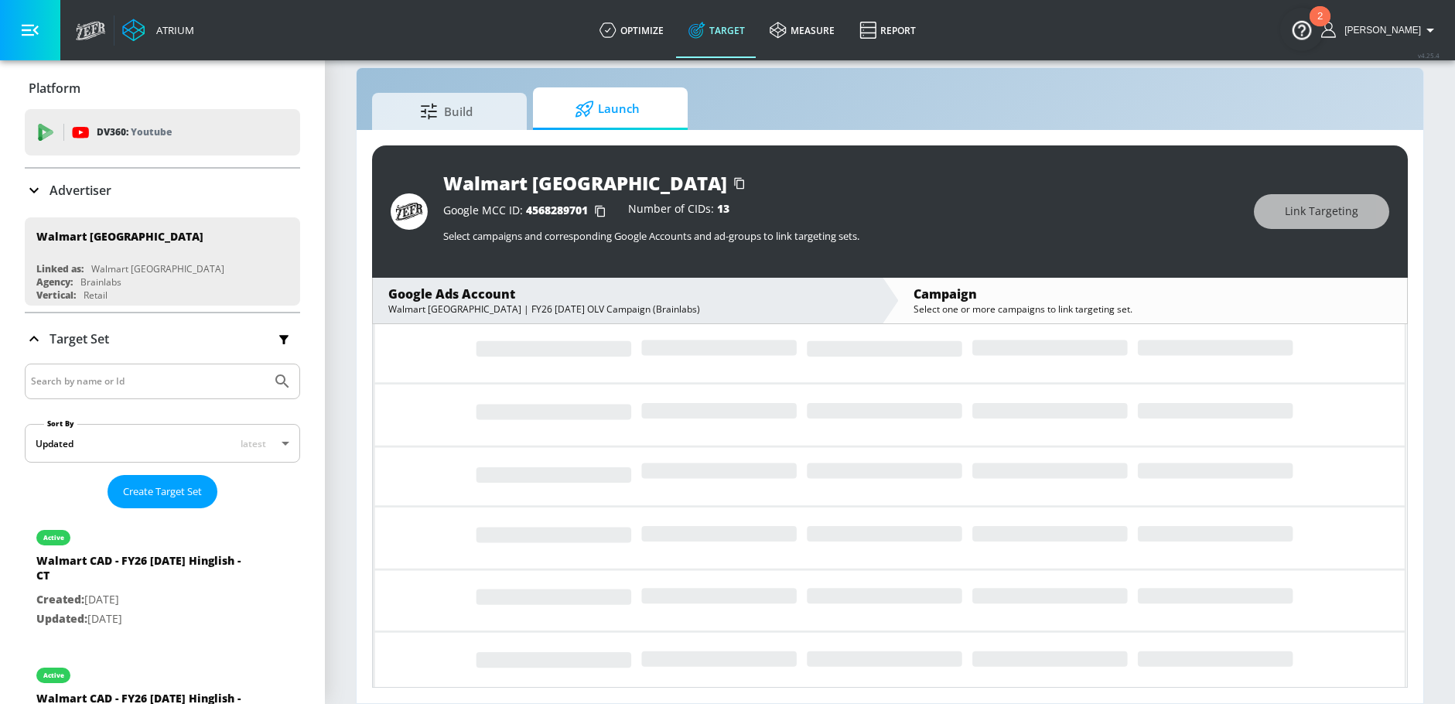
scroll to position [0, 0]
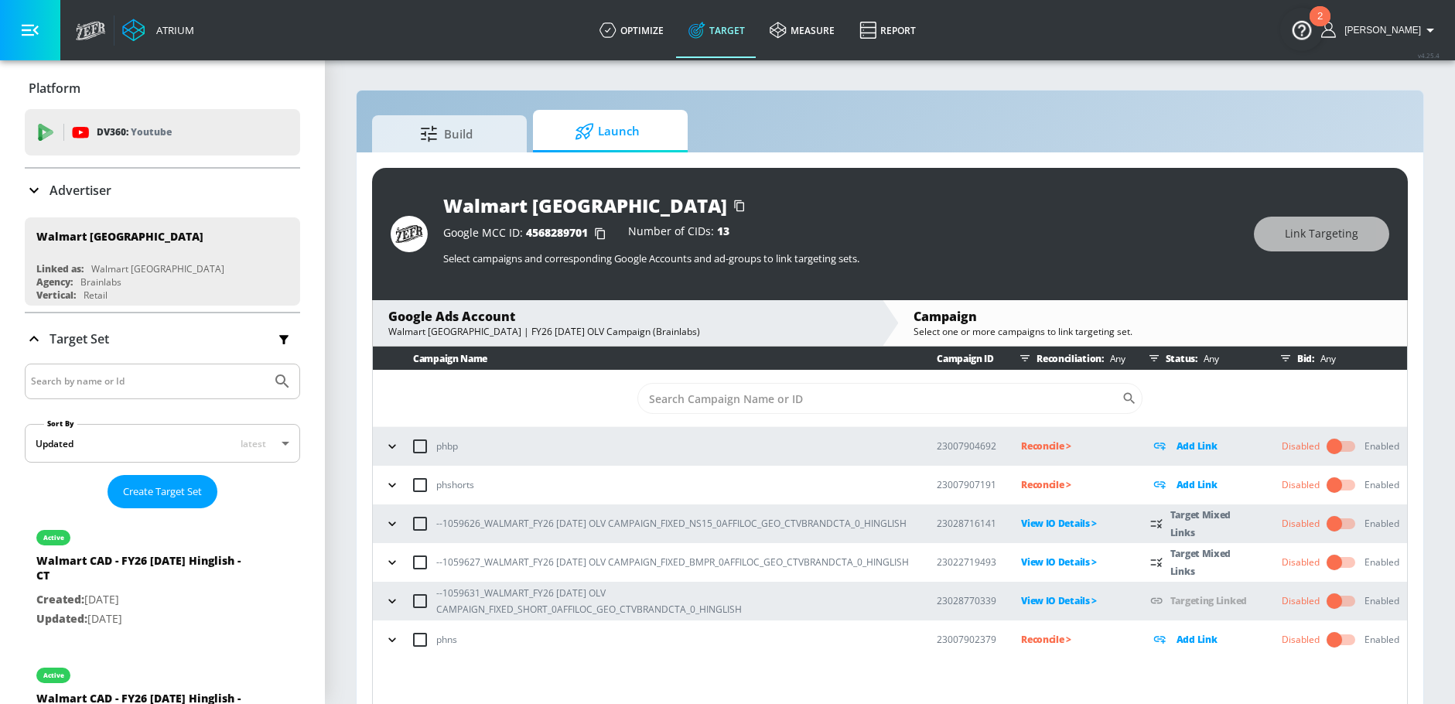
scroll to position [22, 0]
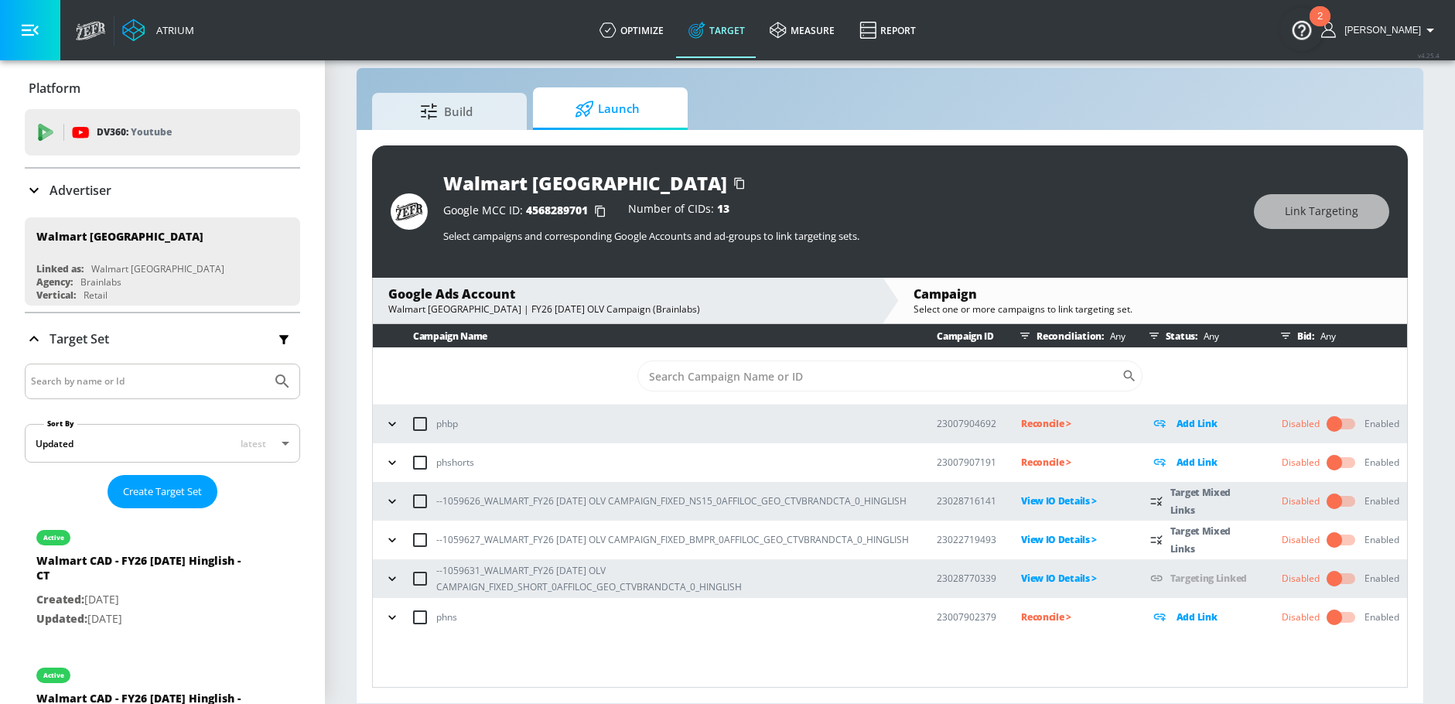
click at [384, 508] on icon "button" at bounding box center [391, 500] width 15 height 15
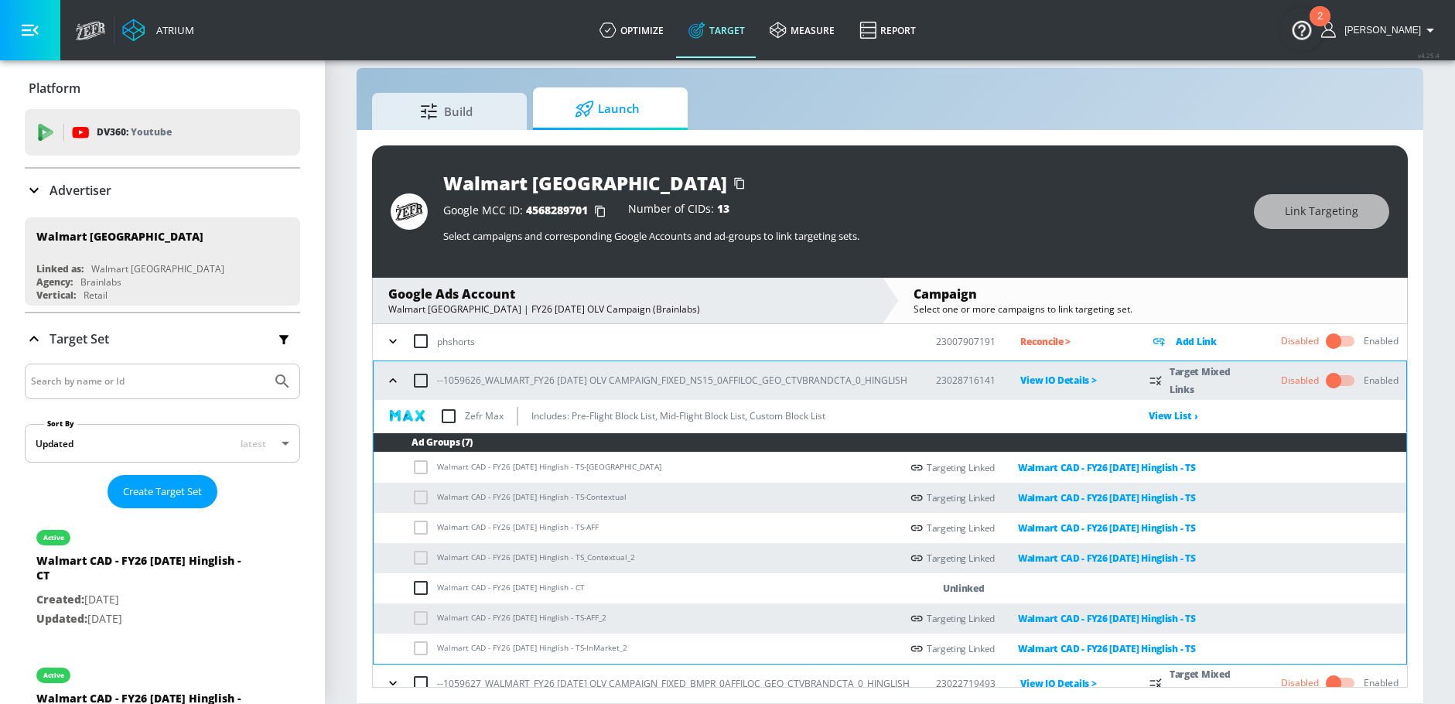
scroll to position [136, 0]
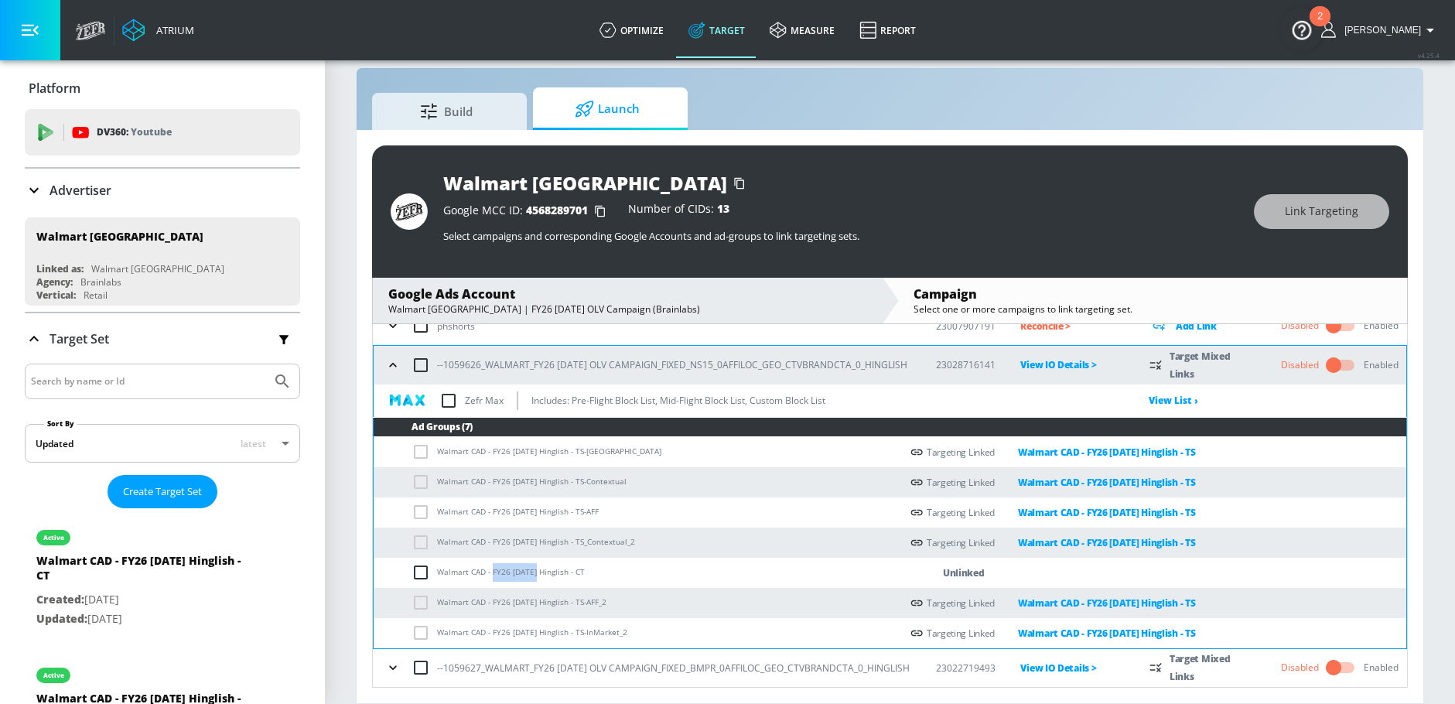
drag, startPoint x: 492, startPoint y: 572, endPoint x: 532, endPoint y: 568, distance: 40.4
click at [532, 568] on td "Walmart CAD - FY26 [DATE] Hinglish - CT" at bounding box center [637, 573] width 527 height 30
click at [535, 569] on td "Walmart CAD - FY26 [DATE] Hinglish - CT" at bounding box center [637, 573] width 527 height 30
drag, startPoint x: 510, startPoint y: 574, endPoint x: 558, endPoint y: 572, distance: 48.0
click at [558, 572] on td "Walmart CAD - FY26 [DATE] Hinglish - CT" at bounding box center [637, 573] width 527 height 30
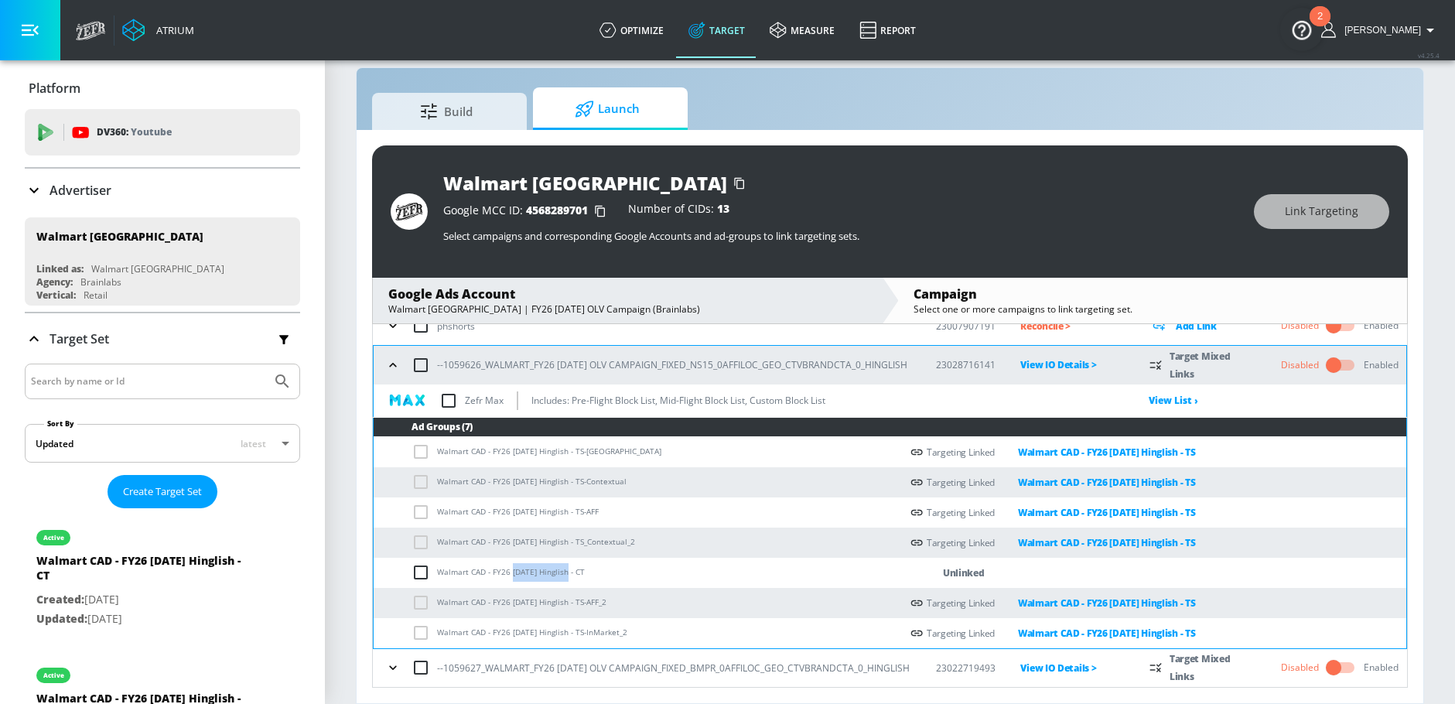
drag, startPoint x: 564, startPoint y: 574, endPoint x: 510, endPoint y: 577, distance: 53.5
click at [510, 577] on td "Walmart CAD - FY26 [DATE] Hinglish - CT" at bounding box center [637, 573] width 527 height 30
copy td "Diwali Hinglish"
click at [528, 572] on td "Walmart CAD - FY26 [DATE] Hinglish - CT" at bounding box center [637, 573] width 527 height 30
click at [429, 575] on input "checkbox" at bounding box center [424, 572] width 26 height 19
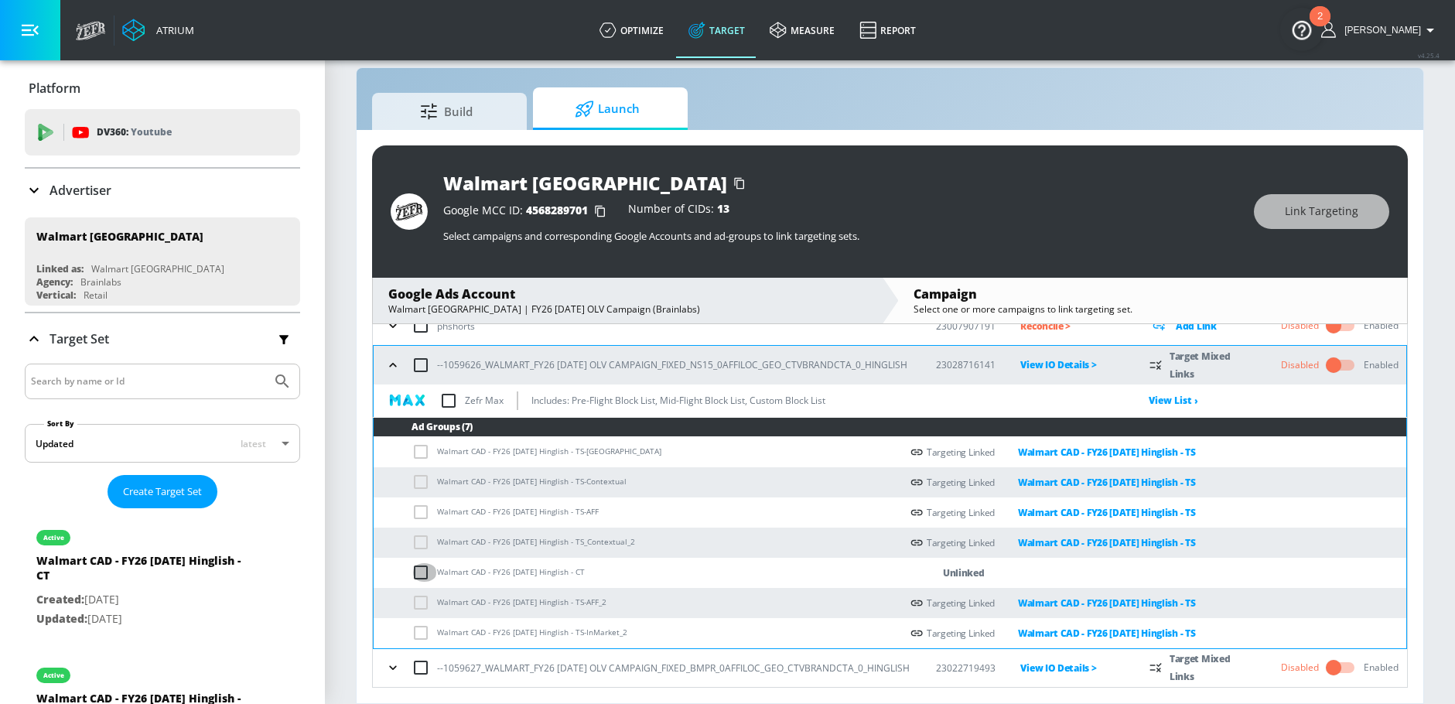
checkbox input "true"
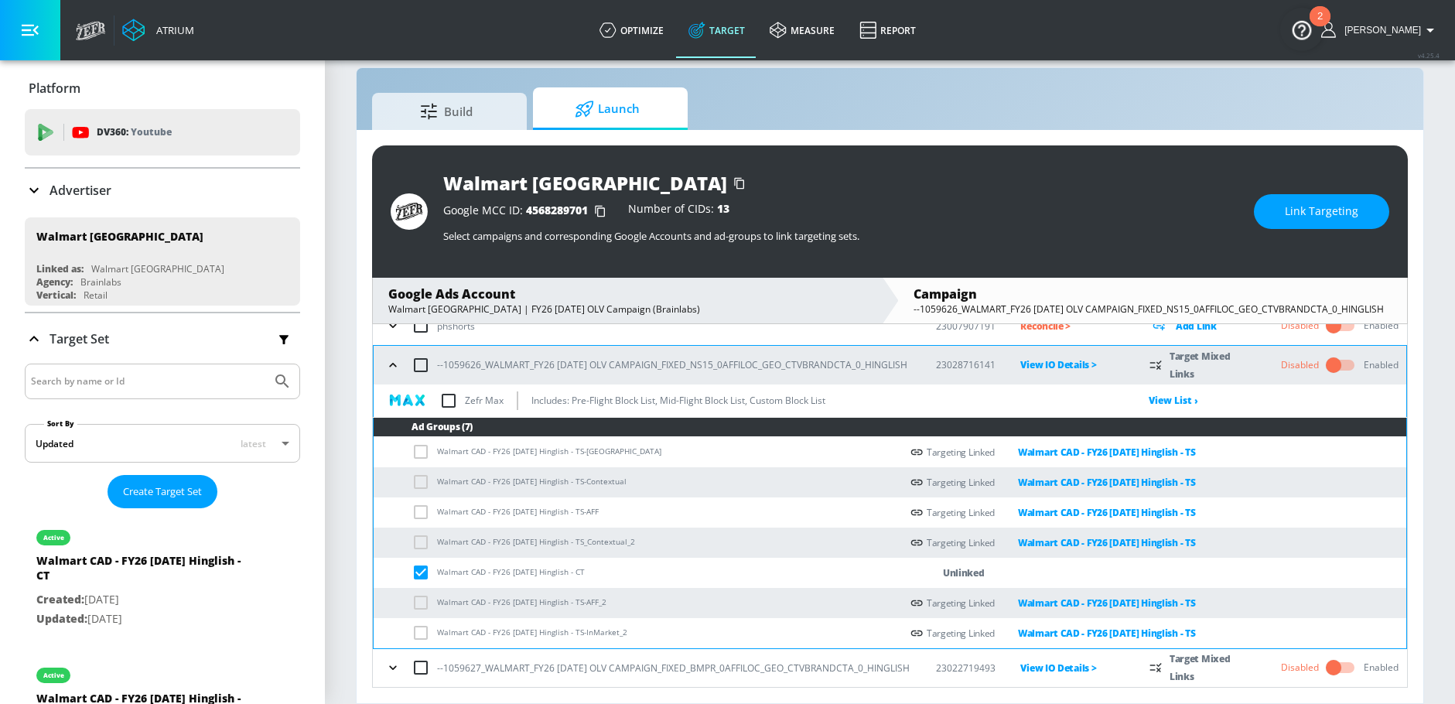
scroll to position [213, 0]
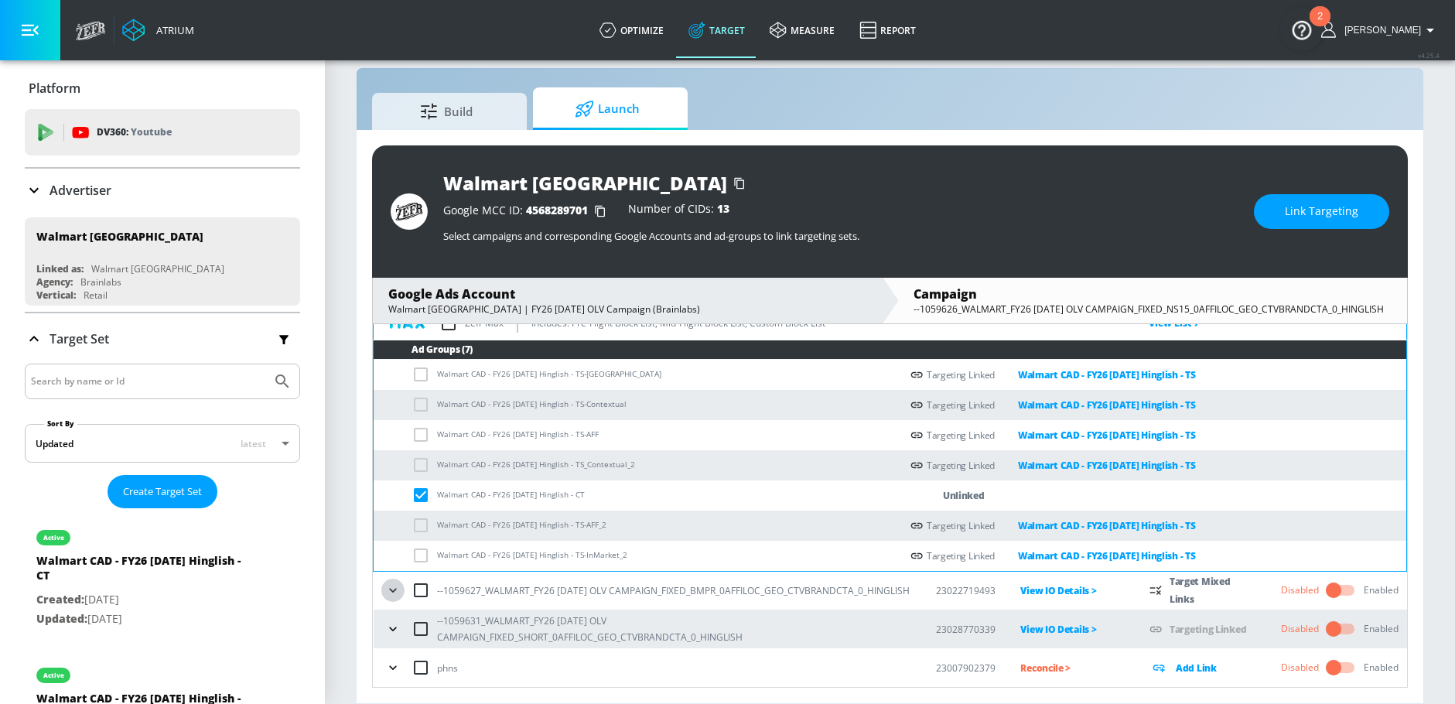
click at [387, 592] on icon "button" at bounding box center [392, 589] width 15 height 15
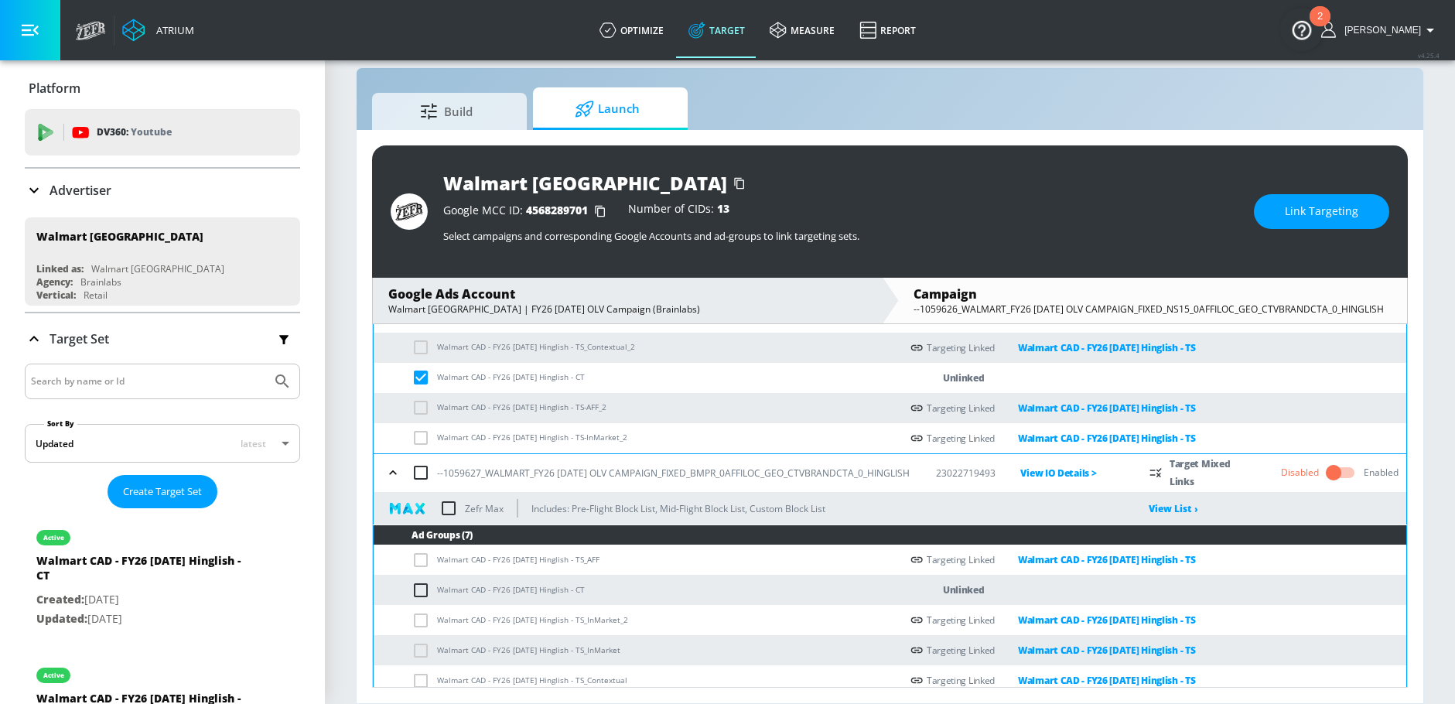
scroll to position [478, 0]
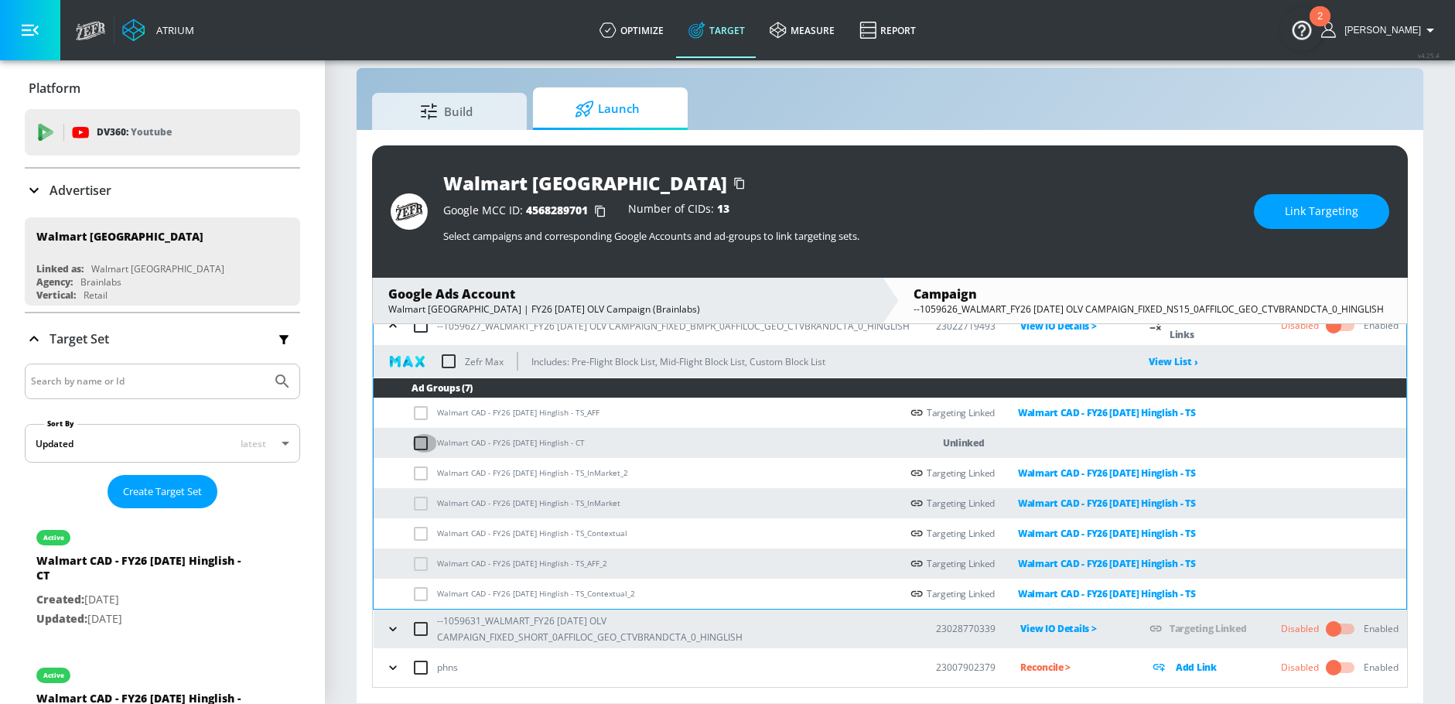
click at [420, 444] on input "checkbox" at bounding box center [424, 443] width 26 height 19
checkbox input "true"
click at [1273, 220] on button "Link Targeting" at bounding box center [1321, 211] width 135 height 35
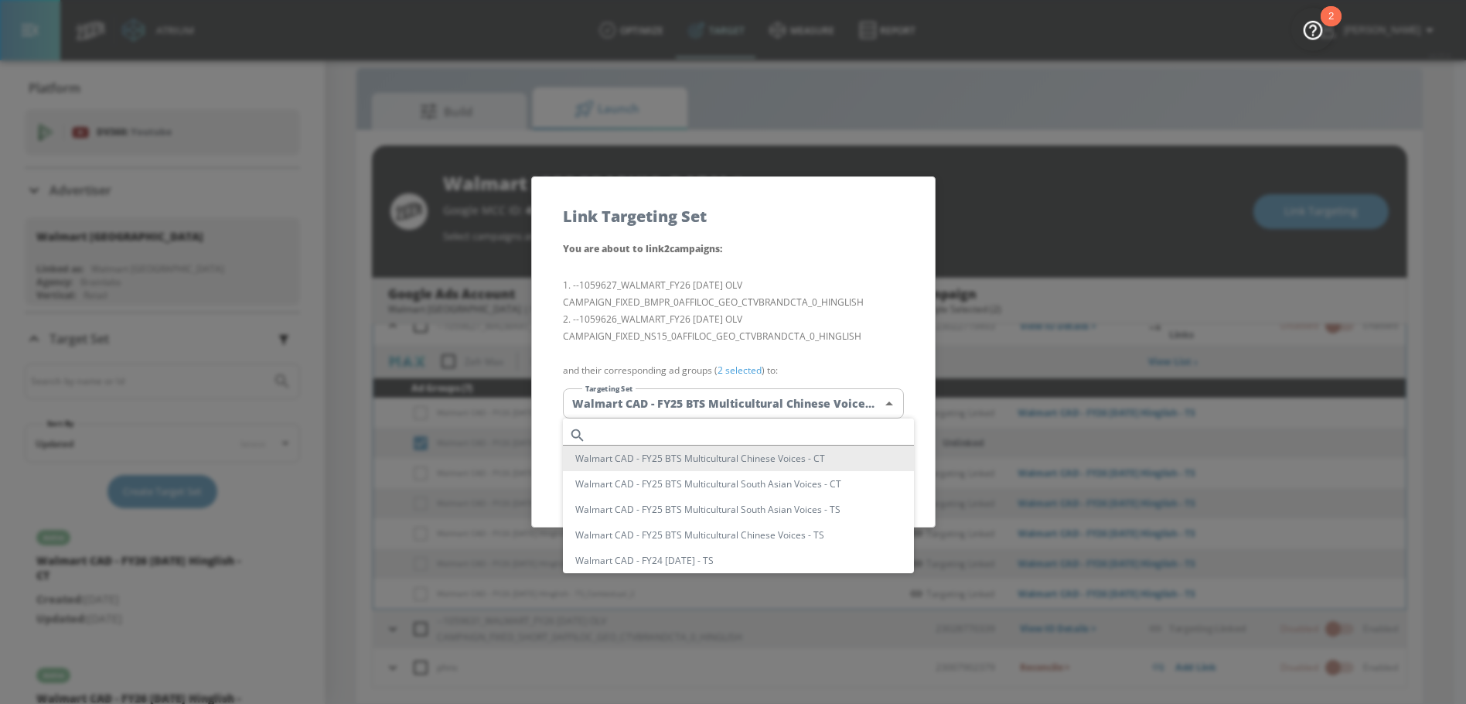
click at [803, 411] on body "Atrium optimize Target measure Report optimize Target measure Report v 4.25.4 N…" at bounding box center [733, 341] width 1466 height 726
click at [703, 432] on input "text" at bounding box center [753, 435] width 322 height 21
paste input "Diwali Hinglish"
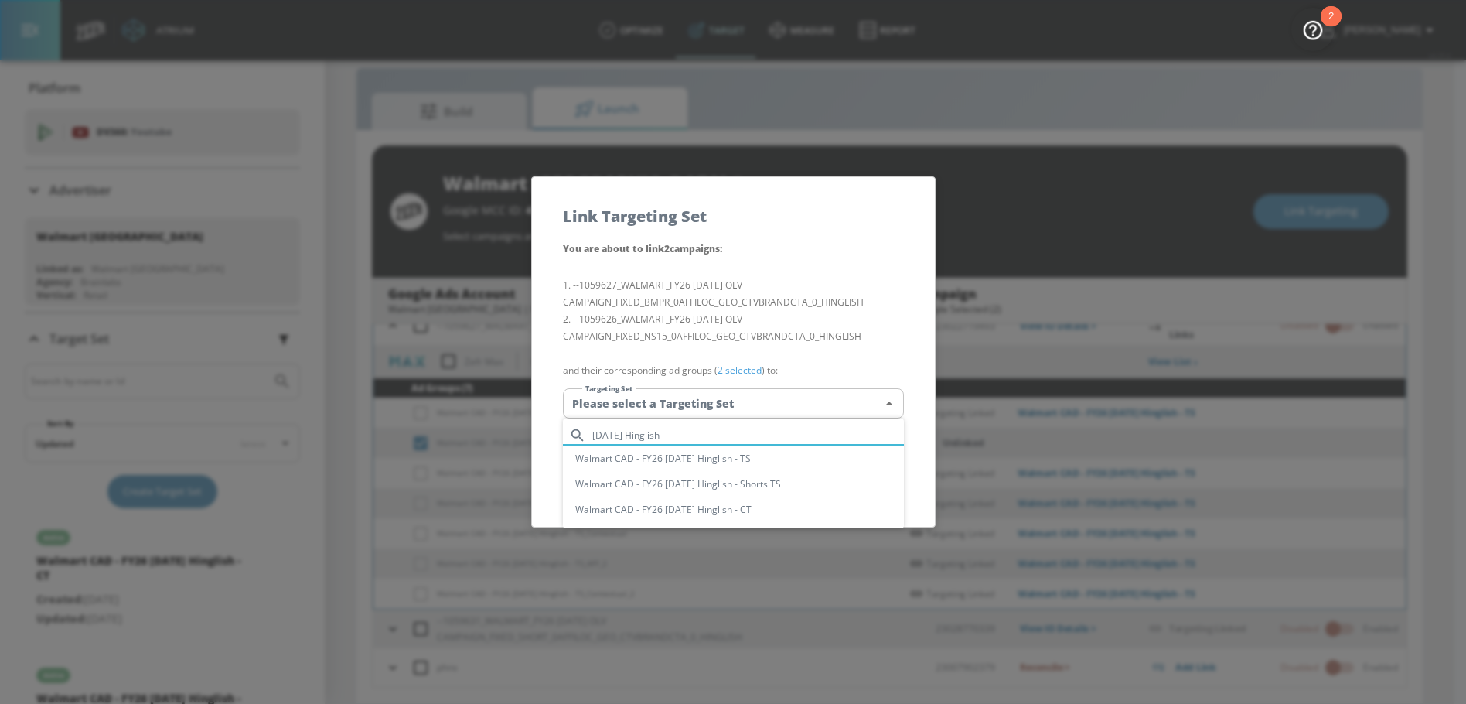
type input "Diwali Hinglish"
click at [715, 507] on li "Walmart CAD - FY26 [DATE] Hinglish - CT" at bounding box center [733, 510] width 341 height 26
type input "54bcbdbe-b0dd-487d-8a26-884963780c61"
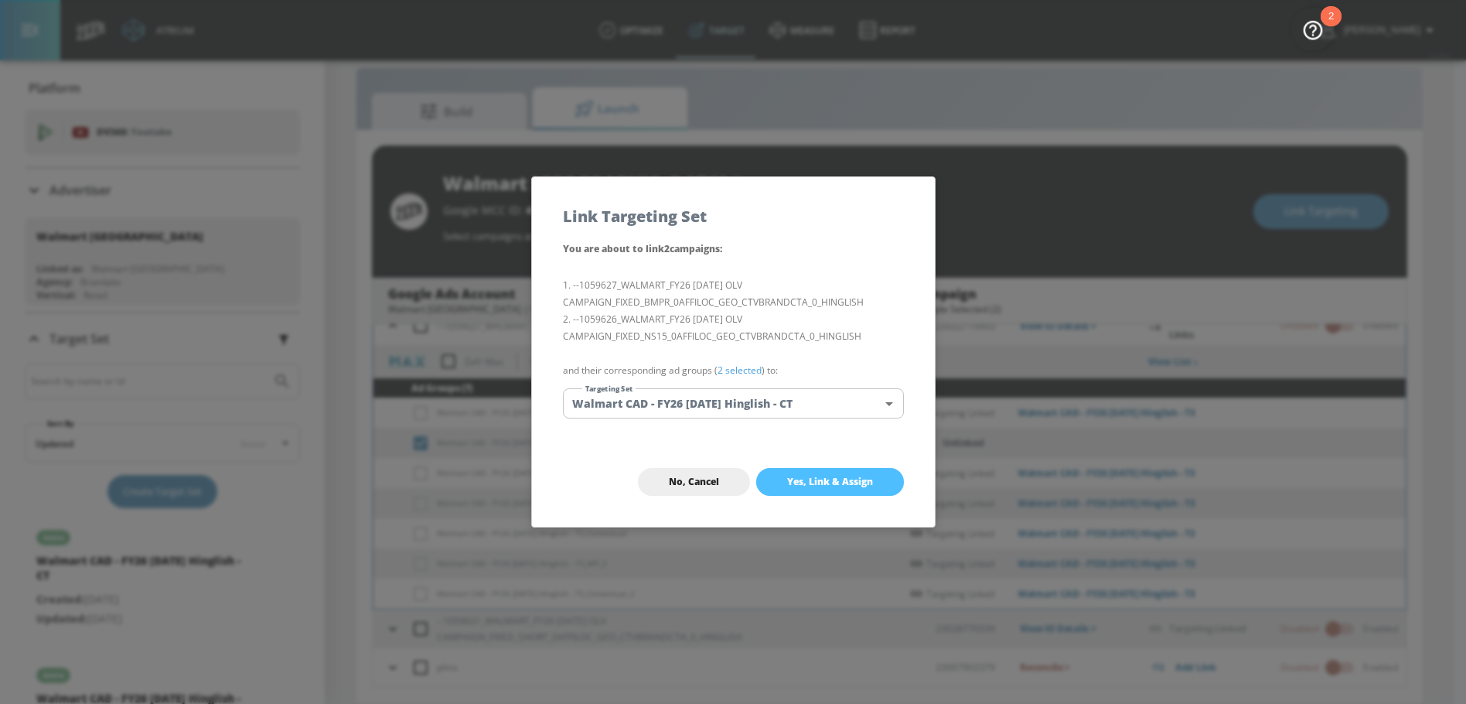
click at [840, 476] on span "Yes, Link & Assign" at bounding box center [830, 482] width 86 height 12
checkbox input "false"
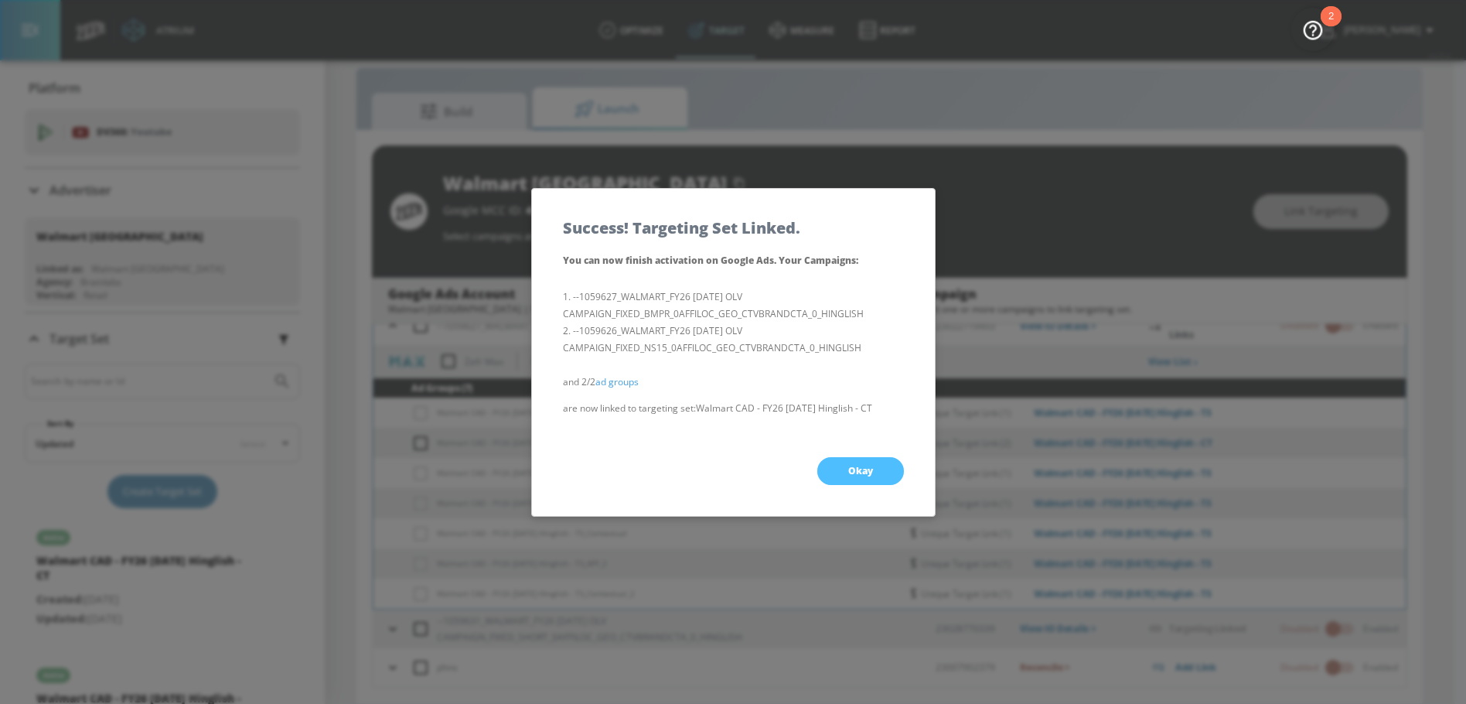
click at [865, 457] on button "Okay" at bounding box center [860, 471] width 87 height 28
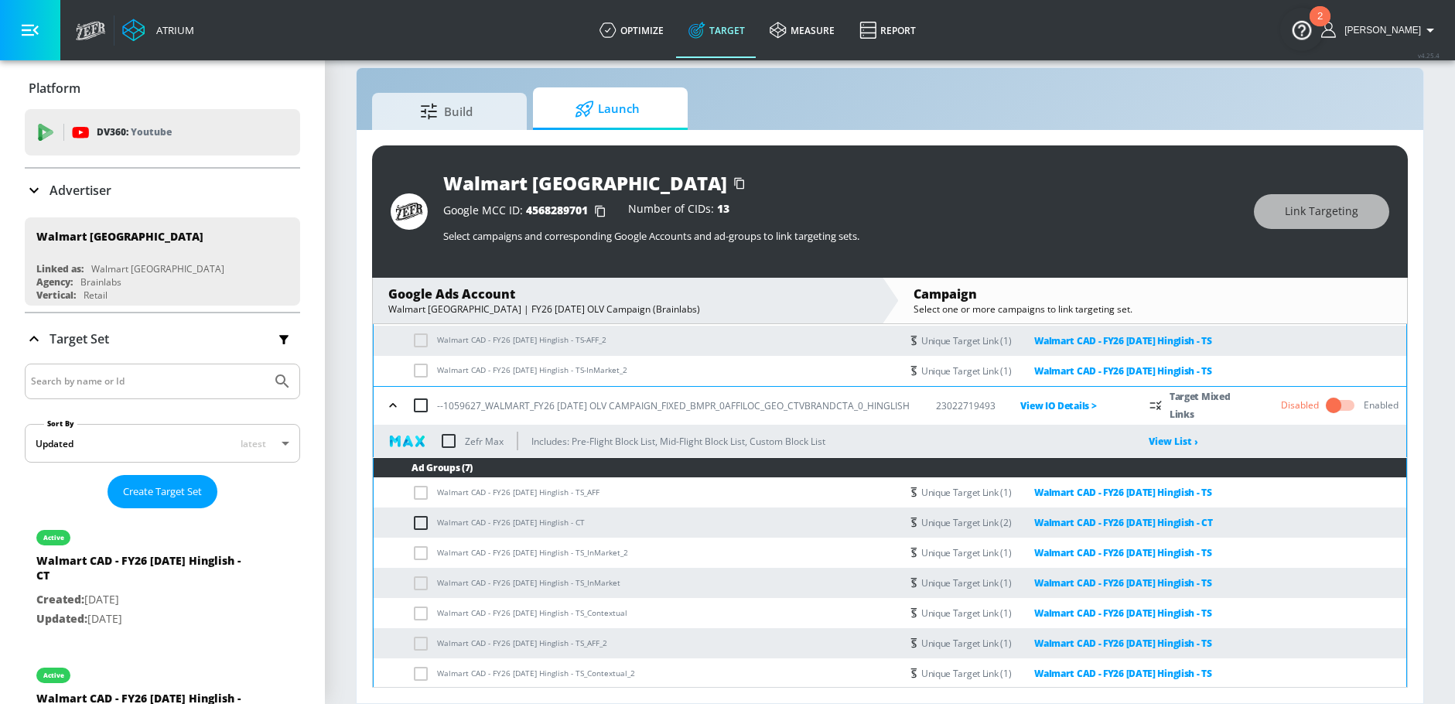
click at [393, 401] on icon "button" at bounding box center [392, 405] width 15 height 15
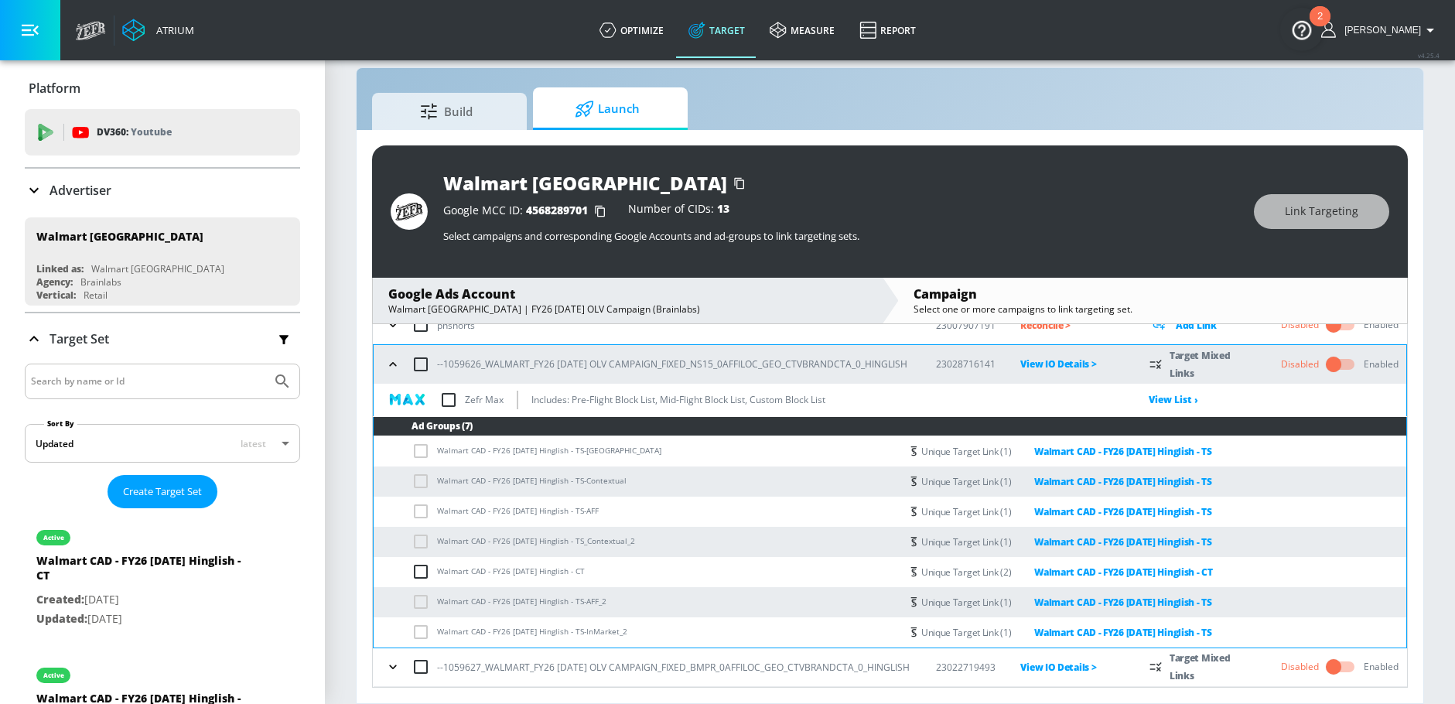
scroll to position [101, 0]
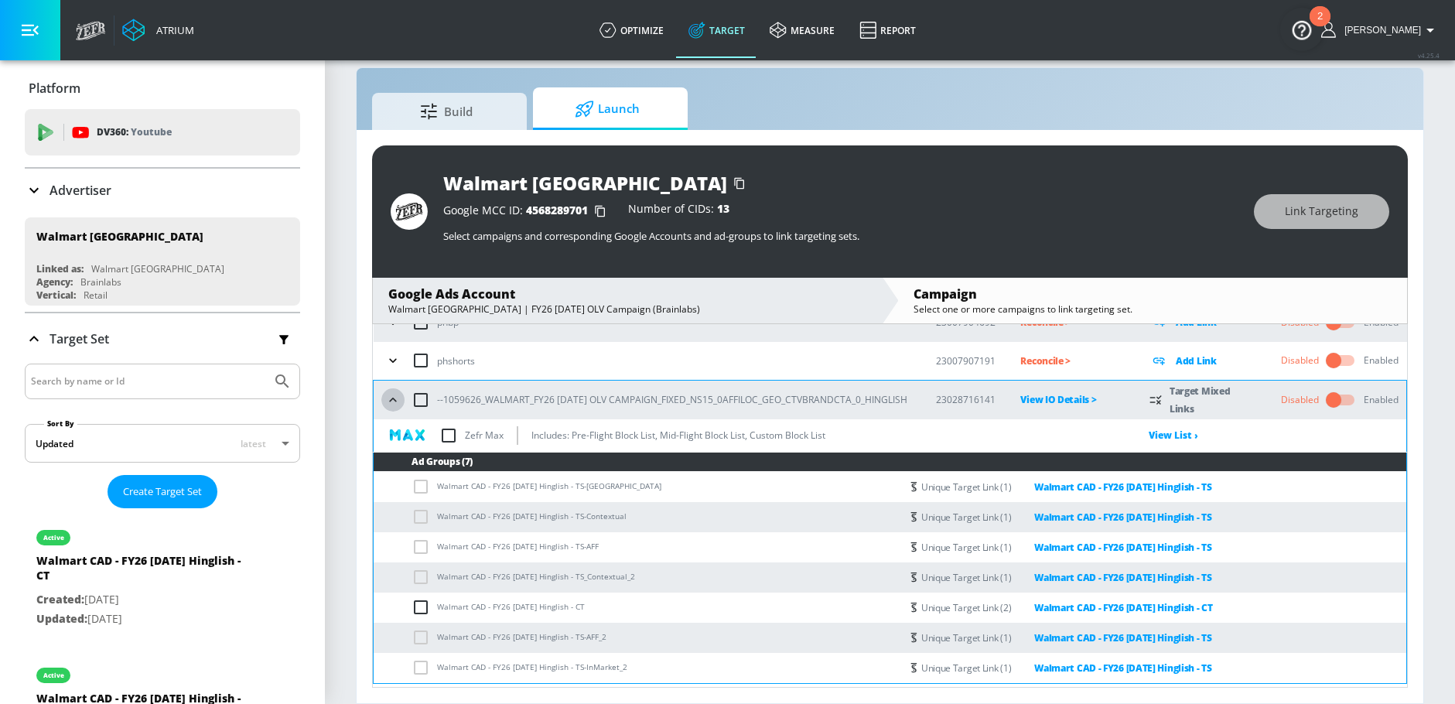
click at [393, 395] on icon "button" at bounding box center [392, 399] width 15 height 15
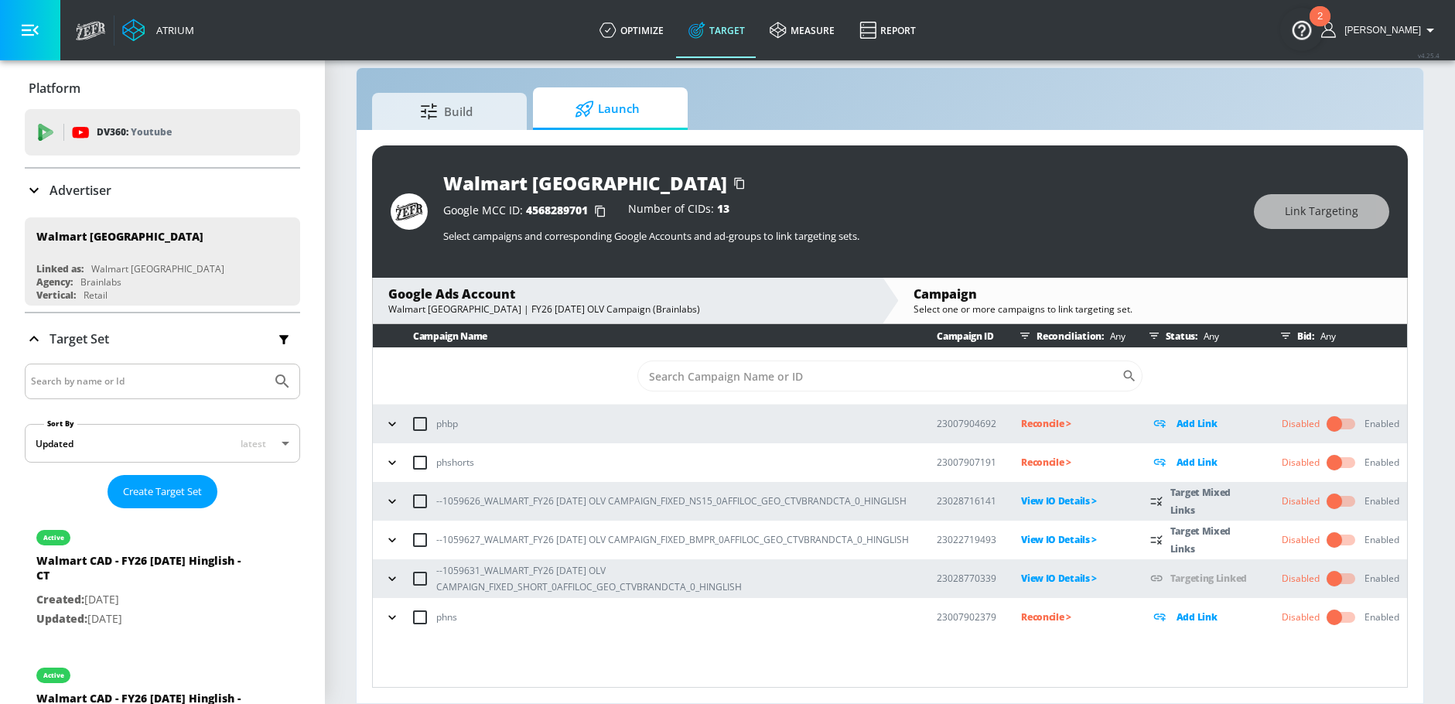
scroll to position [0, 0]
